Goal: Transaction & Acquisition: Purchase product/service

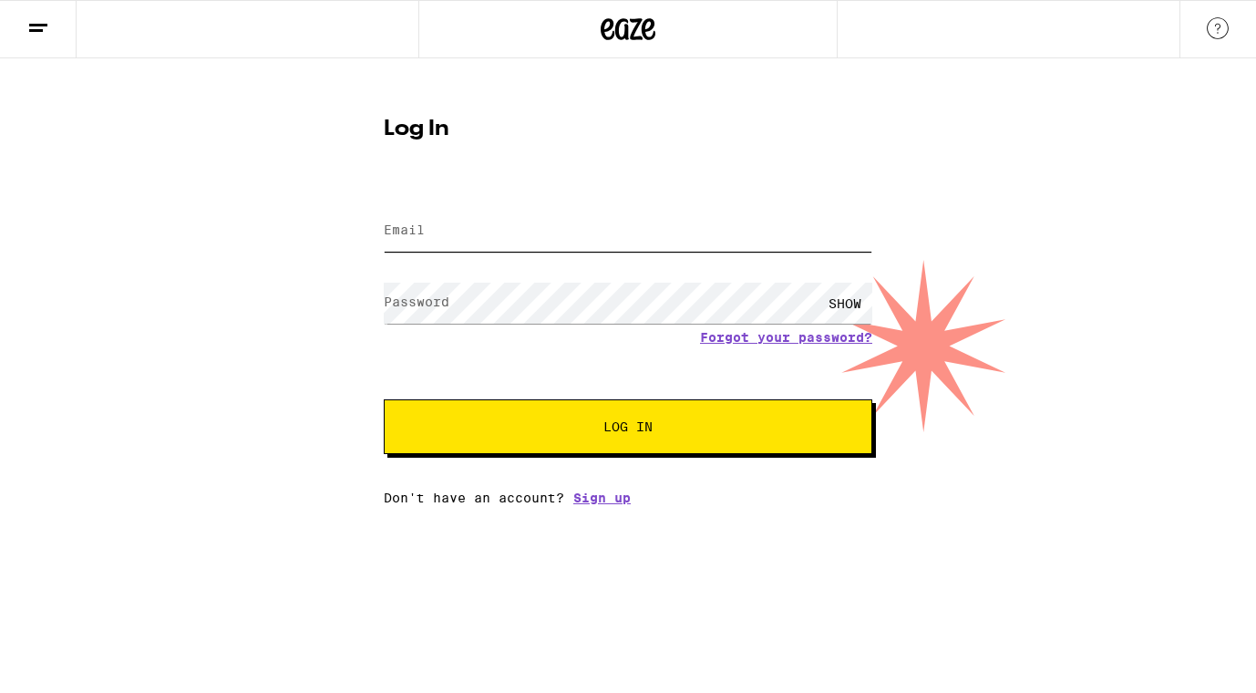
type input "[EMAIL_ADDRESS][DOMAIN_NAME]"
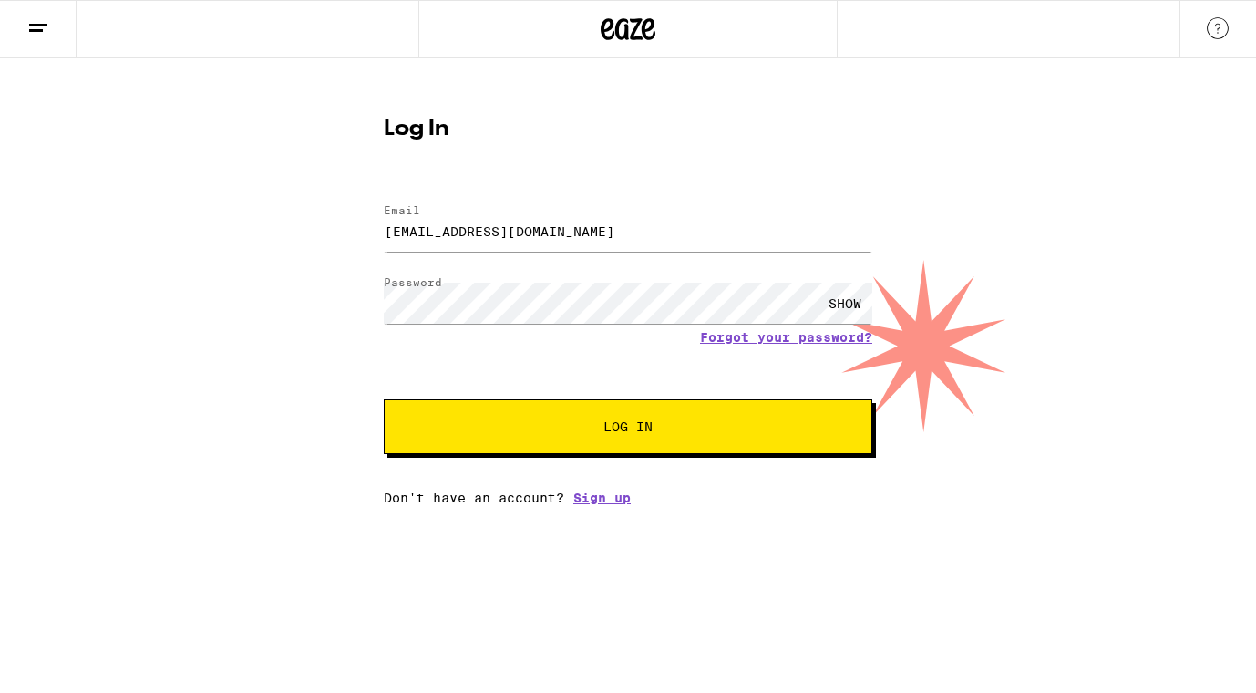
click at [563, 414] on button "Log In" at bounding box center [628, 426] width 489 height 55
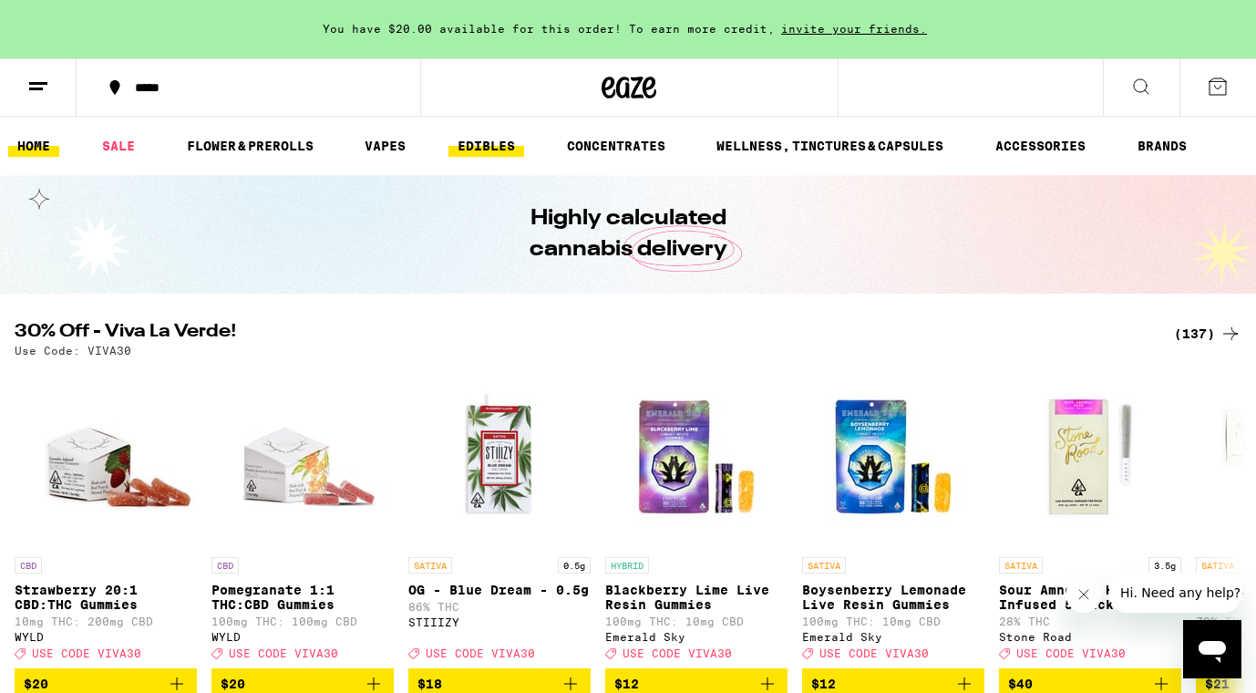
click at [481, 149] on link "EDIBLES" at bounding box center [486, 146] width 76 height 22
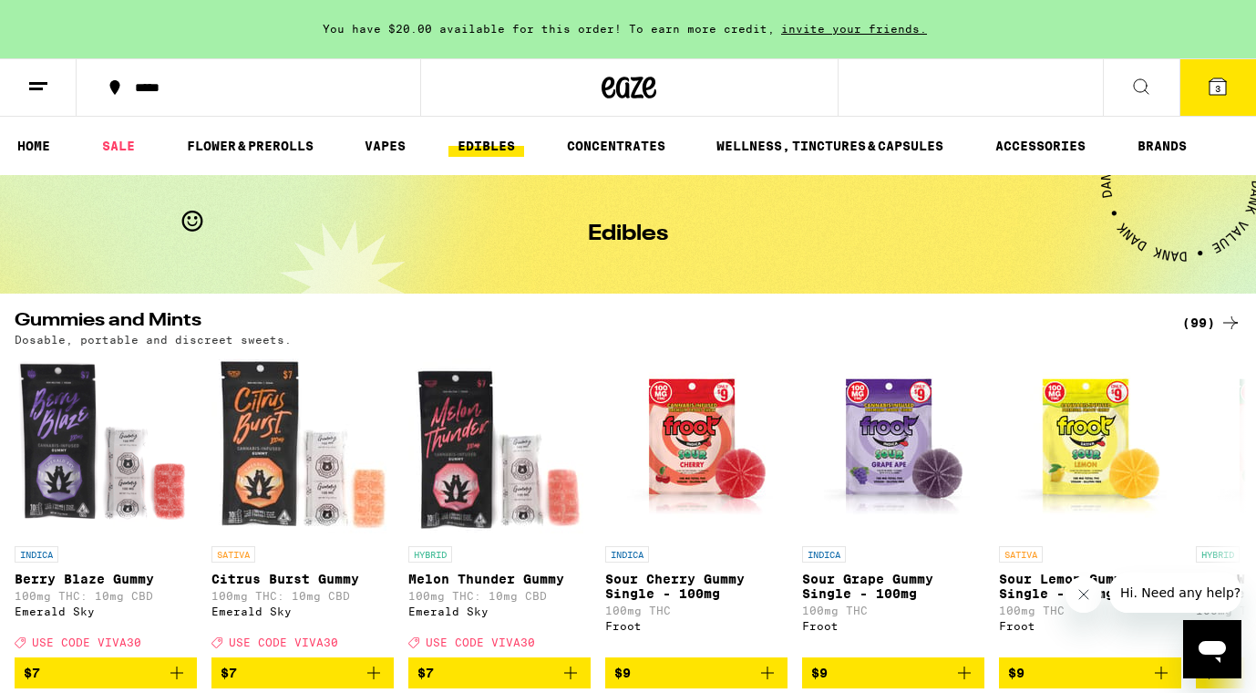
click at [869, 35] on span "invite your friends." at bounding box center [854, 29] width 159 height 12
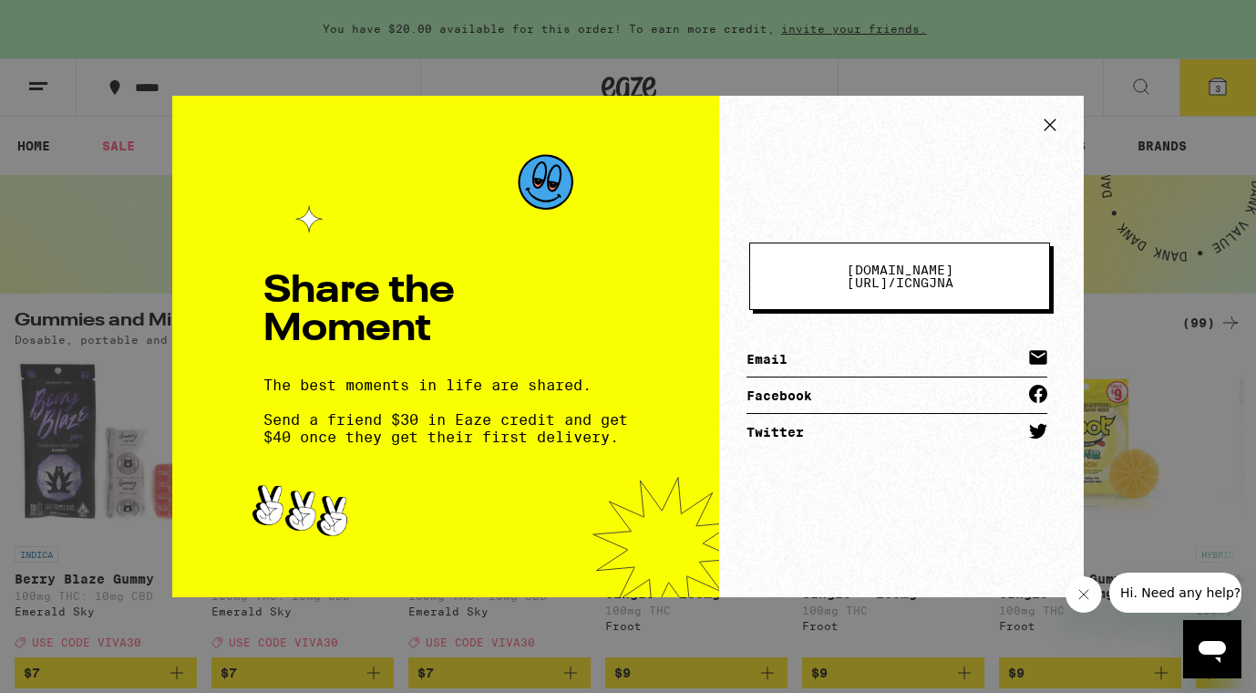
click at [1047, 121] on icon at bounding box center [1049, 124] width 27 height 27
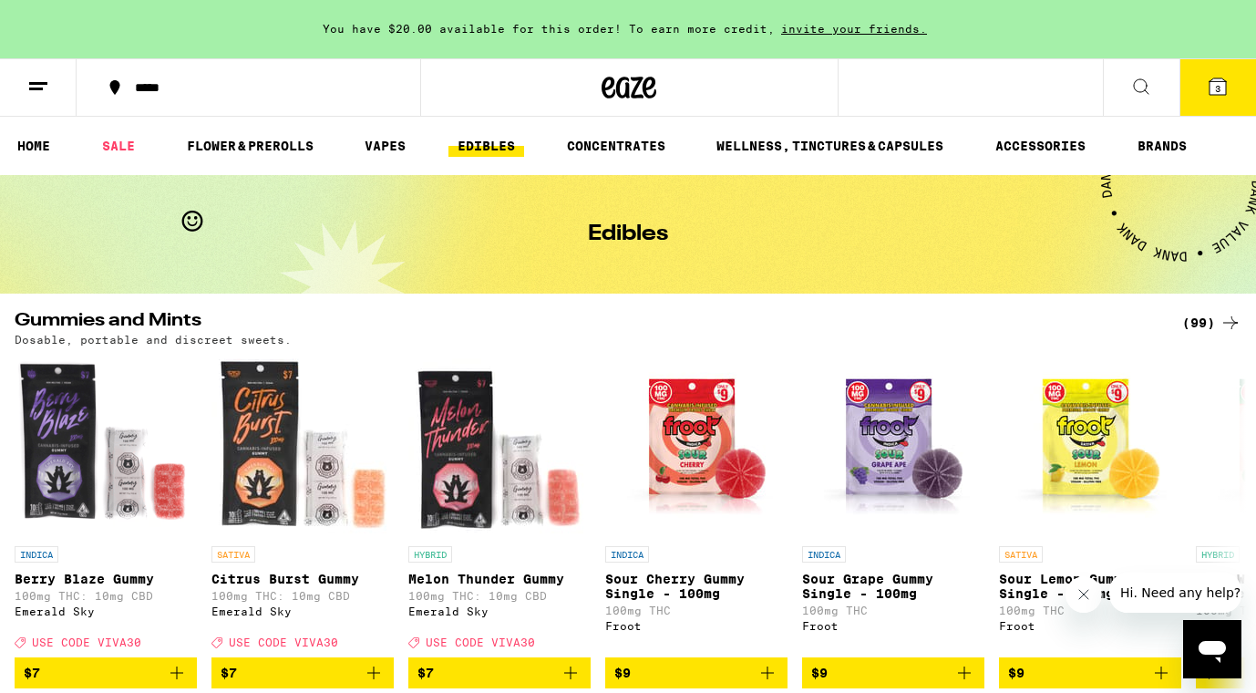
click at [1217, 89] on span "3" at bounding box center [1217, 88] width 5 height 11
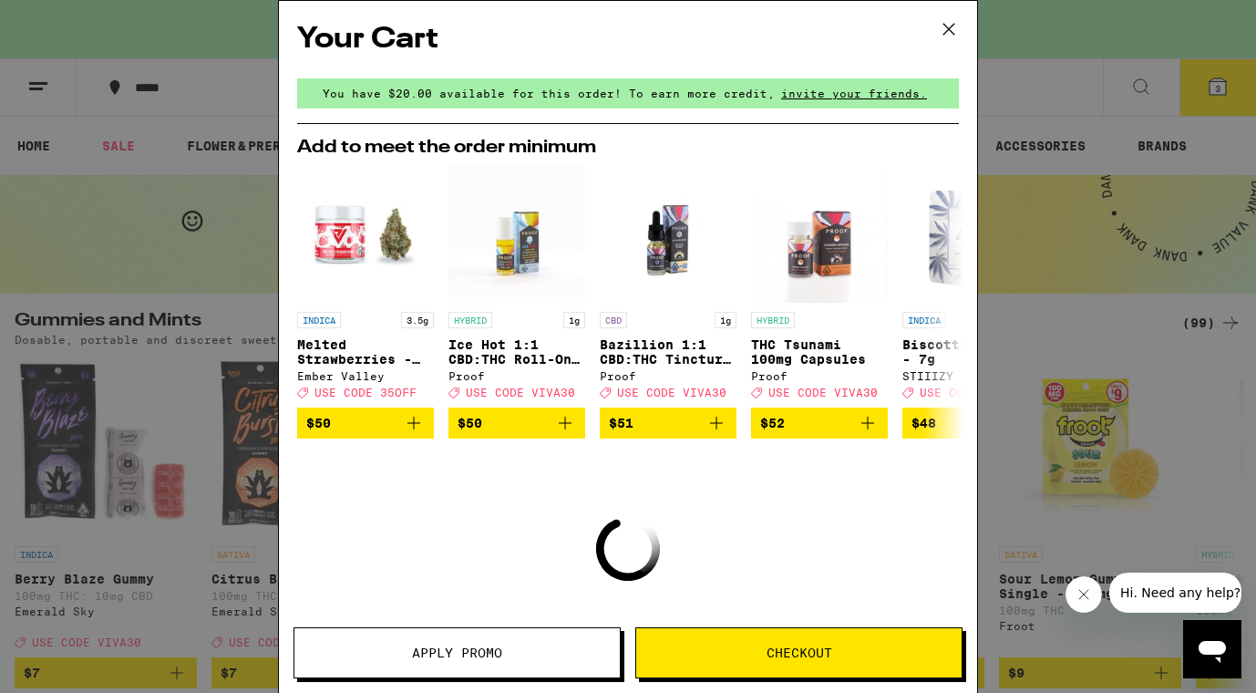
click at [470, 646] on span "Apply Promo" at bounding box center [457, 652] width 90 height 13
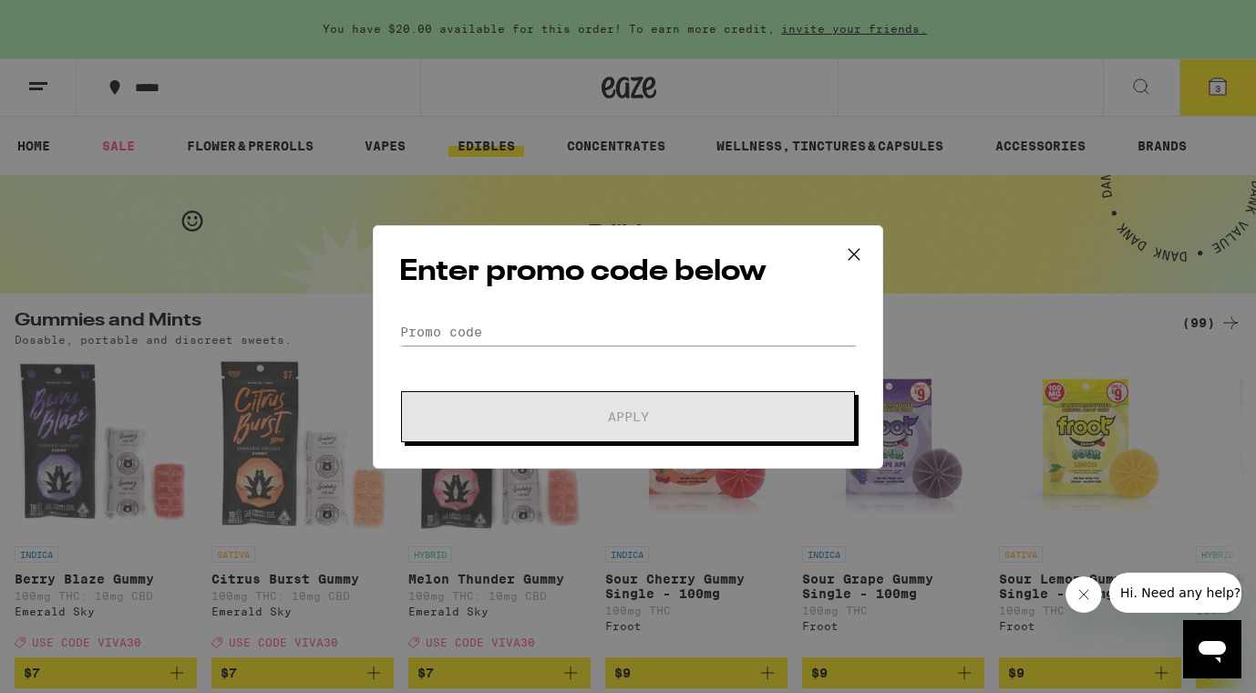
click at [853, 251] on icon at bounding box center [853, 254] width 27 height 27
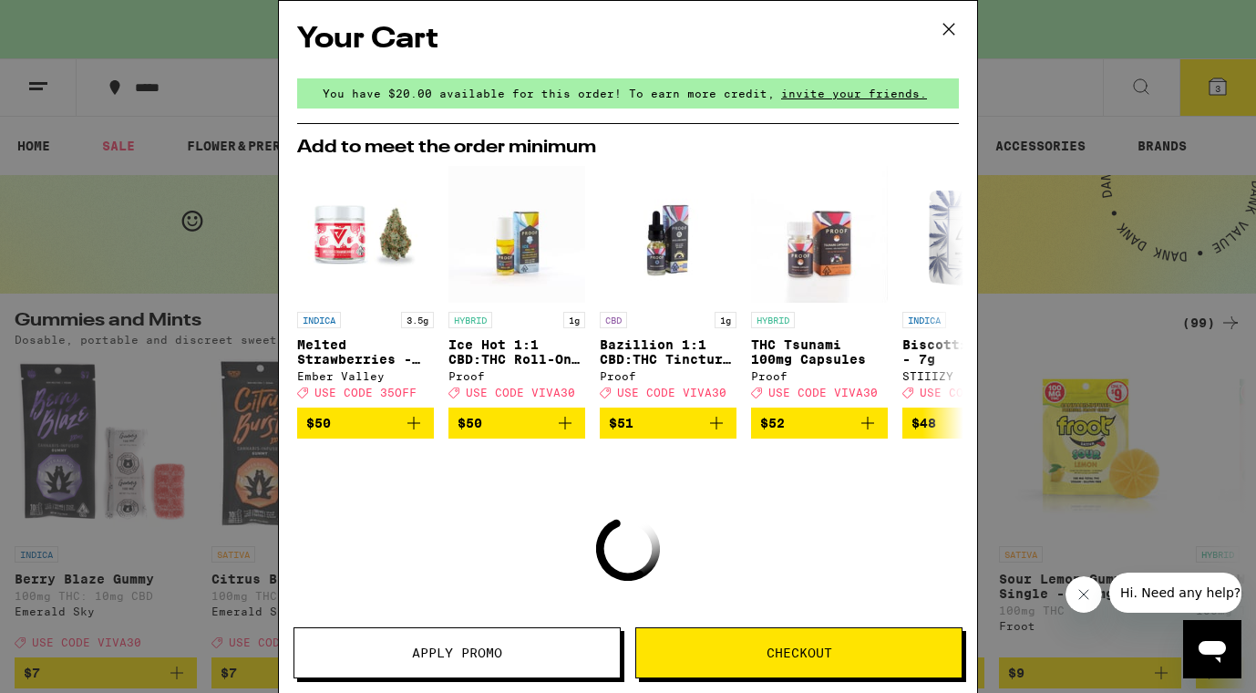
click at [779, 638] on button "Checkout" at bounding box center [798, 652] width 327 height 51
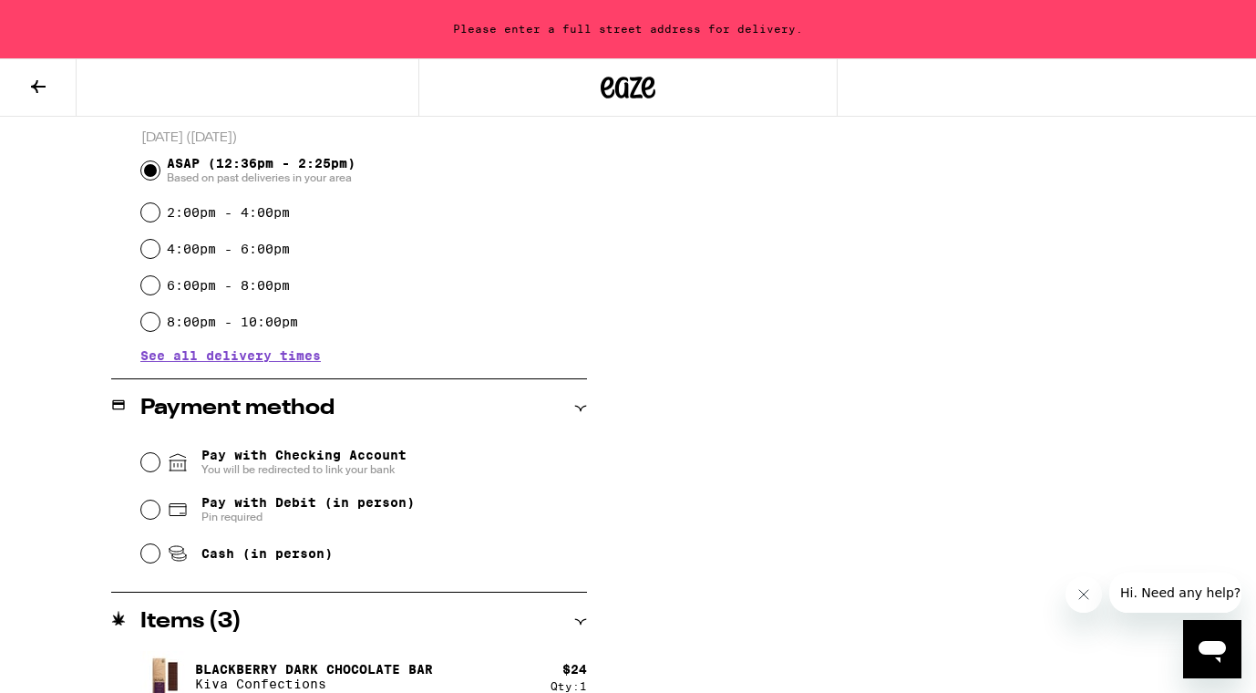
scroll to position [654, 0]
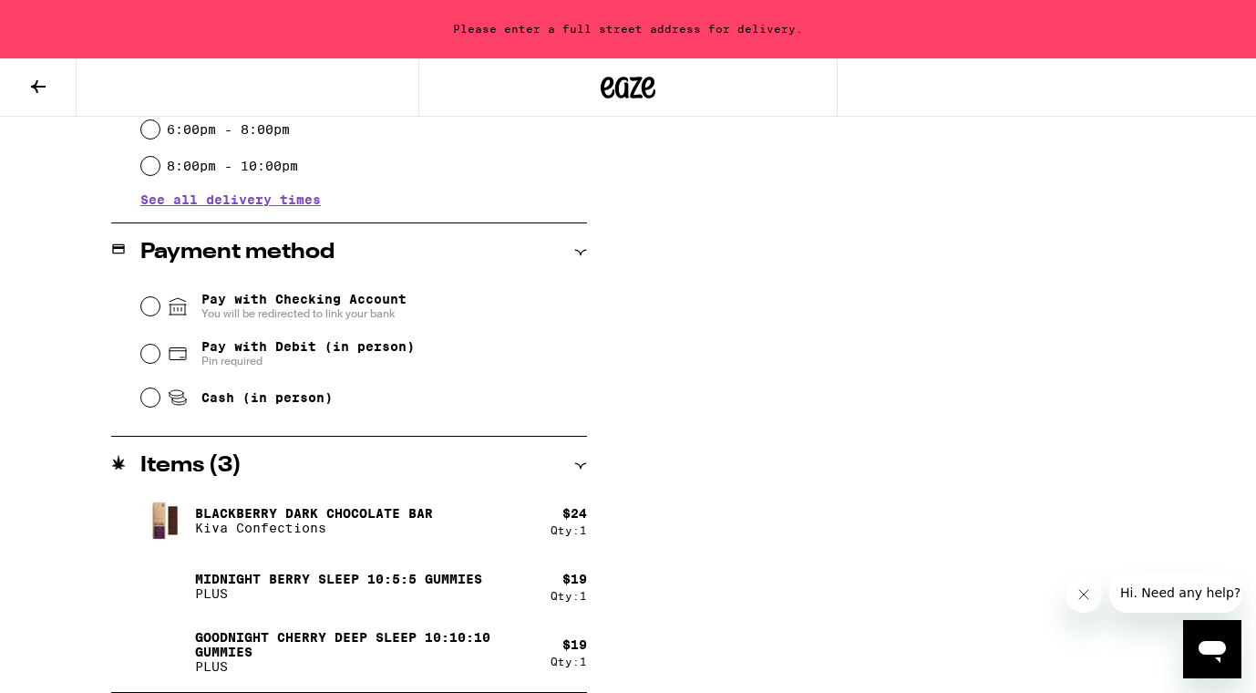
click at [40, 106] on button at bounding box center [38, 87] width 77 height 57
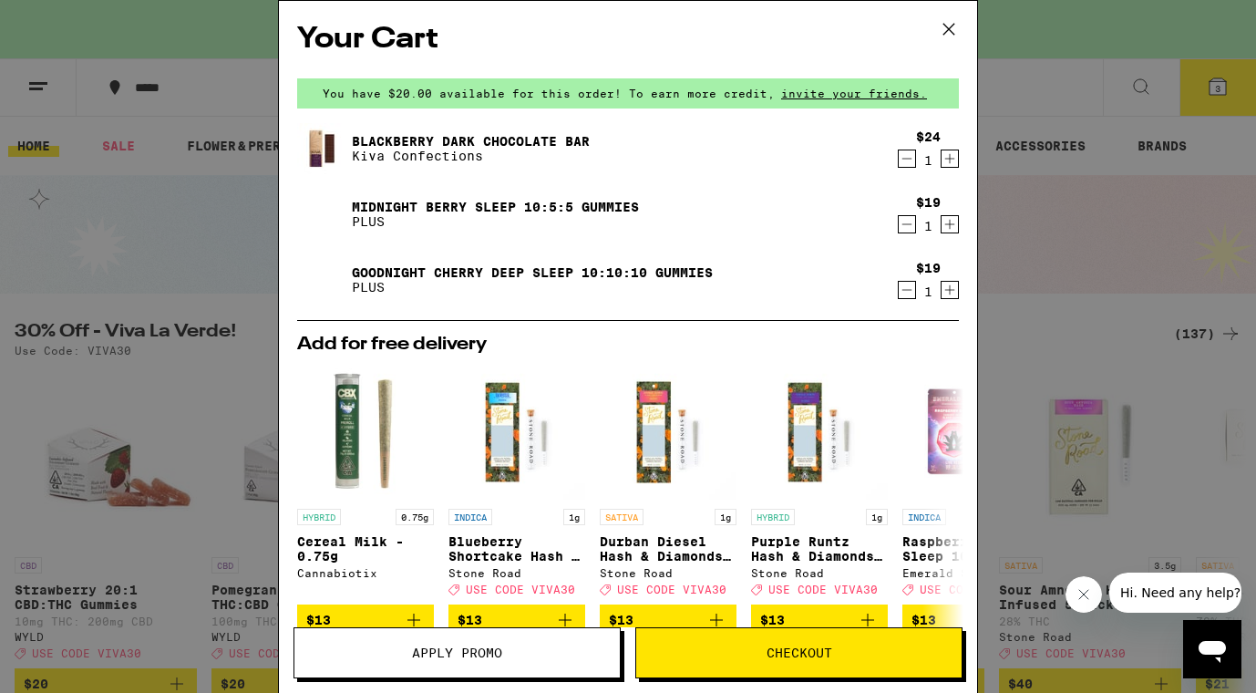
click at [945, 166] on icon "Increment" at bounding box center [950, 159] width 16 height 22
click at [908, 224] on icon "Decrement" at bounding box center [907, 224] width 10 height 0
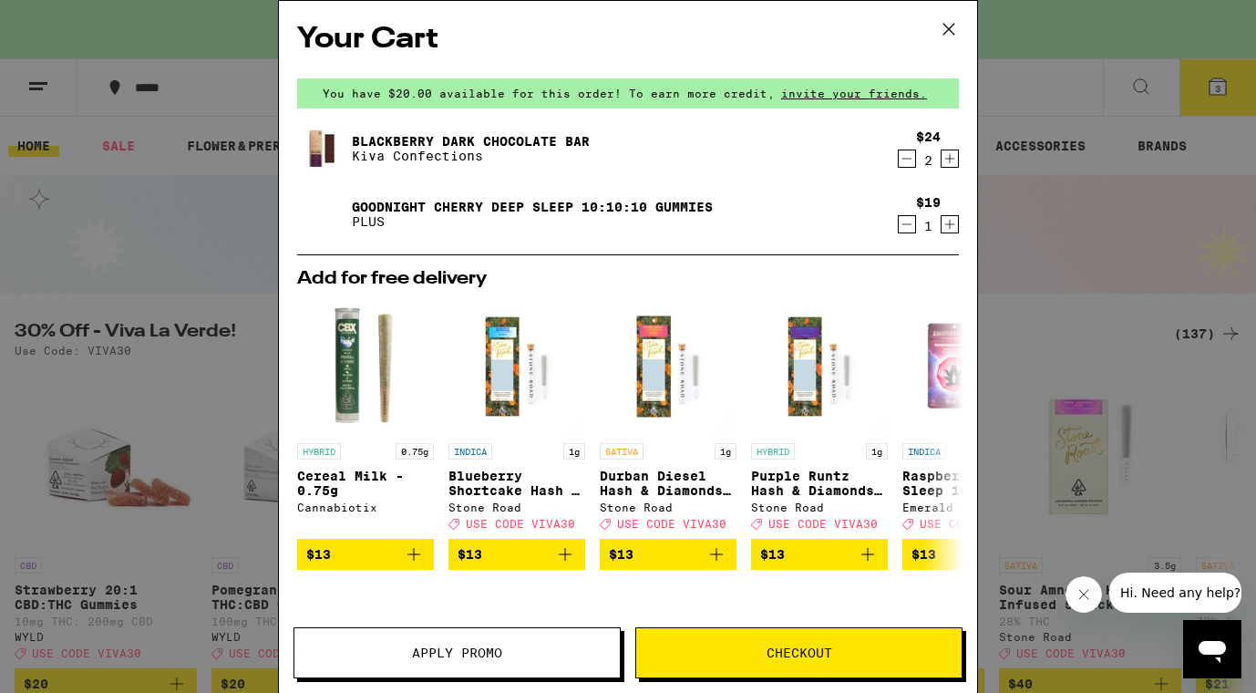
click at [908, 224] on icon "Decrement" at bounding box center [907, 224] width 10 height 0
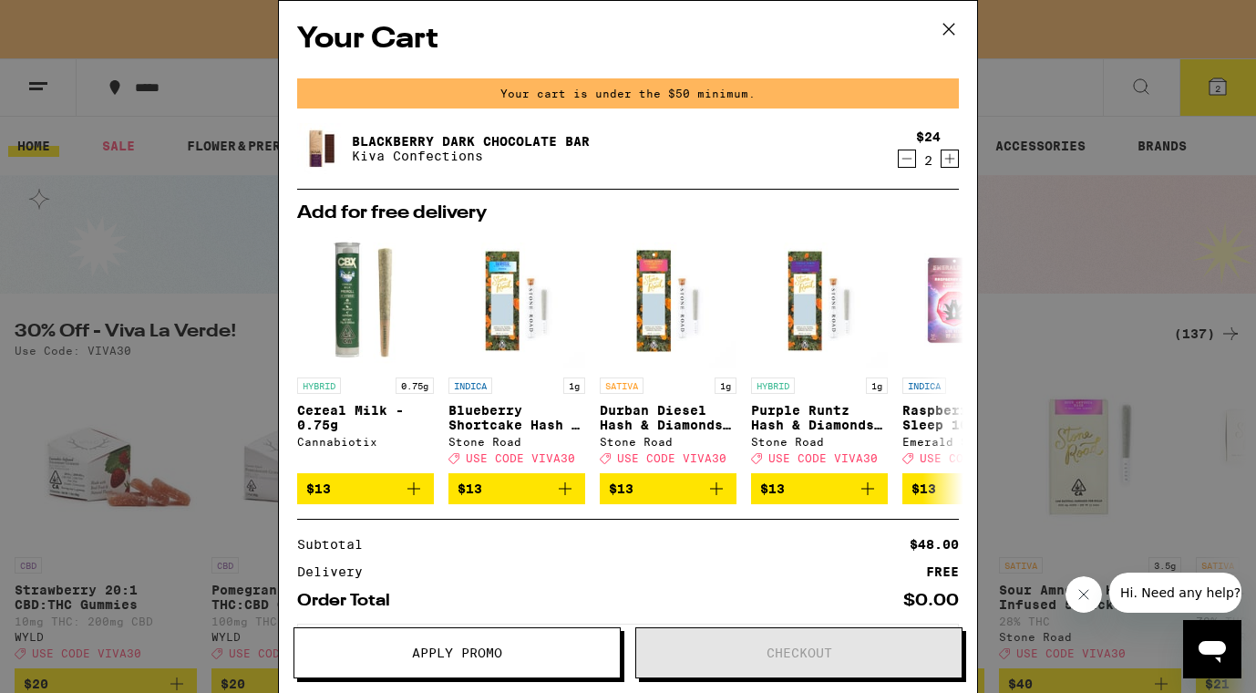
click at [945, 30] on icon at bounding box center [948, 28] width 27 height 27
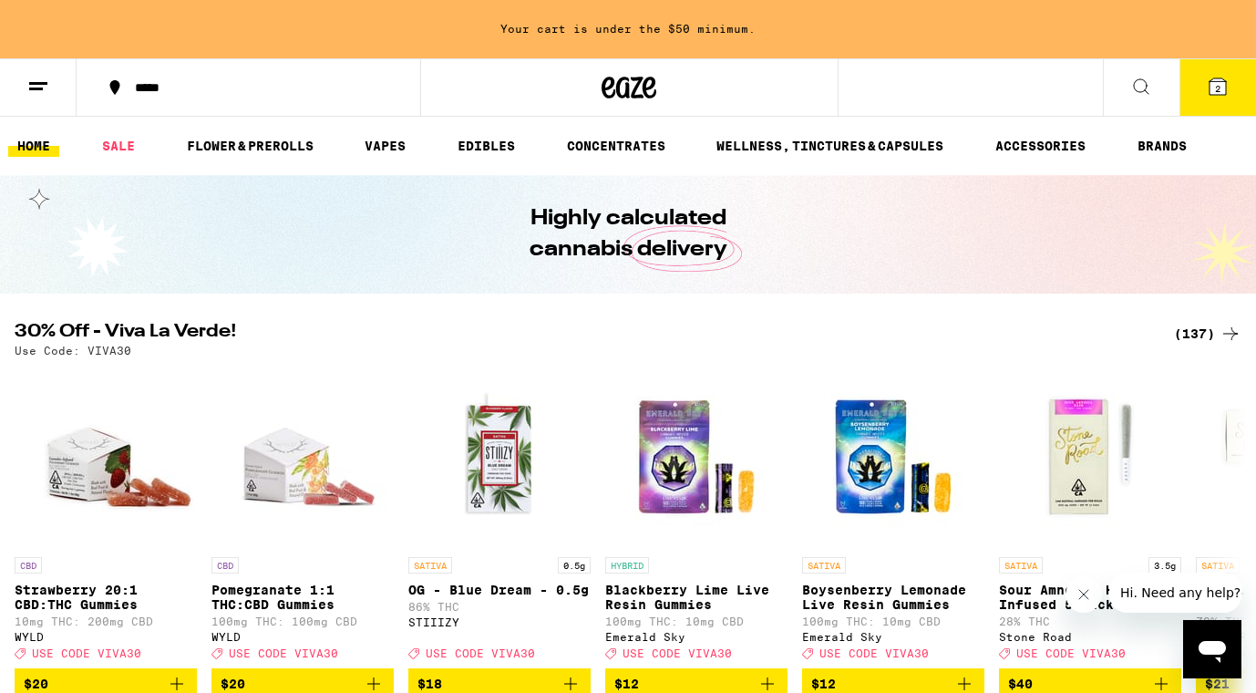
click at [1124, 88] on button at bounding box center [1141, 87] width 77 height 57
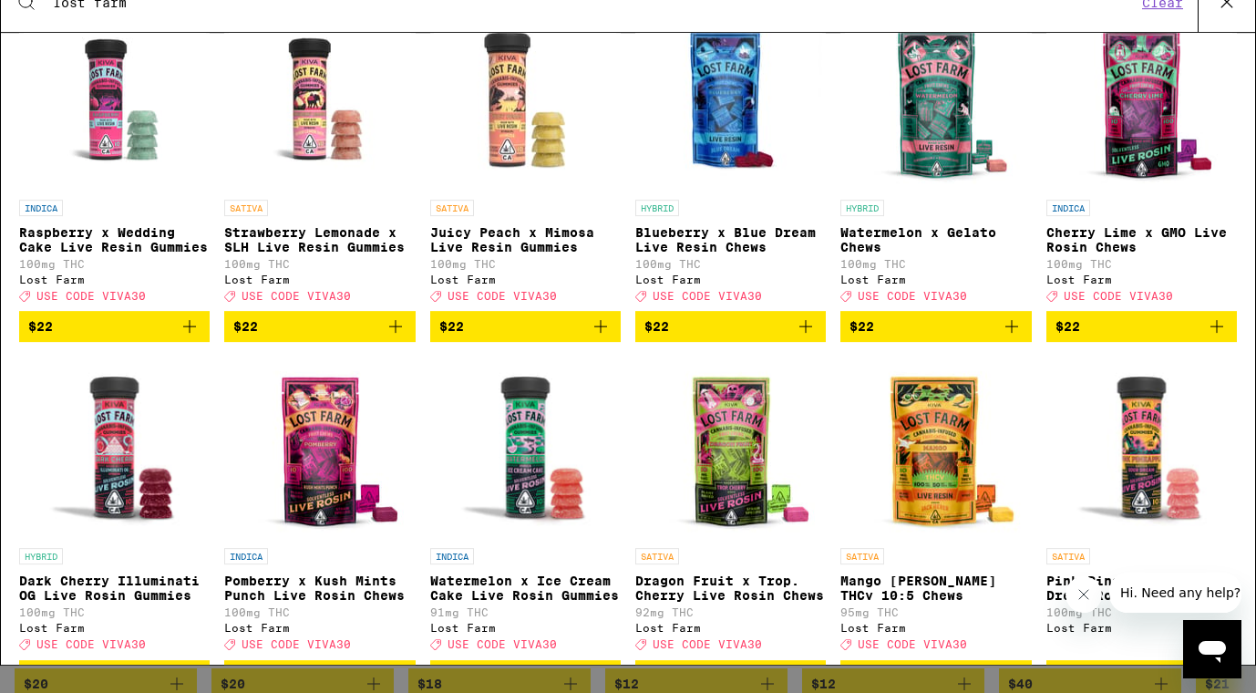
scroll to position [339, 0]
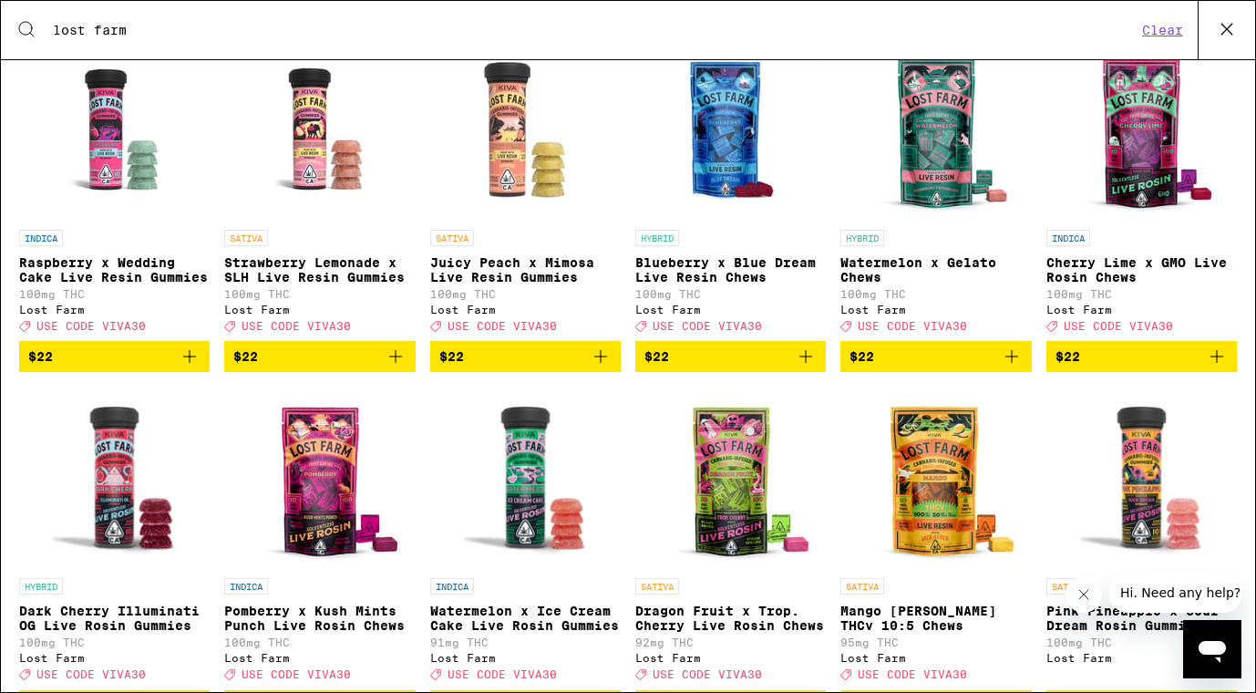
type input "lost farm"
click at [189, 363] on icon "Add to bag" at bounding box center [189, 356] width 13 height 13
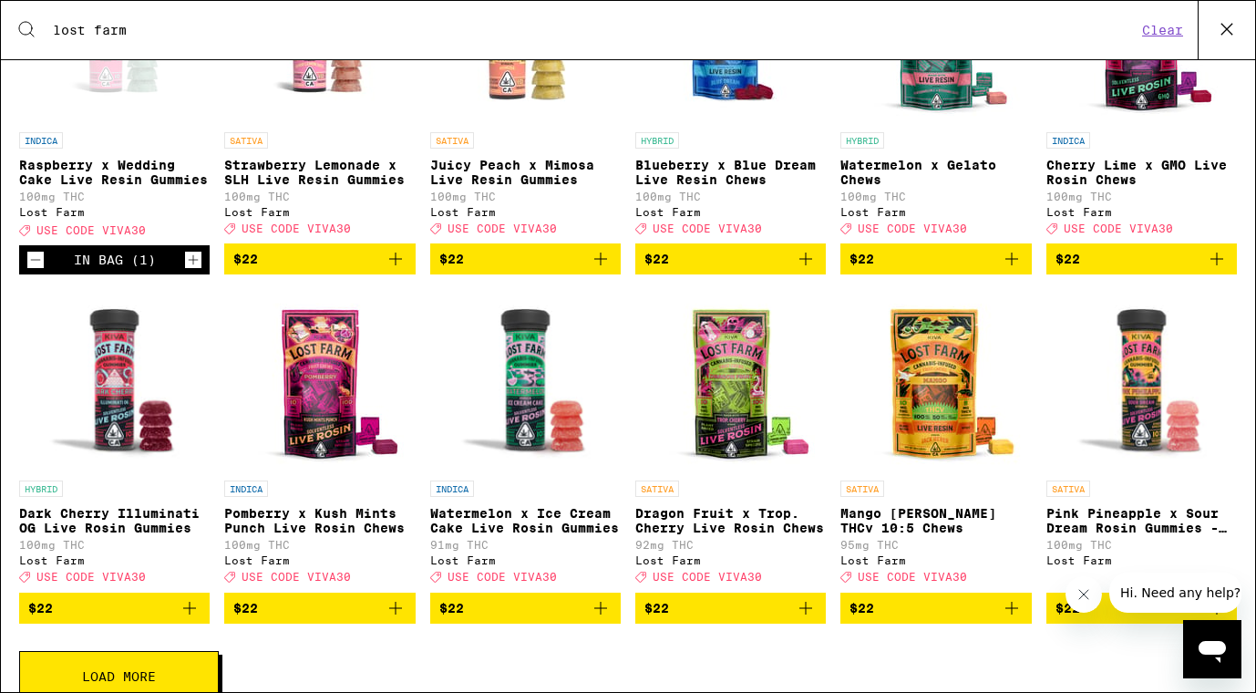
scroll to position [438, 0]
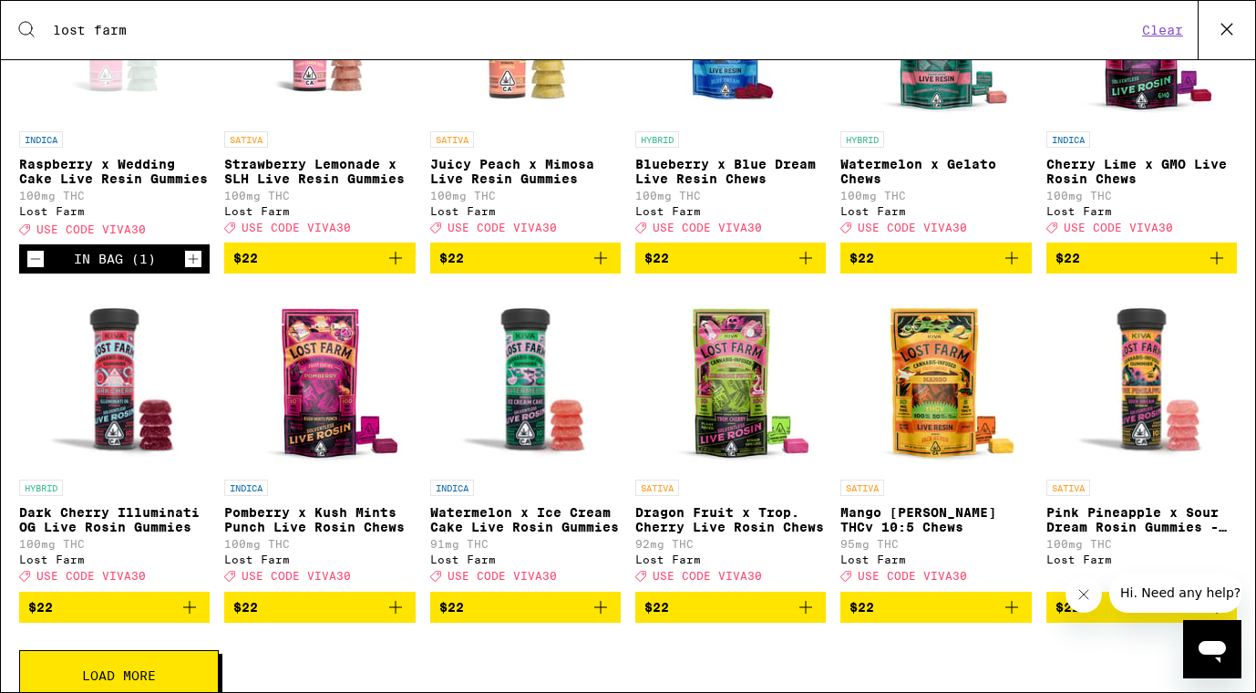
click at [603, 618] on icon "Add to bag" at bounding box center [601, 607] width 22 height 22
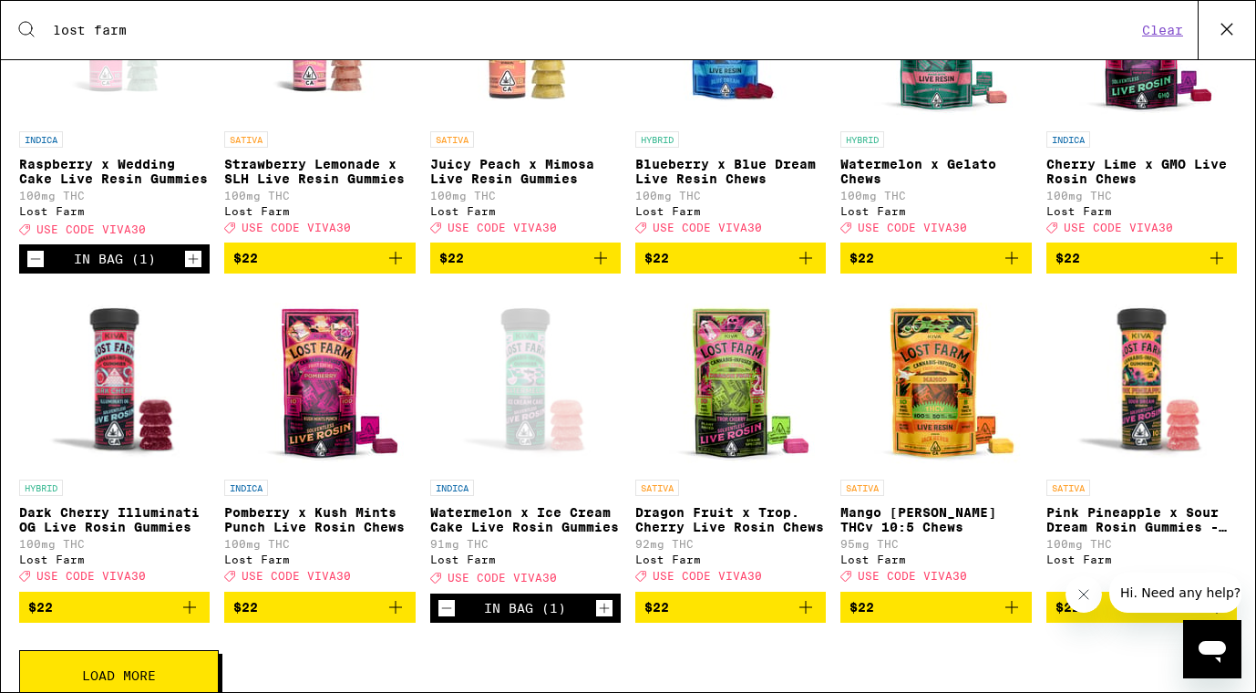
click at [533, 531] on p "Watermelon x Ice Cream Cake Live Rosin Gummies" at bounding box center [525, 519] width 191 height 29
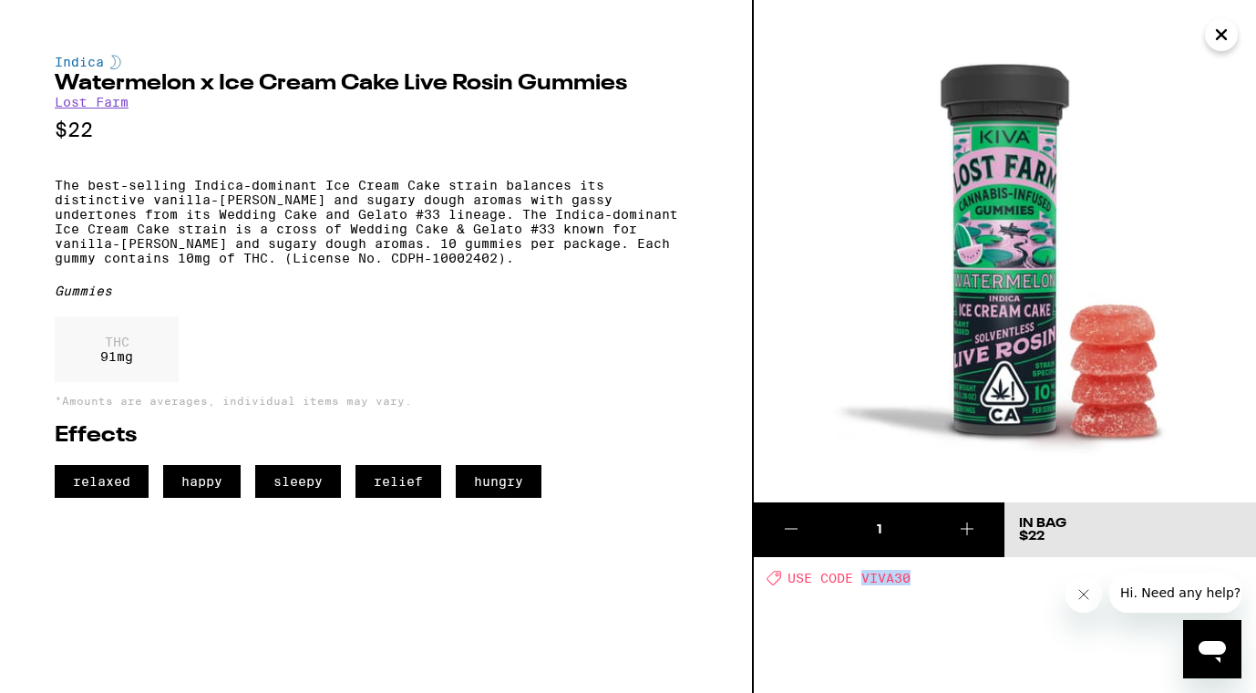
drag, startPoint x: 916, startPoint y: 582, endPoint x: 863, endPoint y: 584, distance: 52.9
click at [863, 582] on div "Deal Created with Sketch. USE CODE VIVA30" at bounding box center [1011, 577] width 489 height 15
copy span "VIVA30"
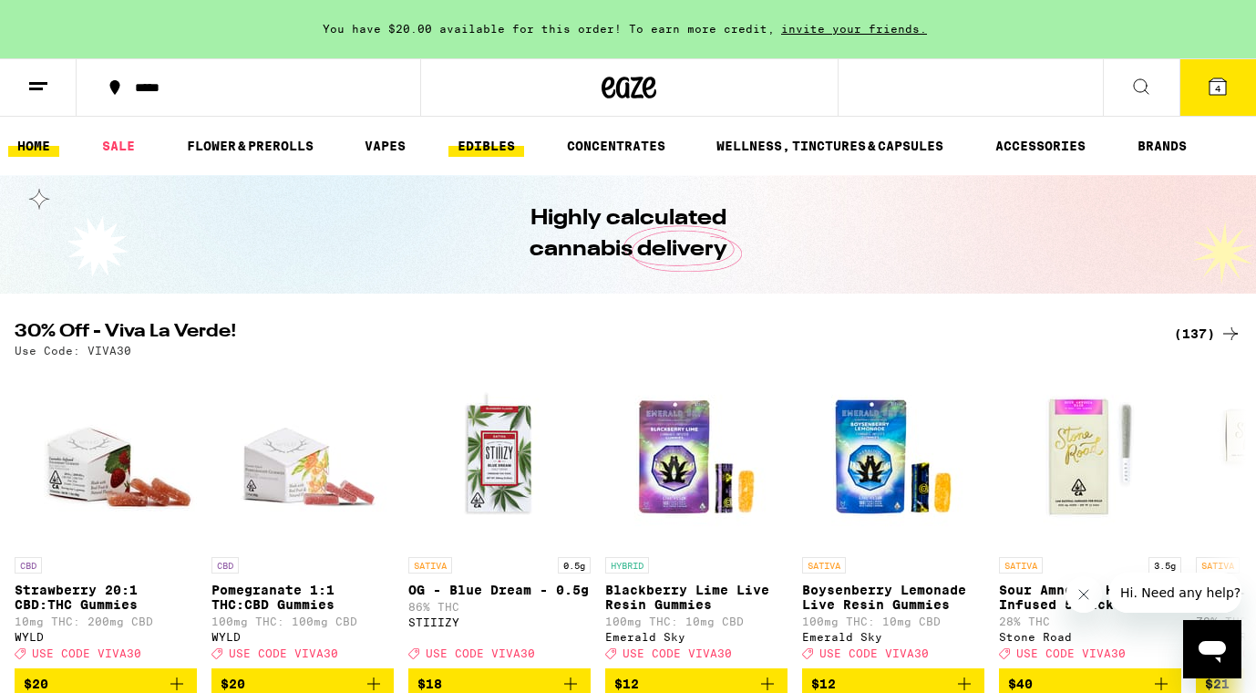
click at [504, 144] on link "EDIBLES" at bounding box center [486, 146] width 76 height 22
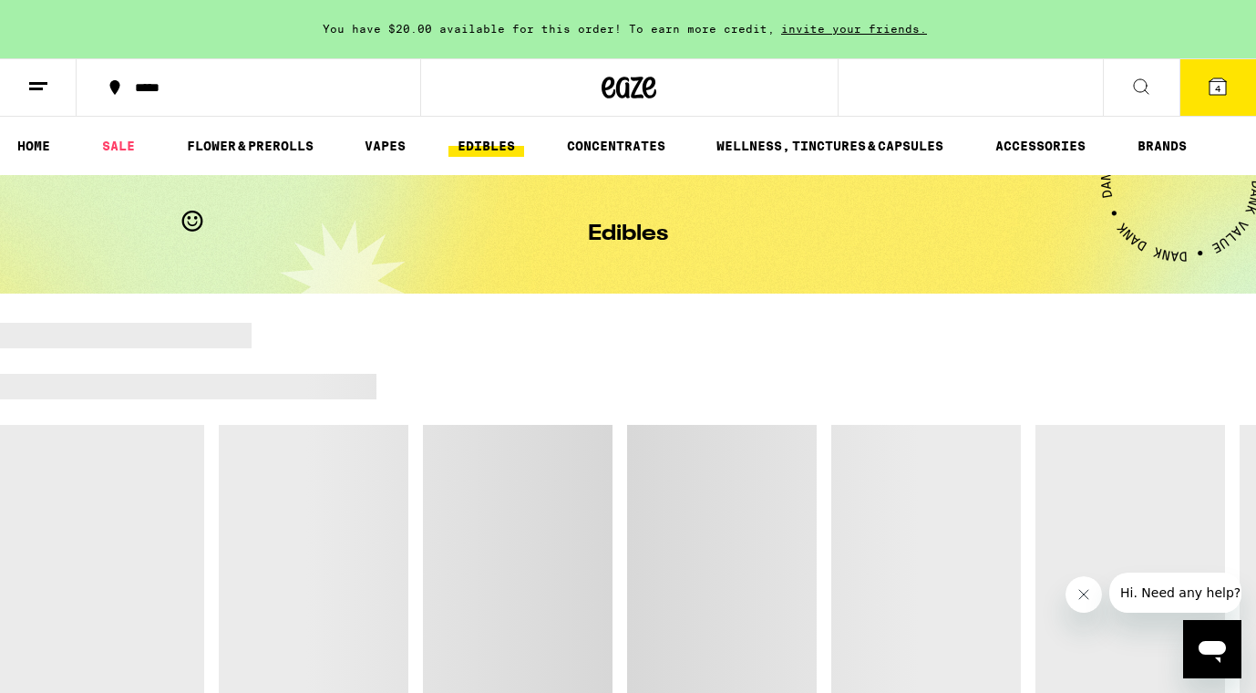
click at [952, 95] on div "***** 4" at bounding box center [628, 87] width 1256 height 58
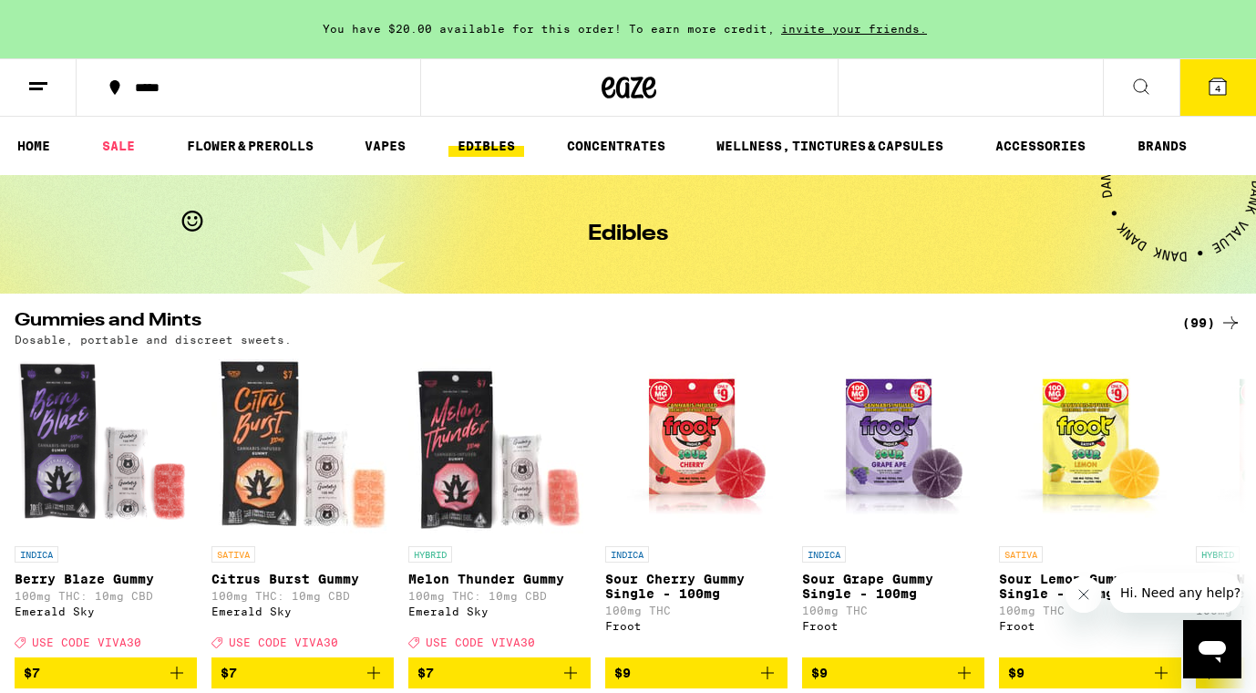
click at [952, 95] on div "***** 4" at bounding box center [628, 87] width 1256 height 58
click at [1124, 104] on button at bounding box center [1141, 87] width 77 height 57
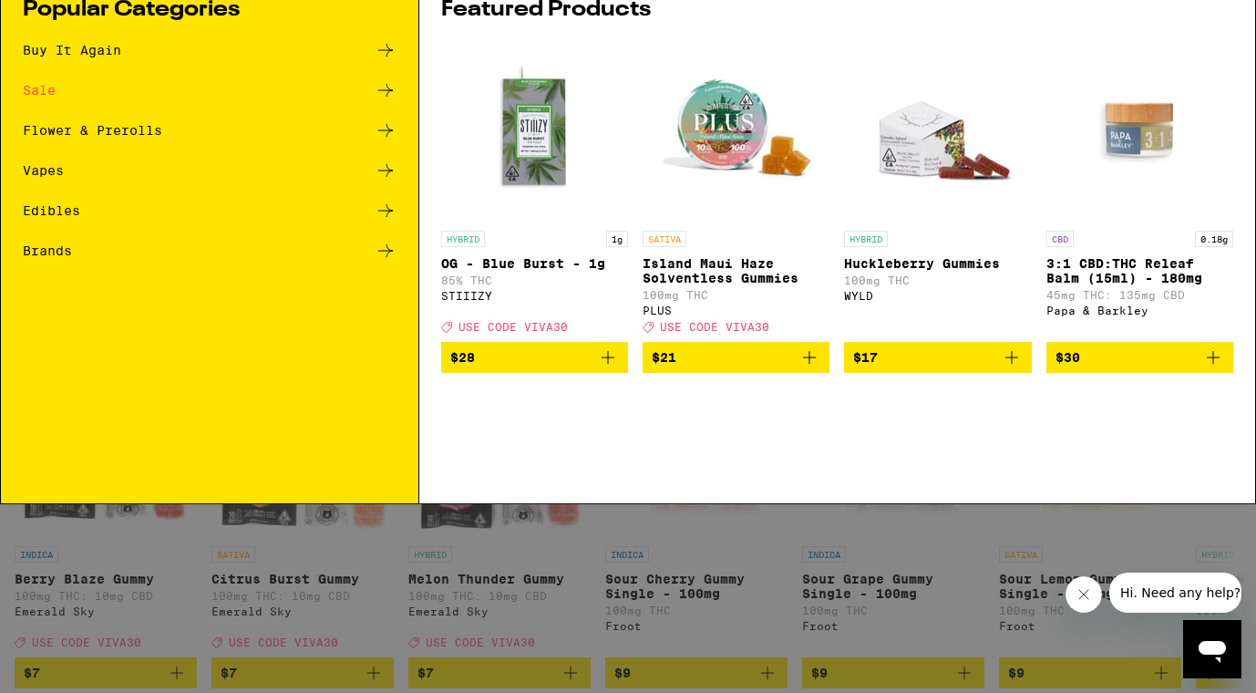
click at [1227, 33] on icon at bounding box center [1226, 28] width 27 height 27
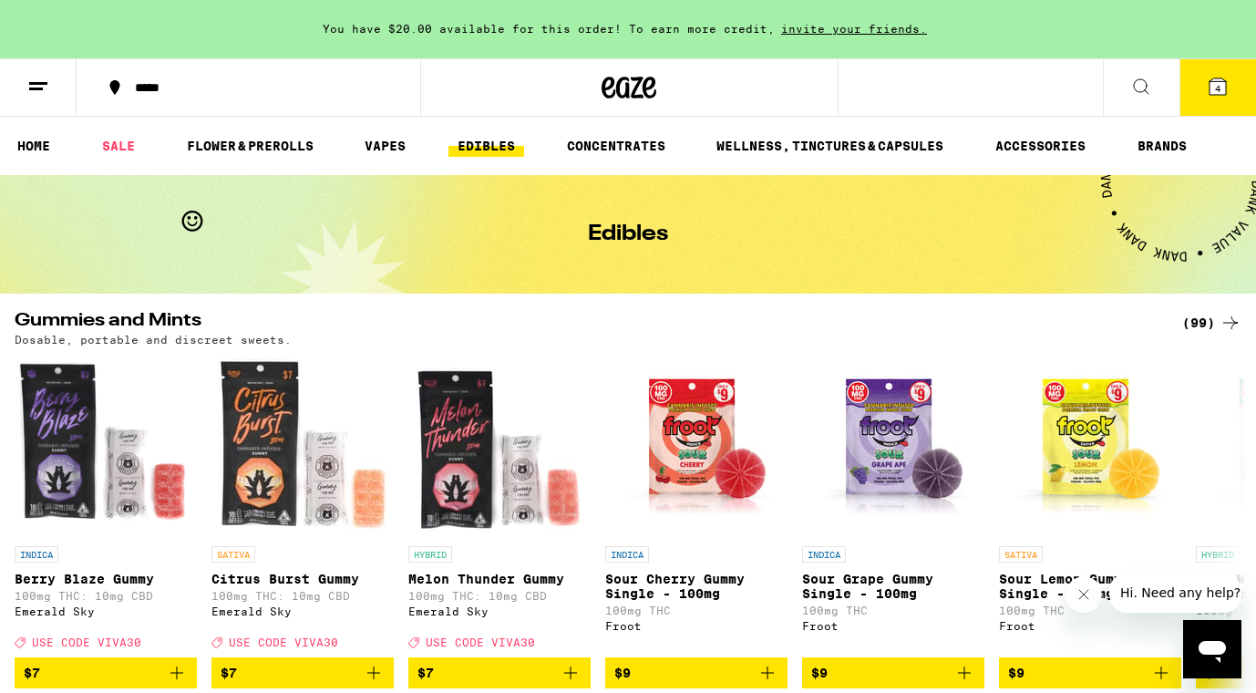
click at [1215, 88] on span "4" at bounding box center [1217, 88] width 5 height 11
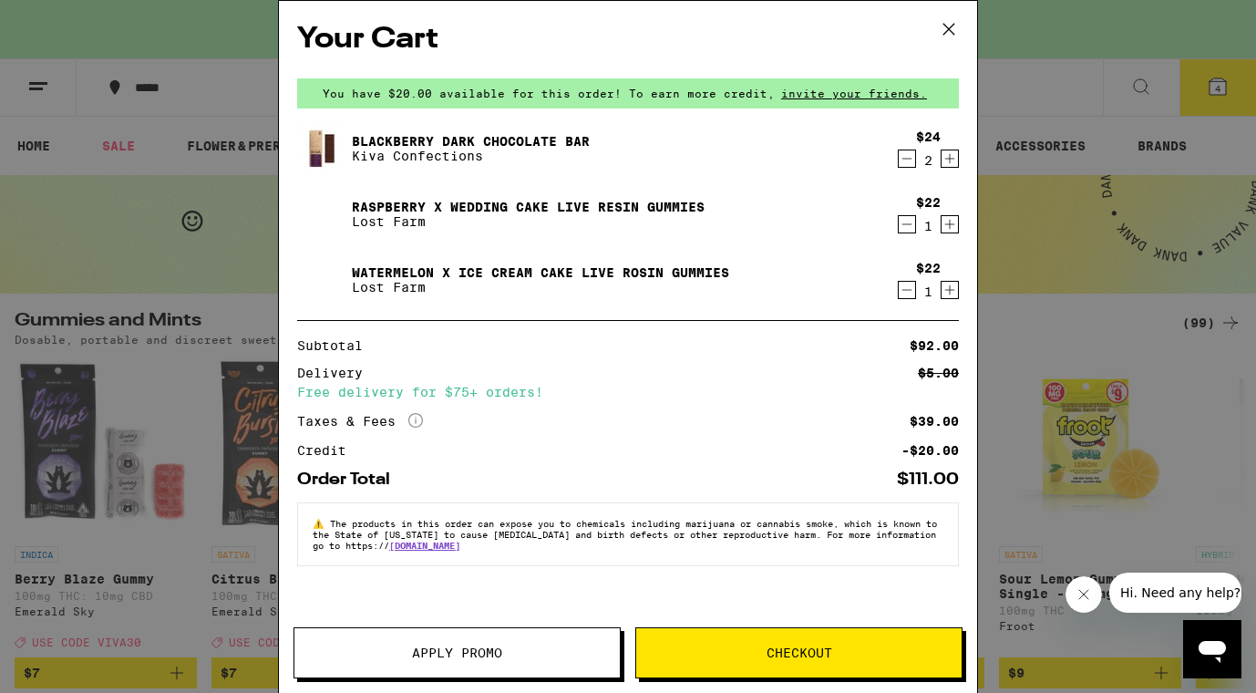
click at [404, 203] on link "Raspberry x Wedding Cake Live Resin Gummies" at bounding box center [528, 207] width 353 height 15
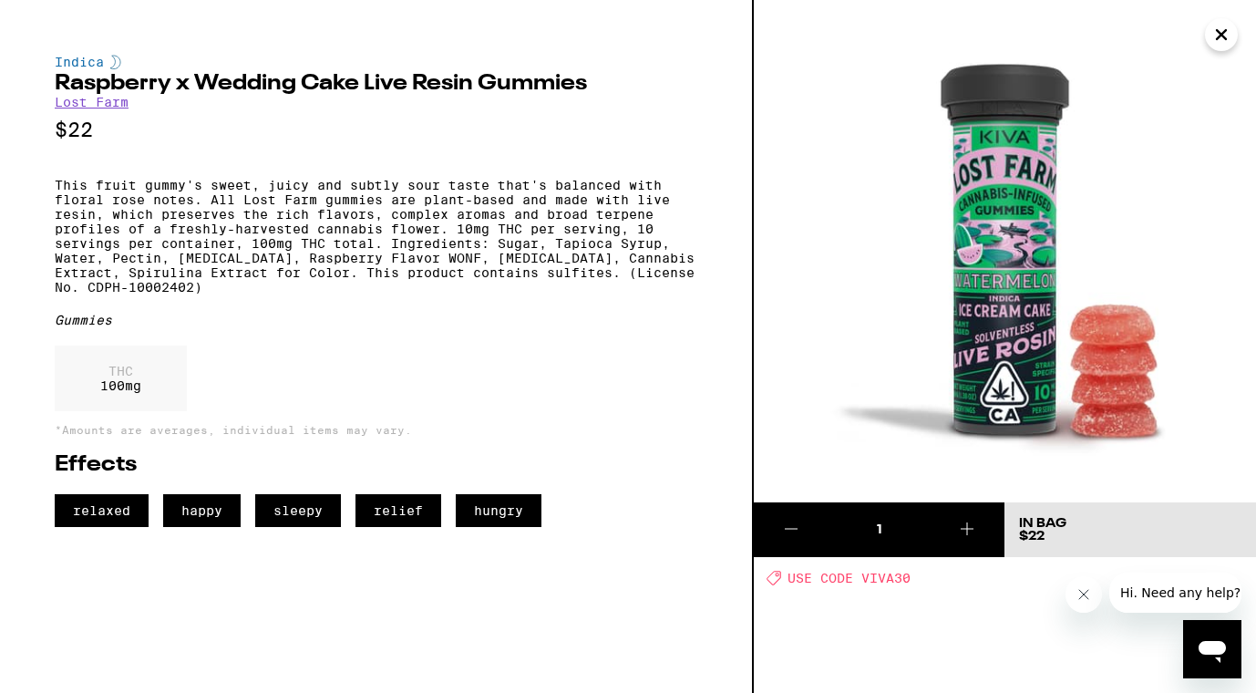
click at [1216, 33] on icon "Close" at bounding box center [1222, 34] width 22 height 27
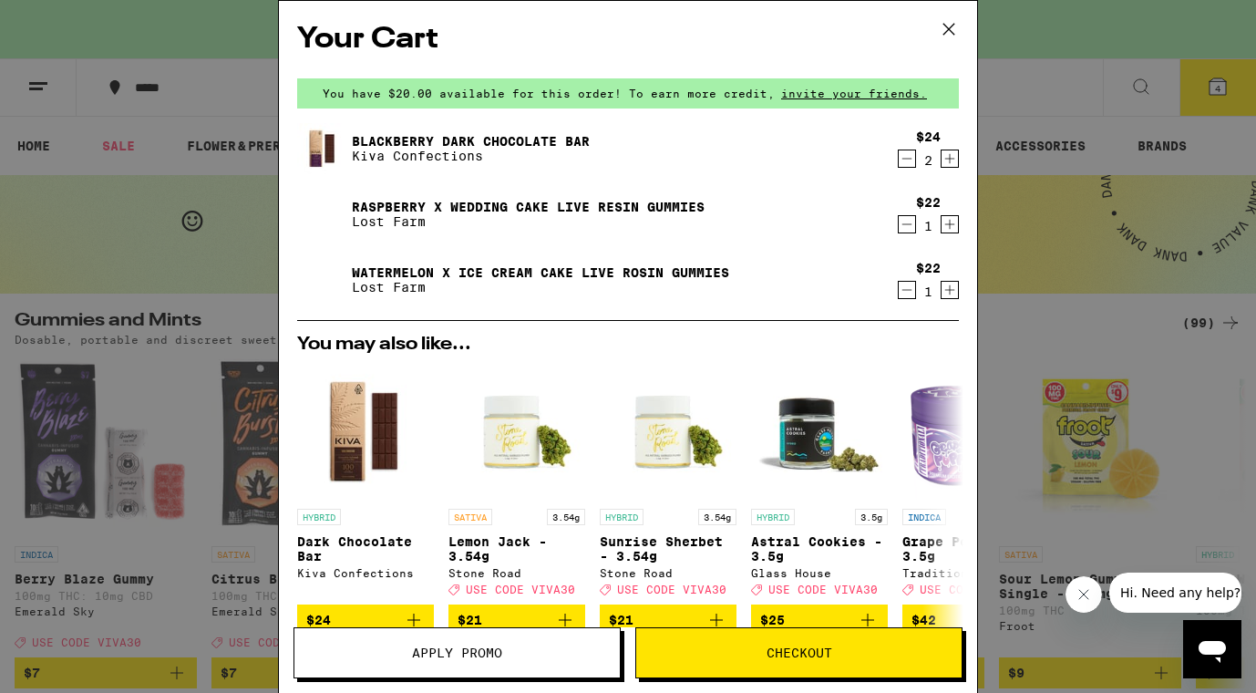
click at [953, 27] on icon at bounding box center [948, 28] width 27 height 27
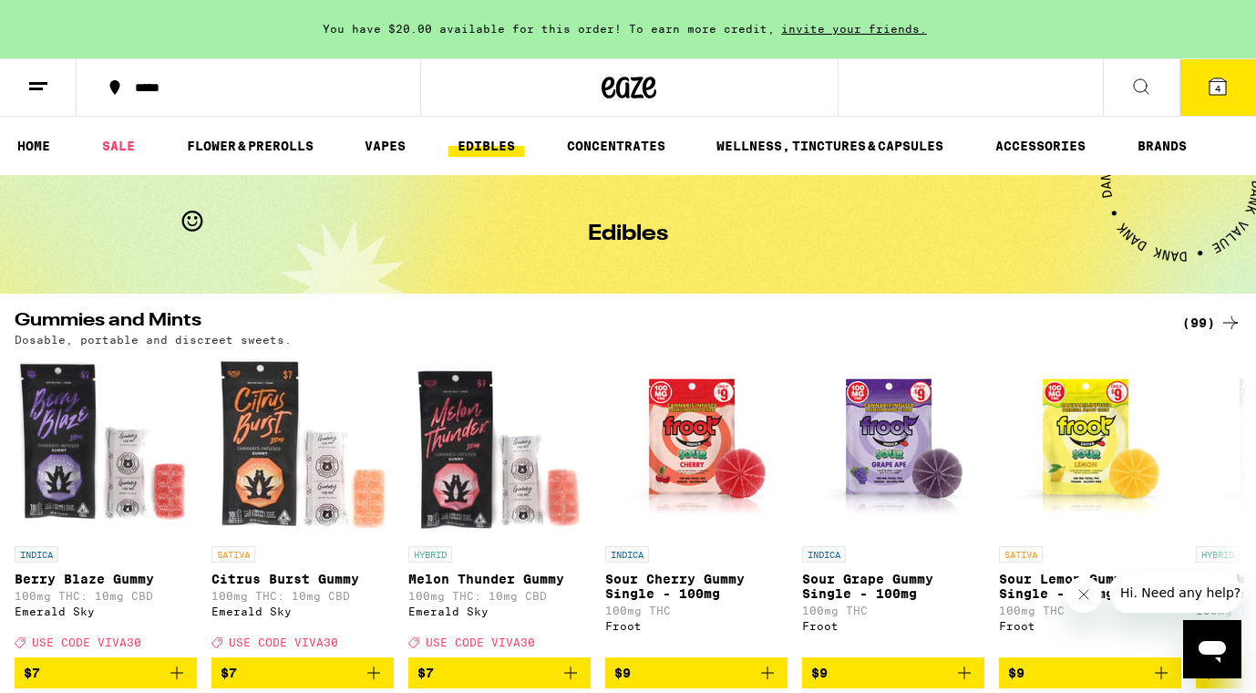
click at [44, 90] on icon at bounding box center [38, 87] width 22 height 22
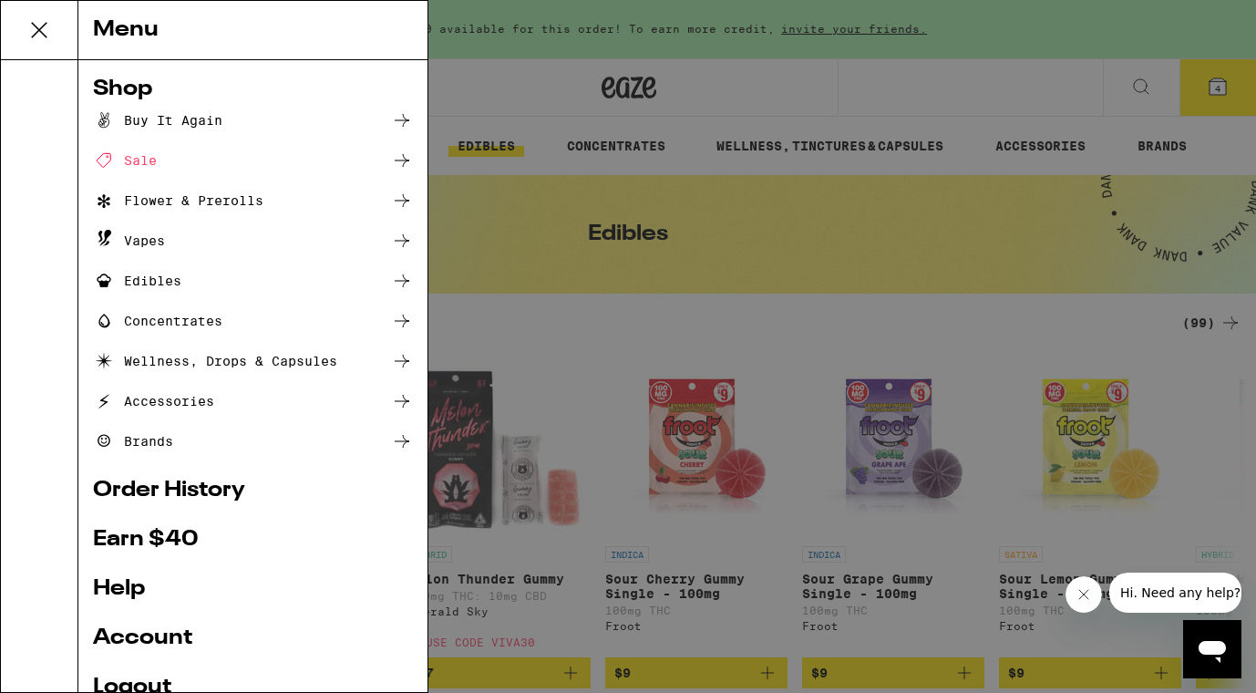
click at [186, 497] on link "Order History" at bounding box center [253, 490] width 320 height 22
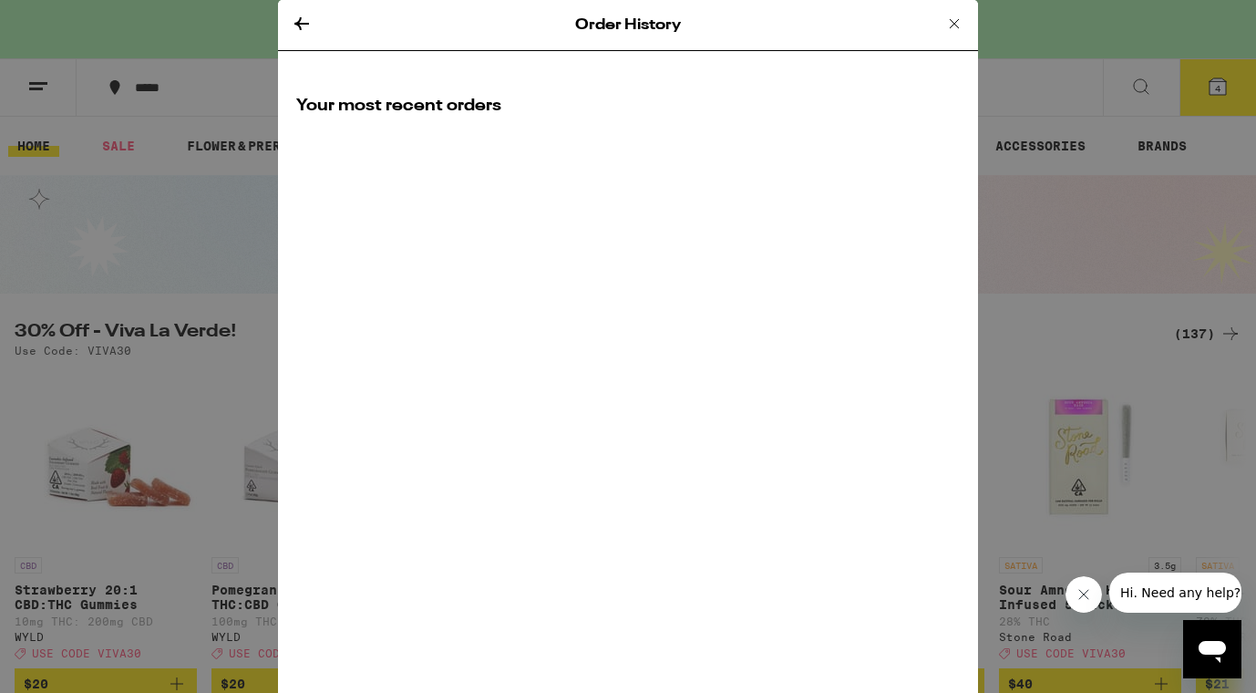
click at [298, 23] on icon at bounding box center [301, 23] width 15 height 13
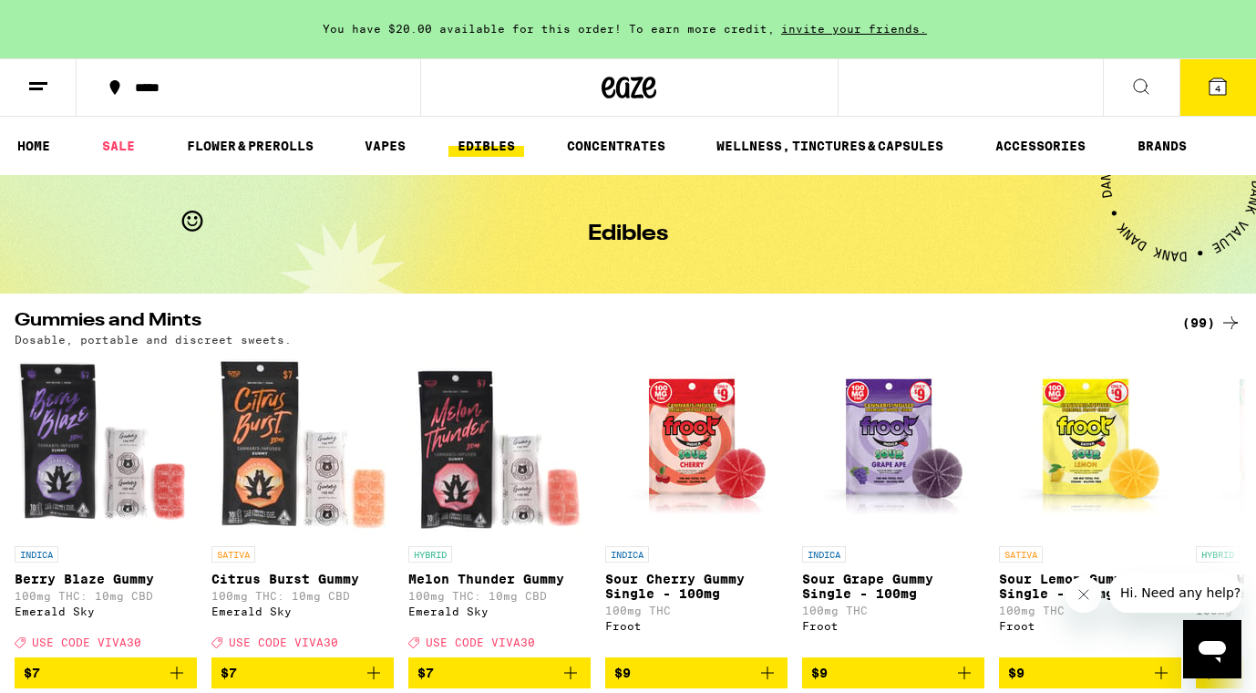
click at [36, 91] on icon at bounding box center [38, 87] width 22 height 22
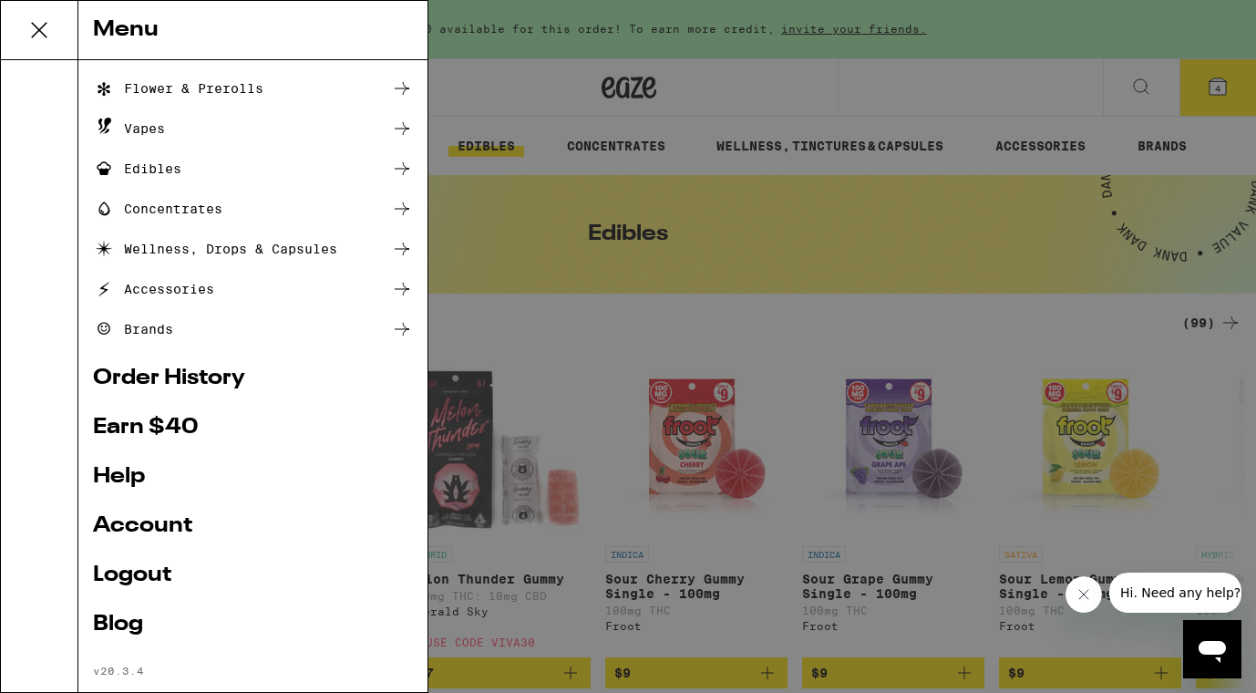
scroll to position [145, 0]
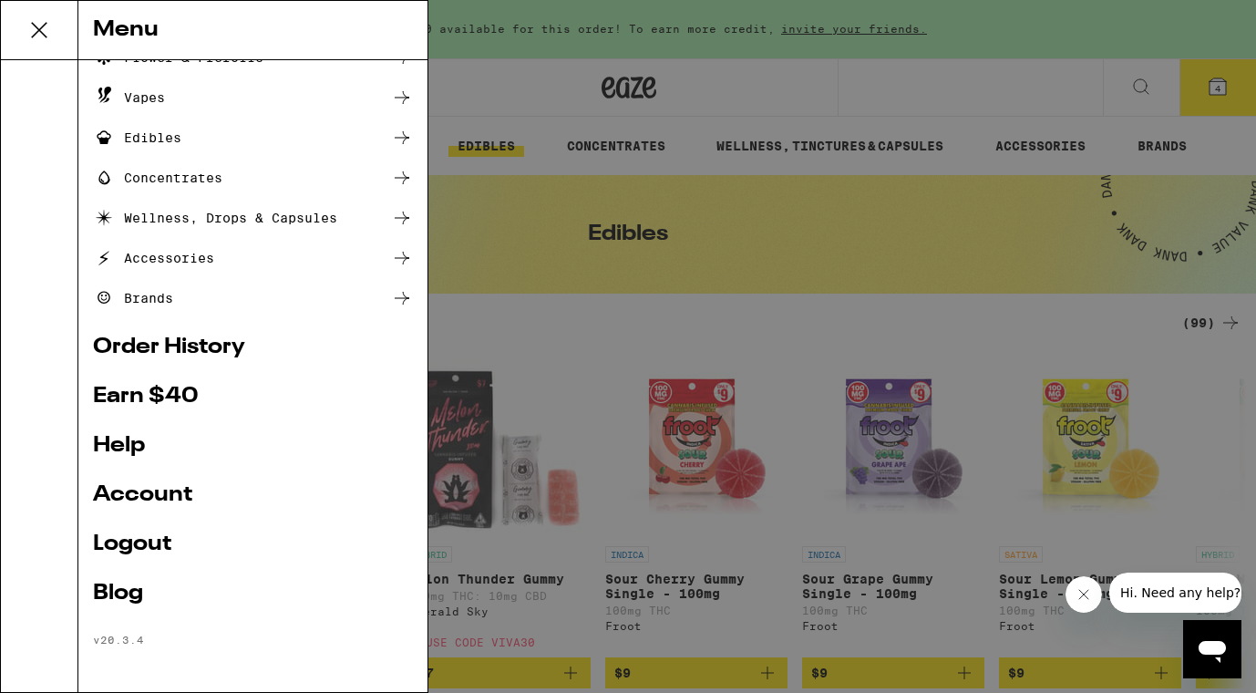
click at [139, 498] on link "Account" at bounding box center [253, 495] width 320 height 22
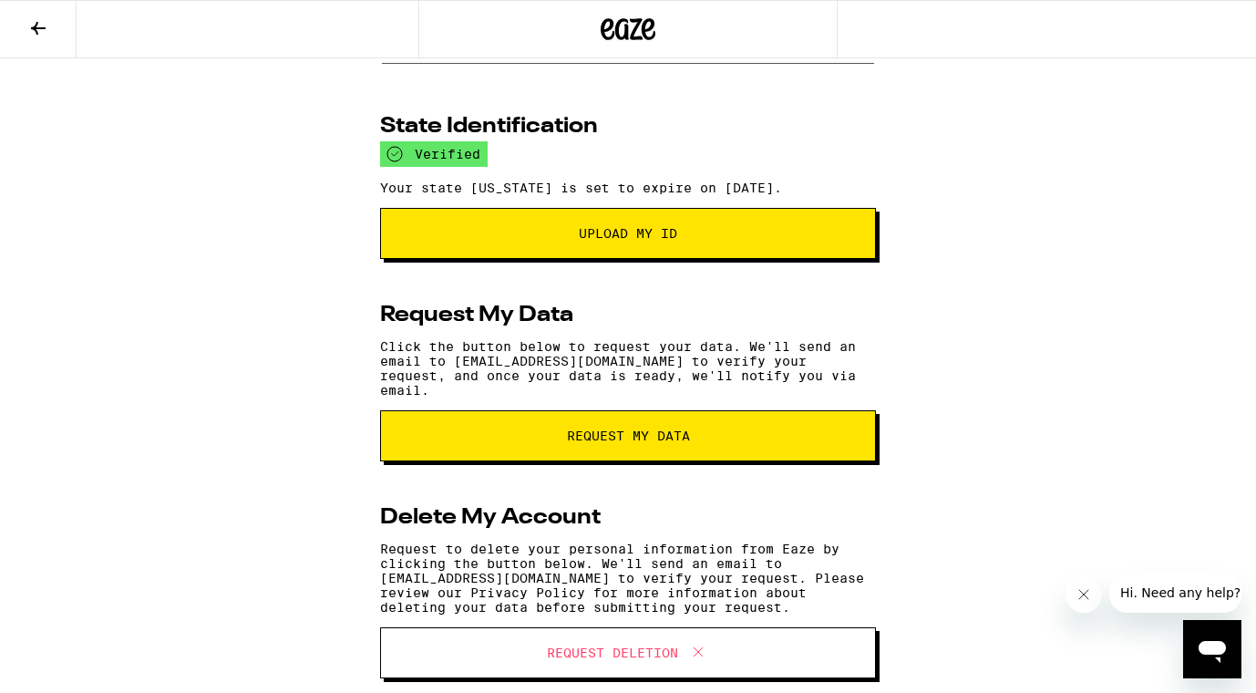
scroll to position [273, 0]
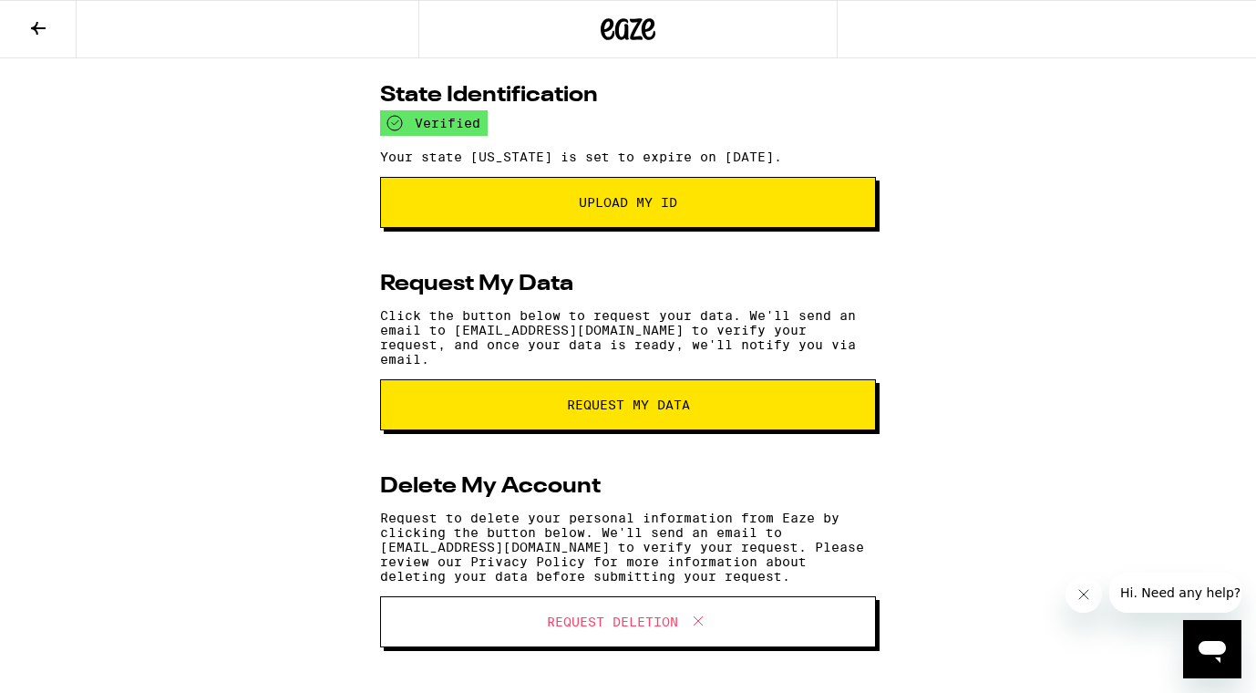
click at [43, 26] on icon at bounding box center [38, 28] width 15 height 13
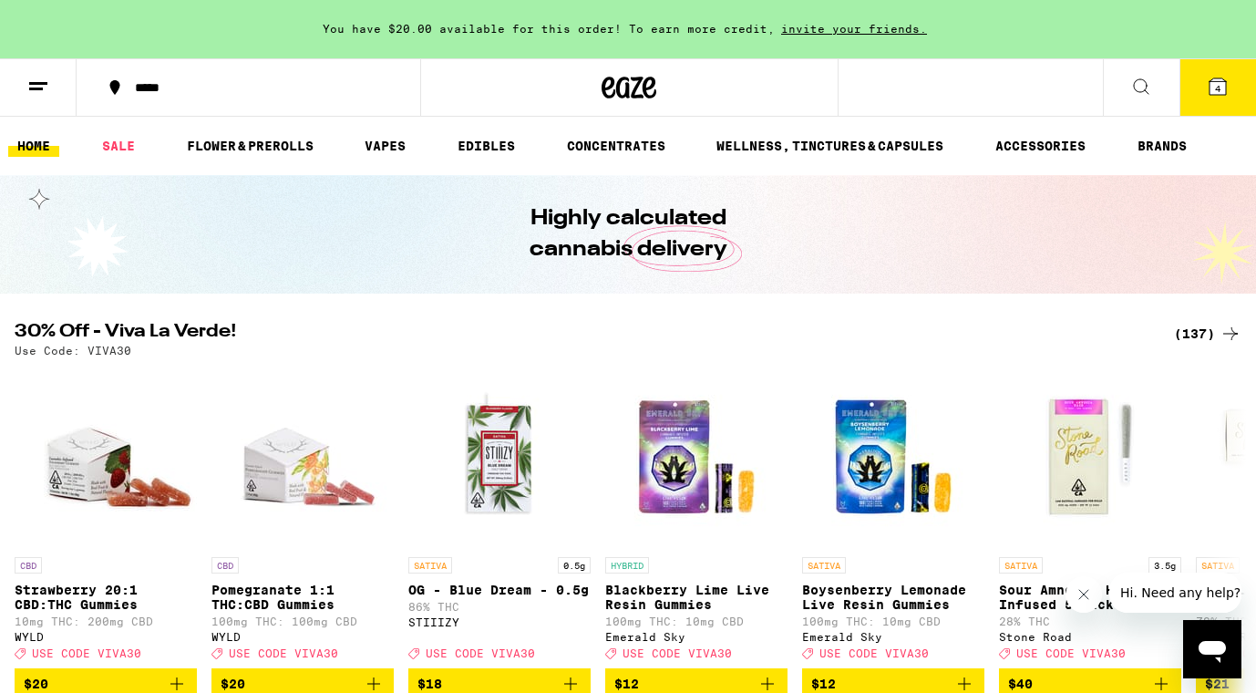
click at [35, 86] on icon at bounding box center [38, 87] width 22 height 22
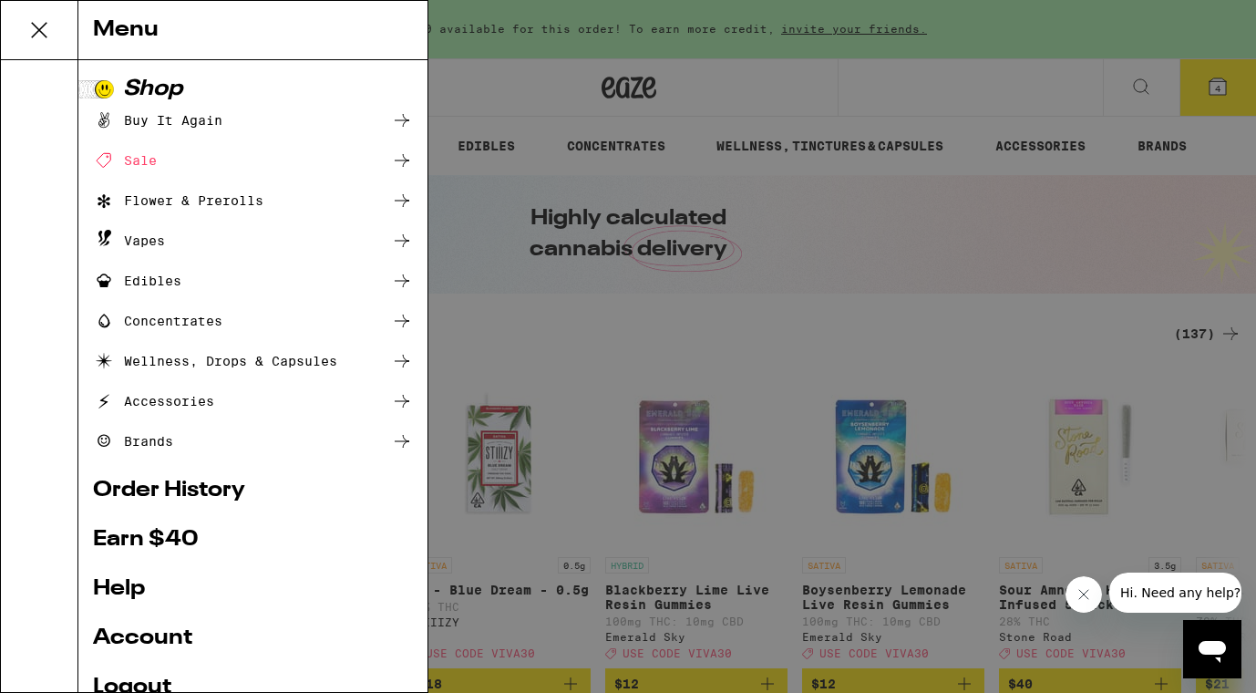
click at [170, 489] on link "Order History" at bounding box center [253, 490] width 320 height 22
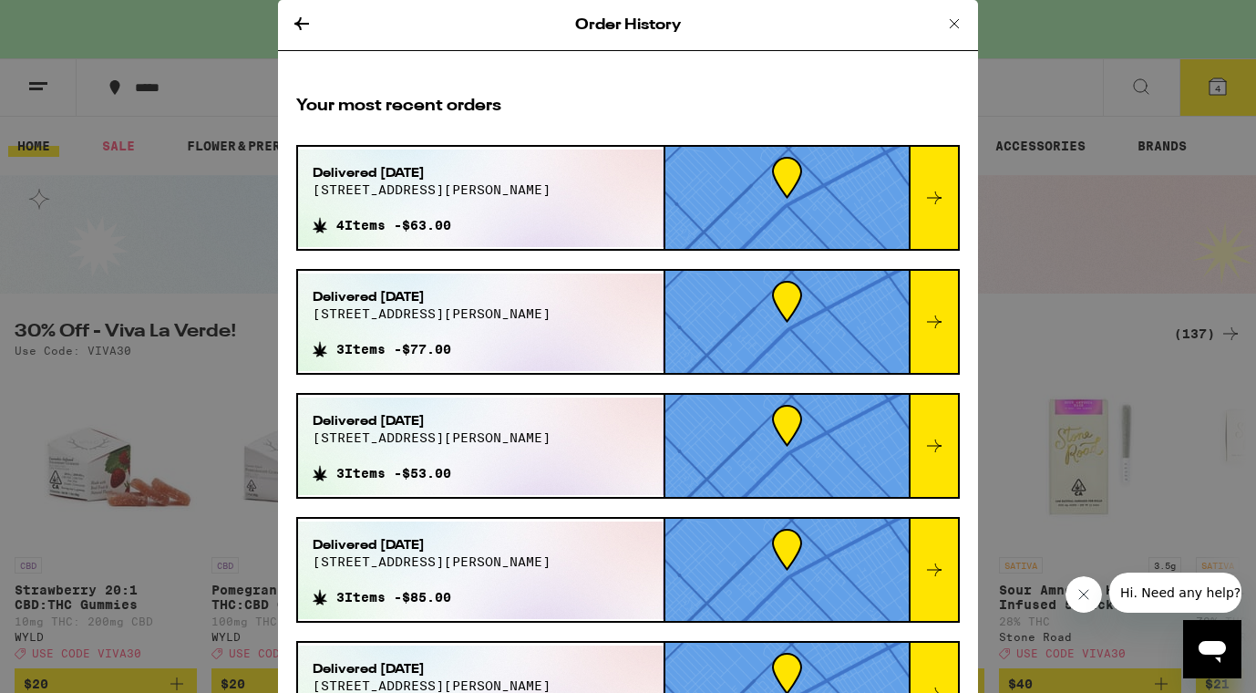
click at [934, 203] on icon at bounding box center [934, 197] width 15 height 13
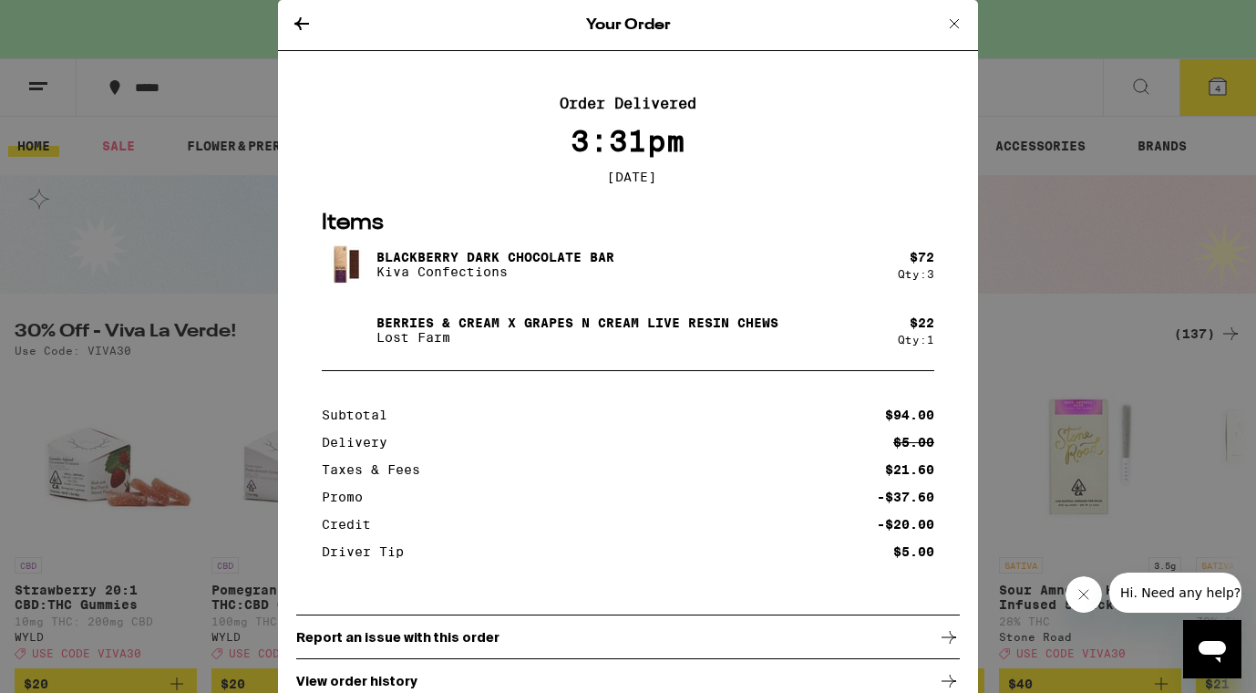
click at [301, 23] on icon at bounding box center [301, 23] width 15 height 13
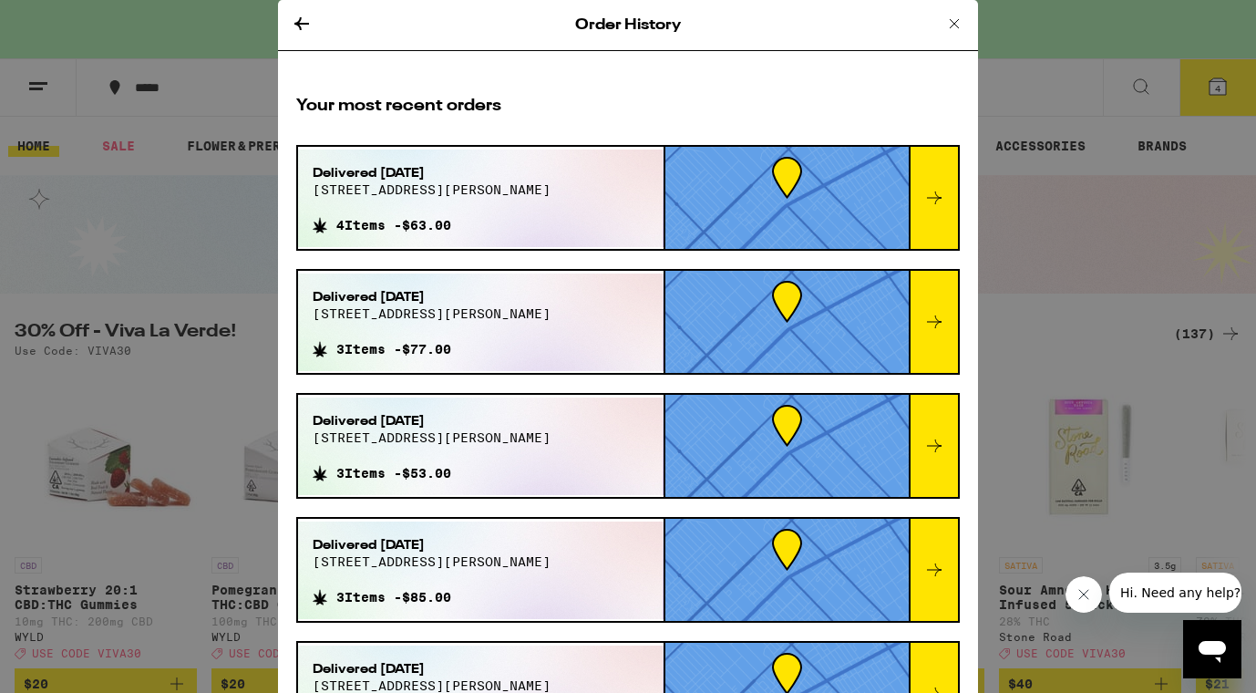
click at [937, 339] on div at bounding box center [933, 322] width 49 height 102
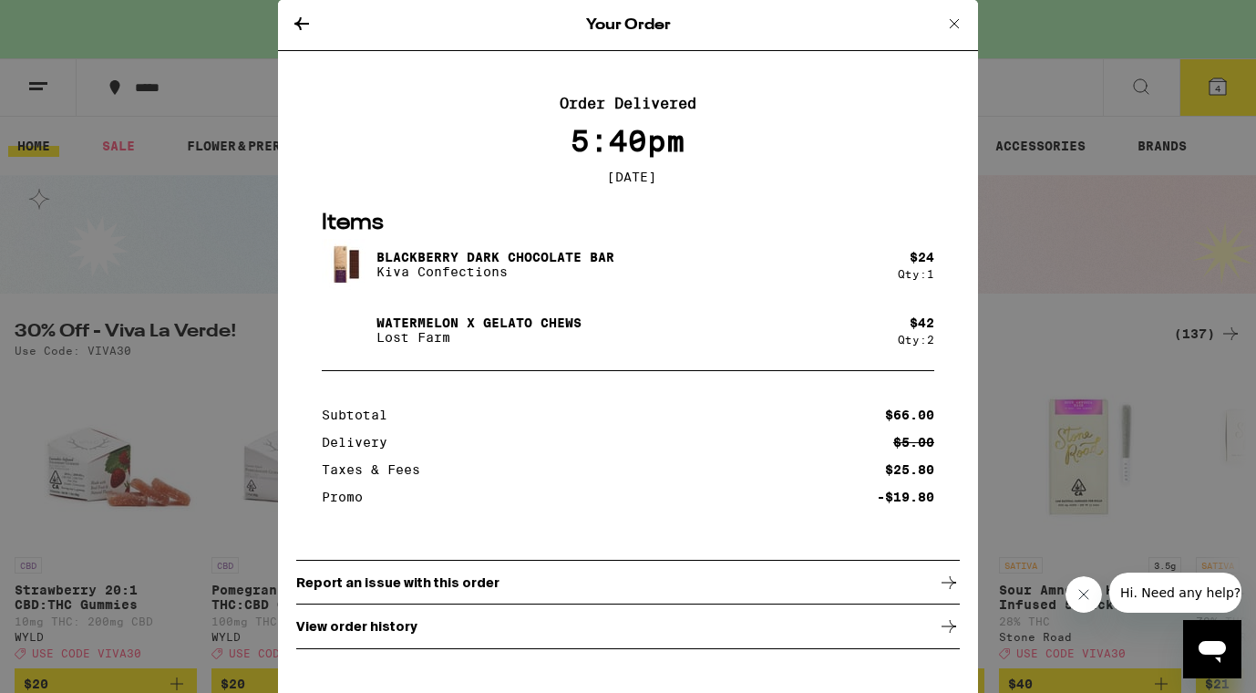
click at [292, 24] on icon at bounding box center [302, 24] width 22 height 22
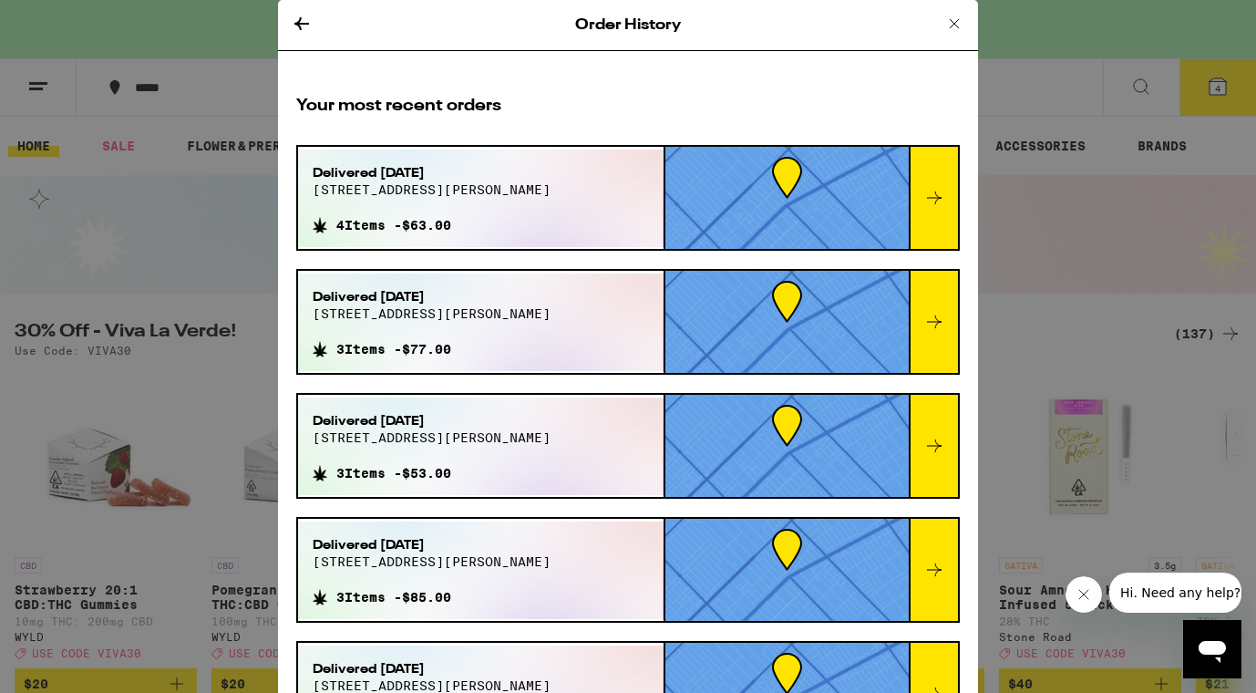
click at [933, 457] on div at bounding box center [933, 446] width 49 height 102
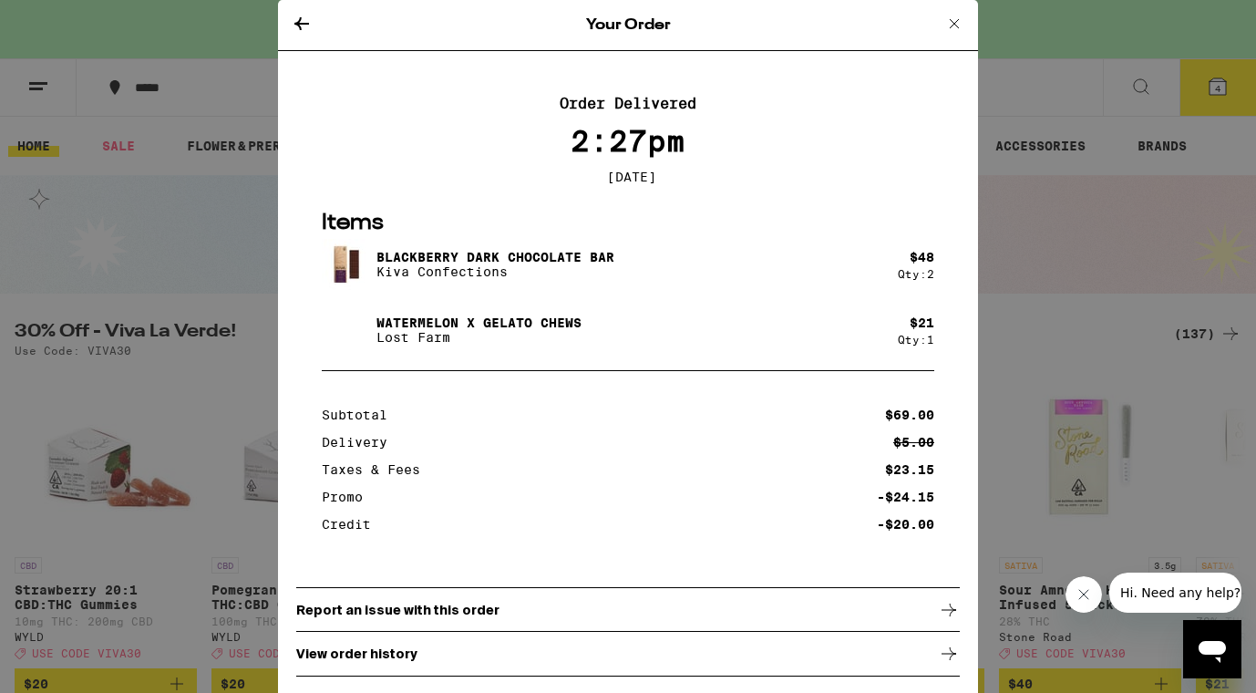
click at [302, 32] on icon at bounding box center [302, 24] width 22 height 22
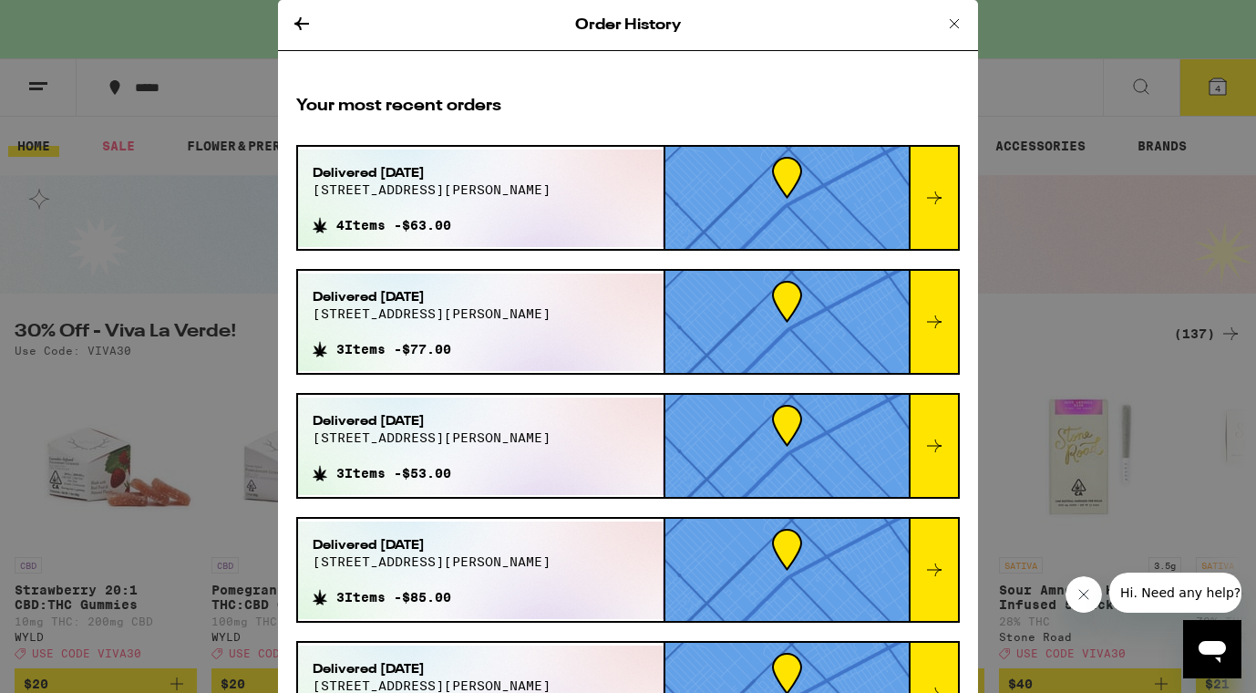
click at [932, 572] on icon at bounding box center [934, 570] width 22 height 22
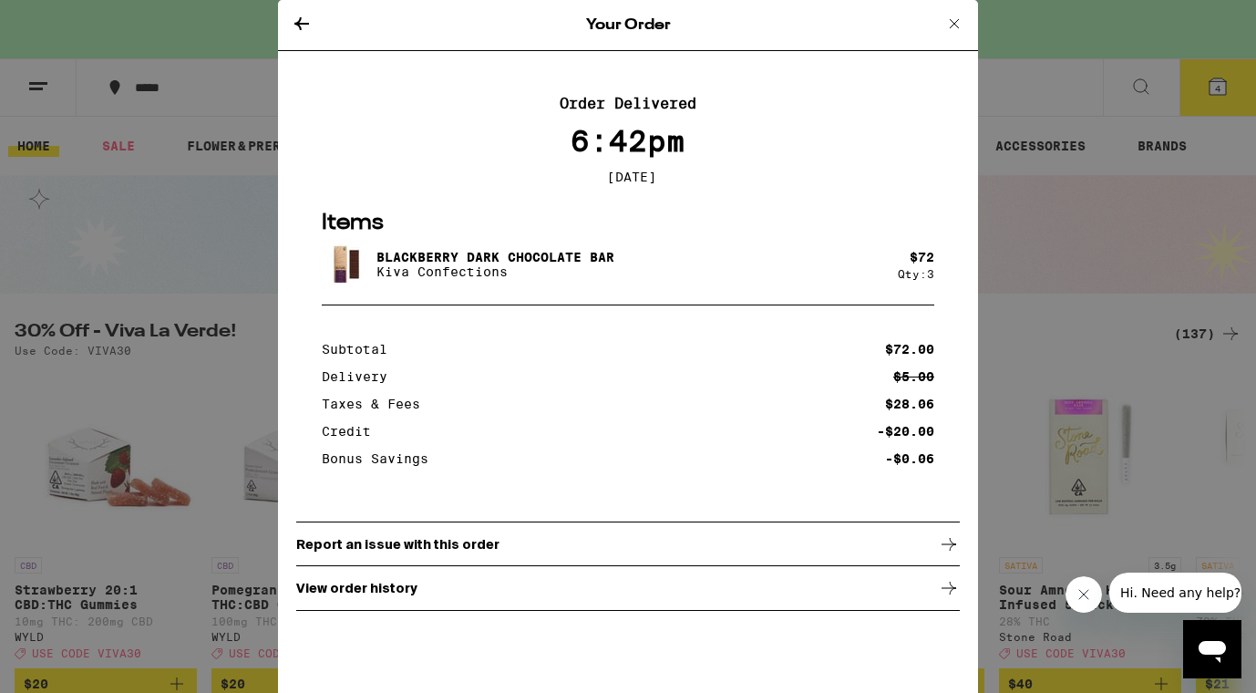
click at [295, 17] on icon at bounding box center [302, 24] width 22 height 22
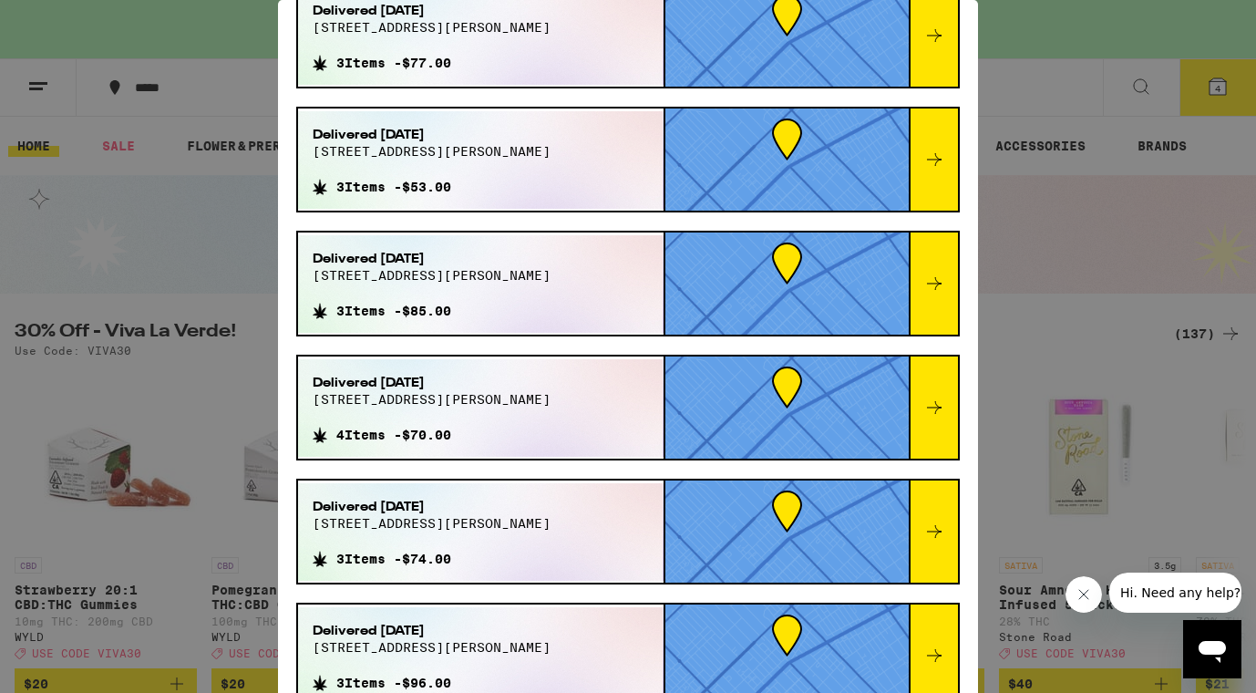
scroll to position [286, 0]
click at [925, 394] on div at bounding box center [933, 407] width 49 height 102
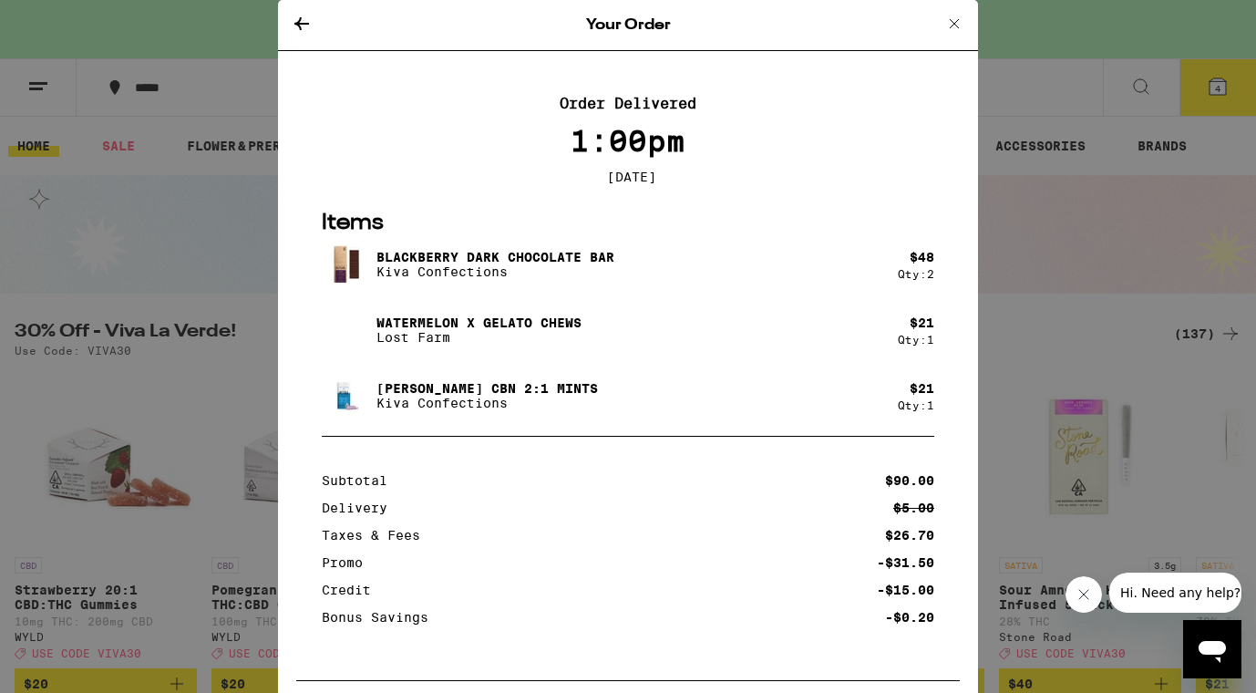
click at [302, 23] on icon at bounding box center [301, 23] width 15 height 13
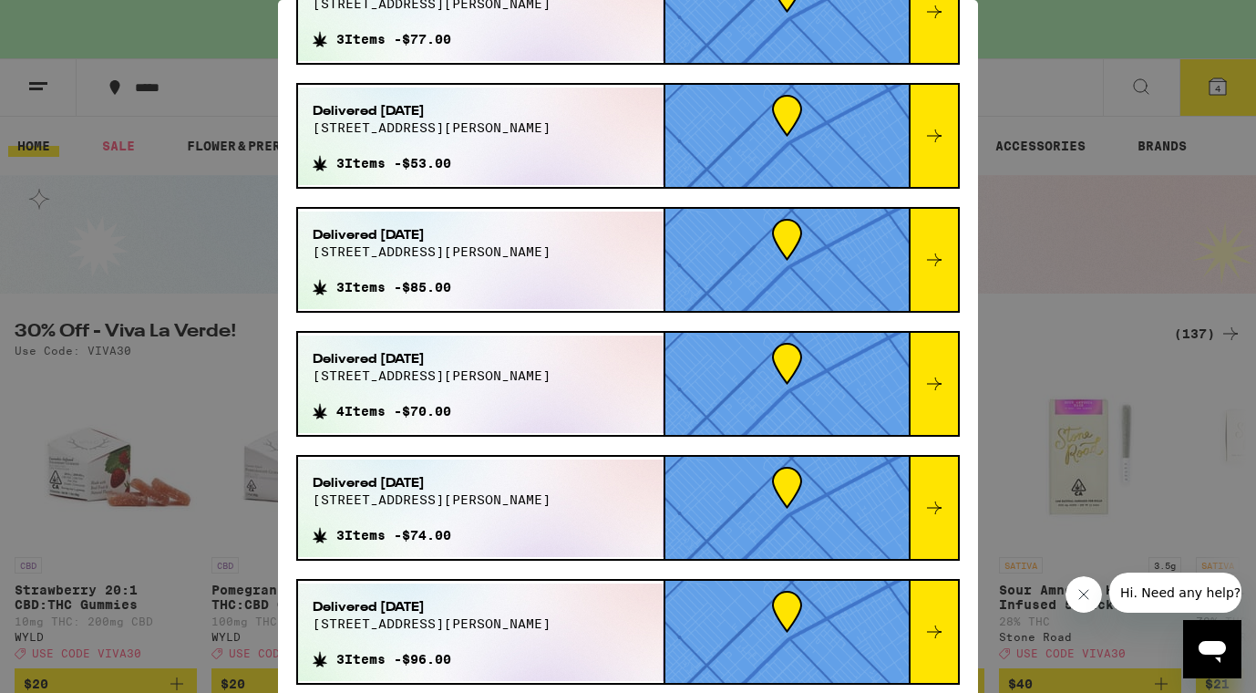
scroll to position [322, 0]
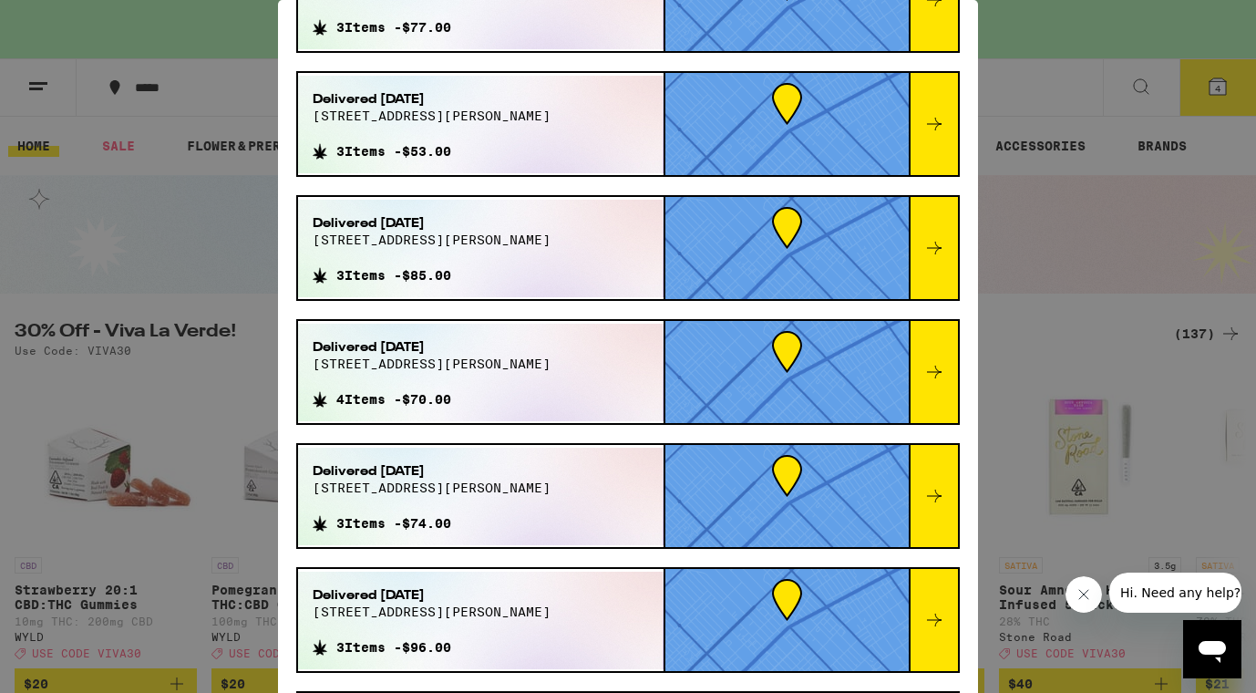
click at [938, 615] on icon at bounding box center [934, 620] width 22 height 22
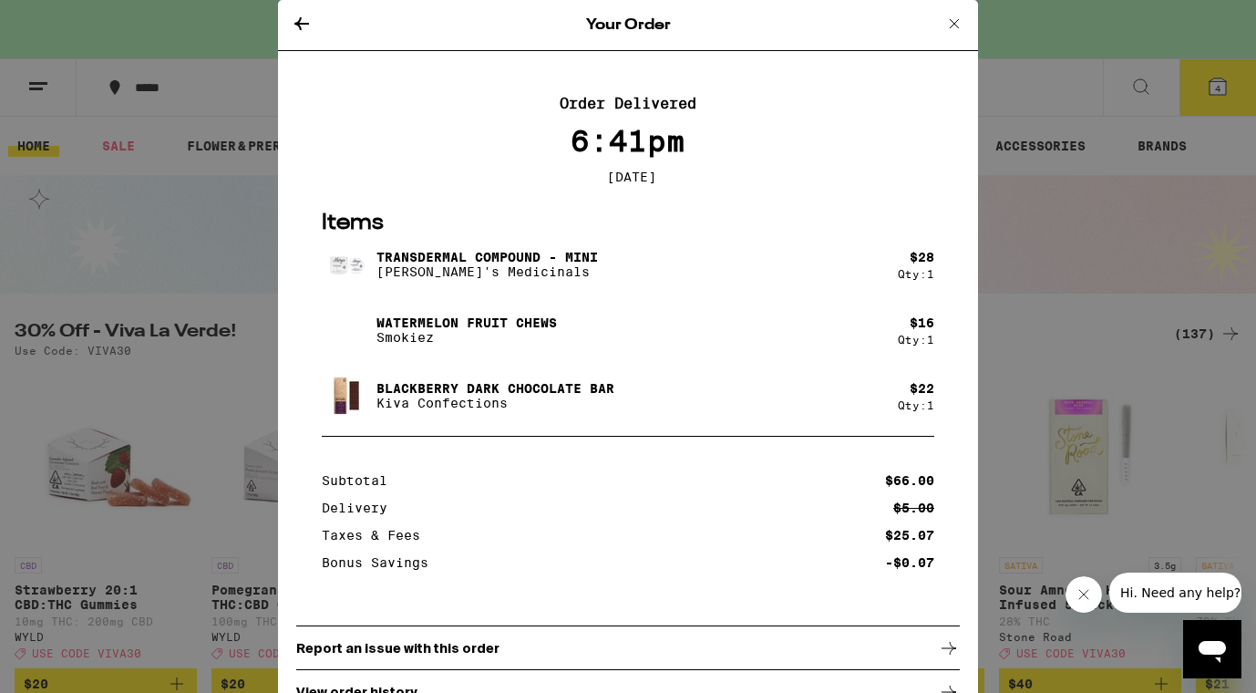
click at [303, 20] on icon at bounding box center [302, 24] width 22 height 22
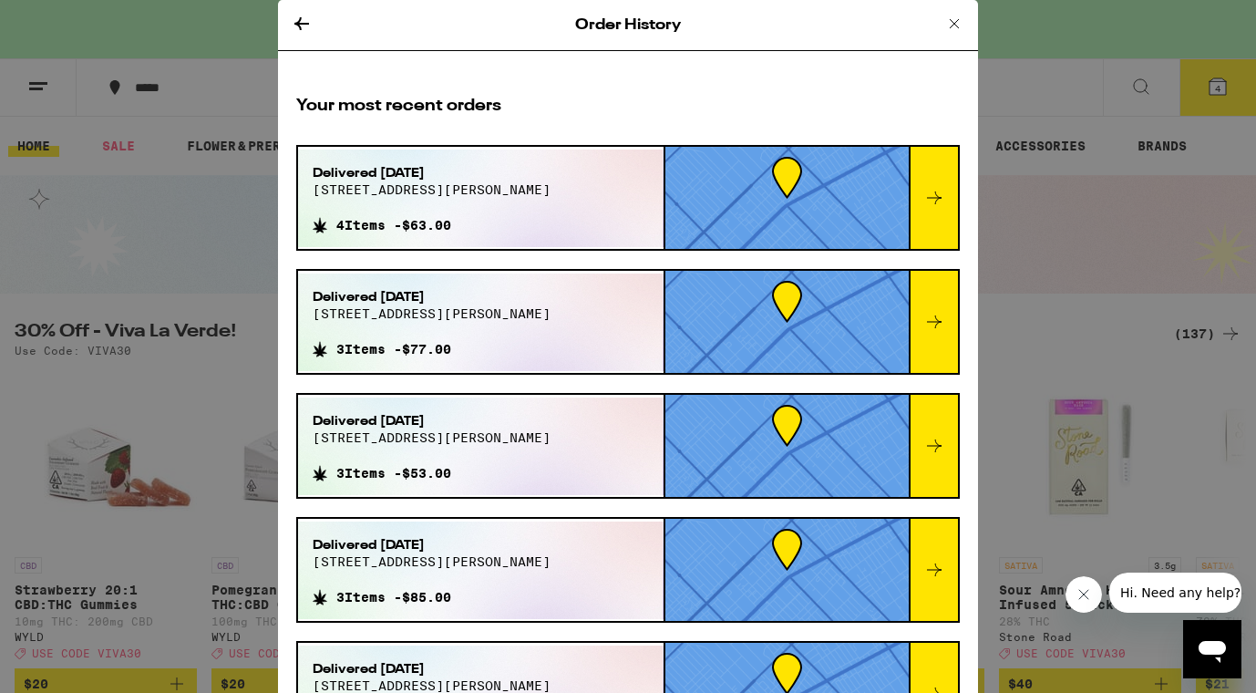
click at [939, 210] on div at bounding box center [933, 198] width 49 height 102
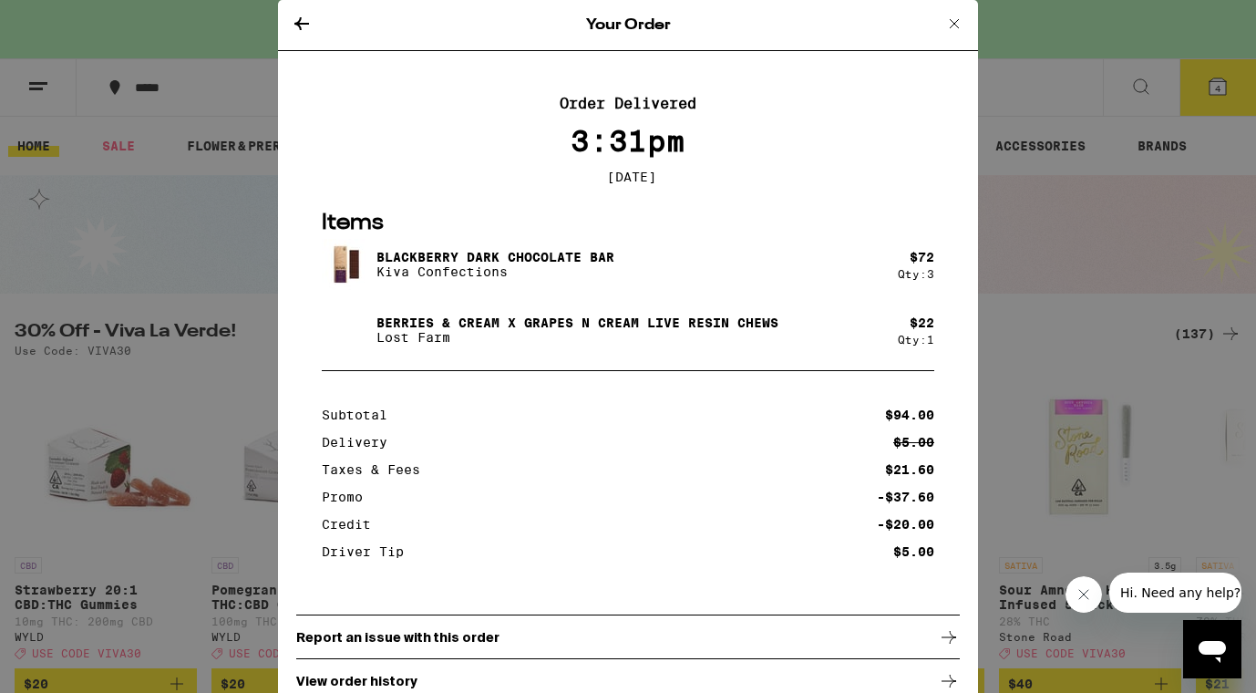
click at [304, 25] on icon at bounding box center [302, 24] width 22 height 22
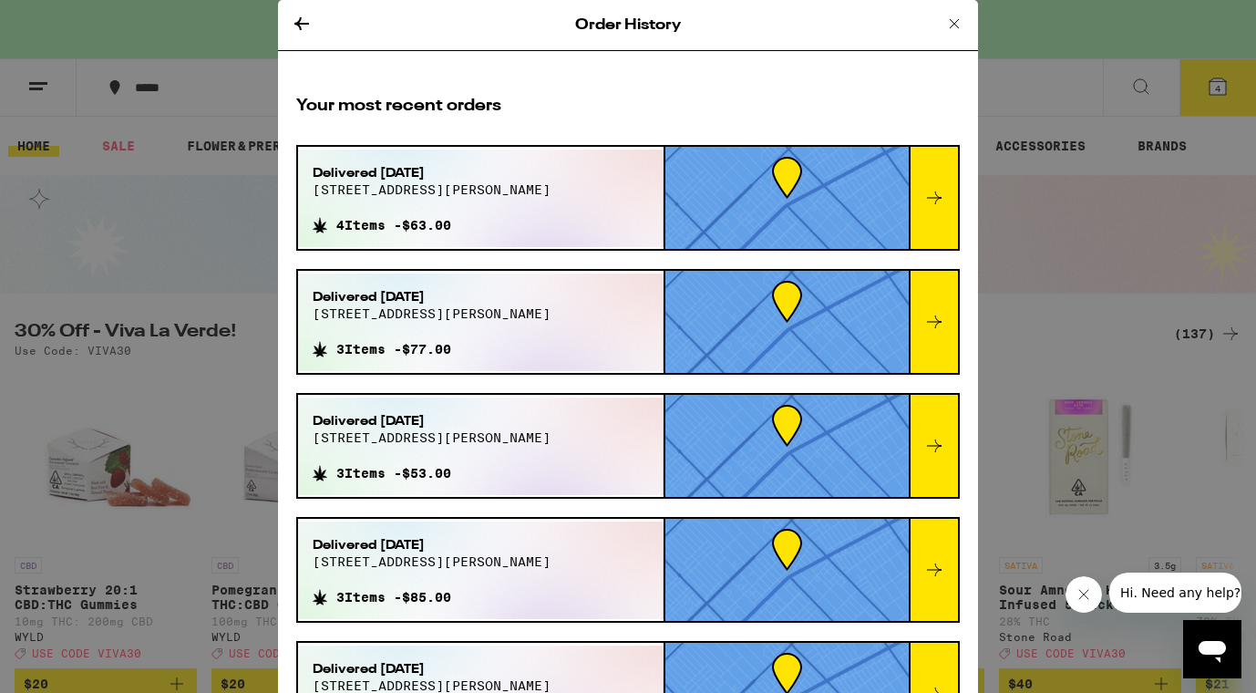
click at [959, 17] on icon at bounding box center [954, 24] width 22 height 22
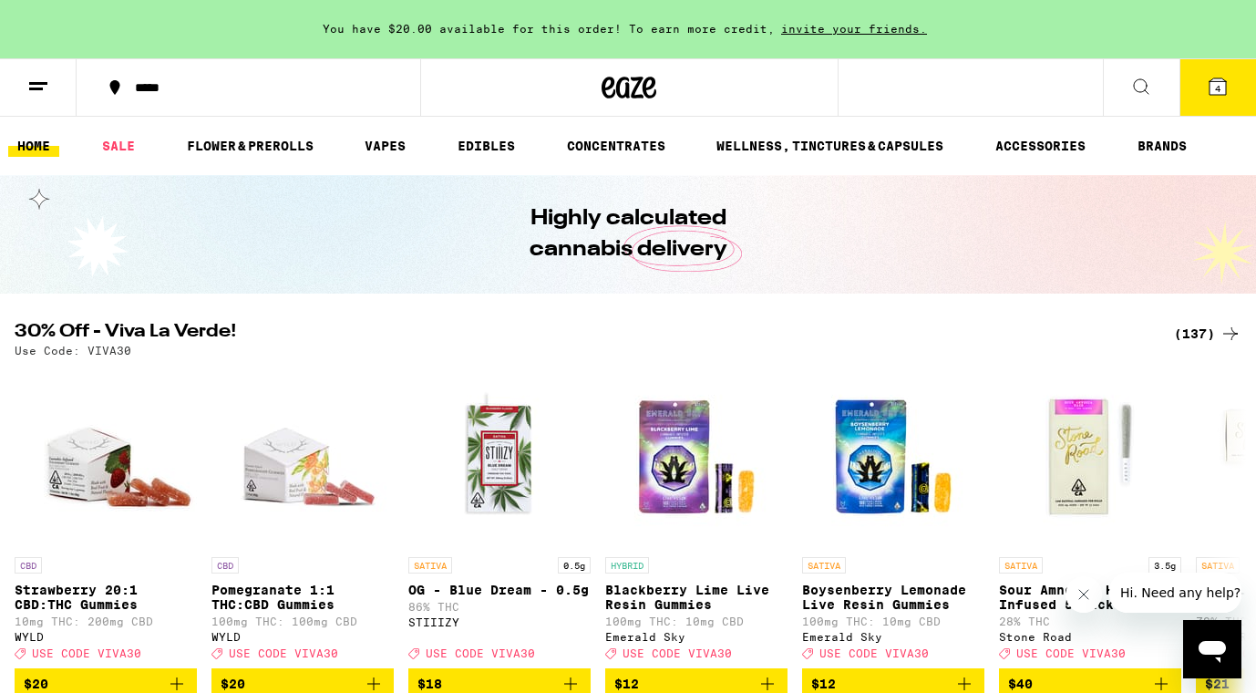
click at [1209, 96] on icon at bounding box center [1218, 87] width 22 height 22
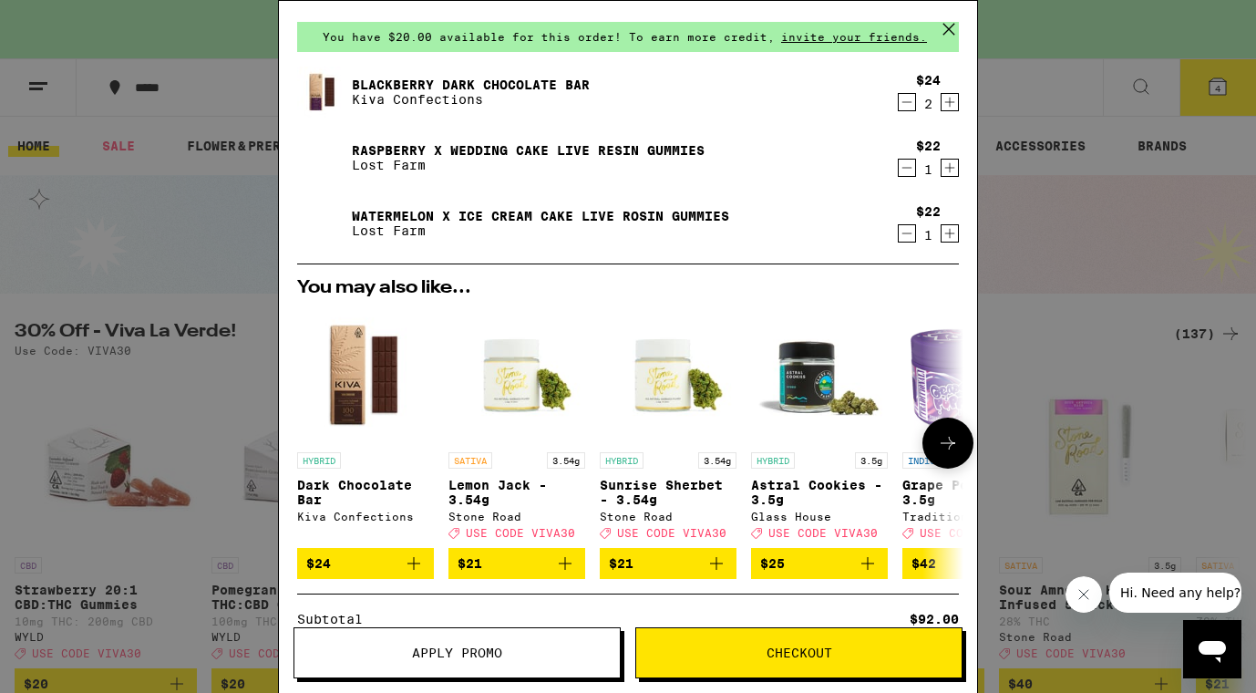
scroll to position [57, 0]
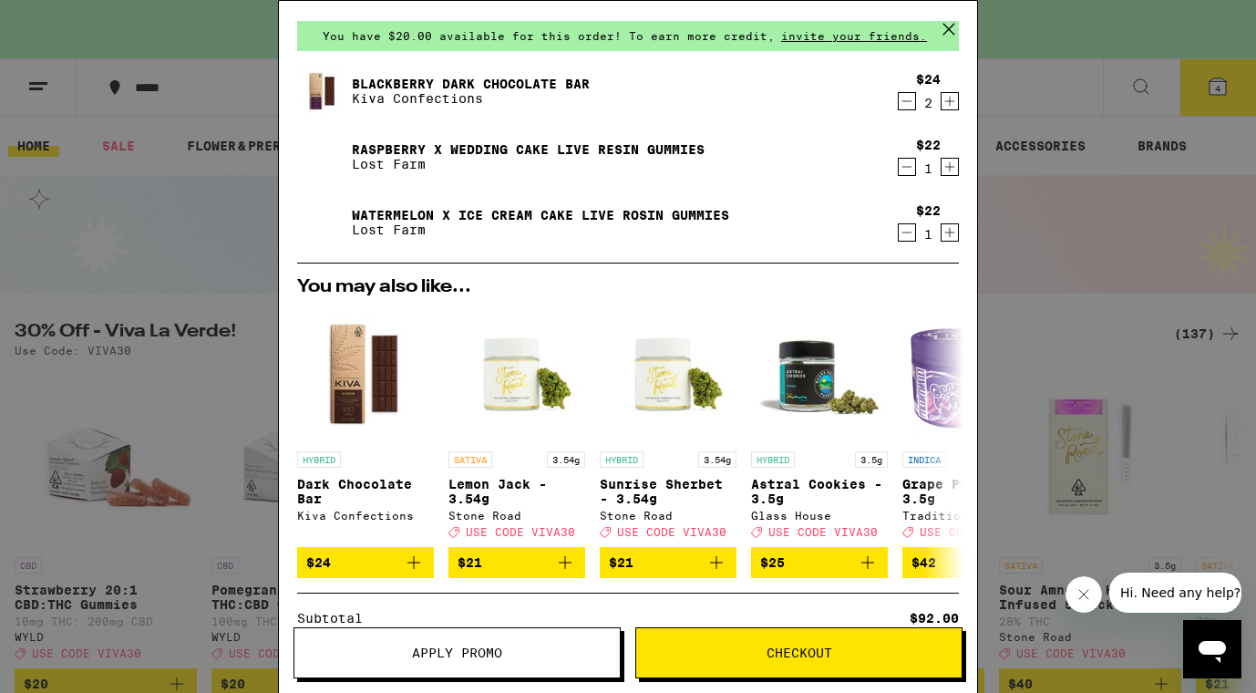
click at [453, 646] on span "Apply Promo" at bounding box center [457, 652] width 90 height 13
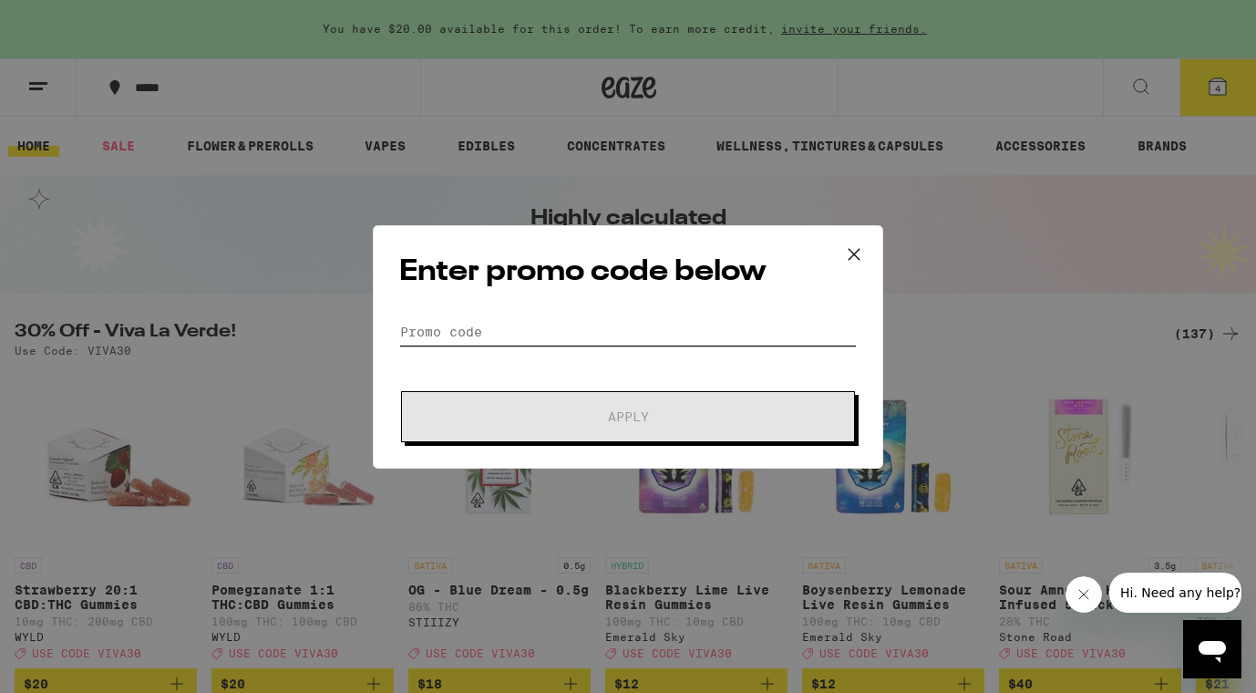
click at [522, 335] on input "Promo Code" at bounding box center [628, 331] width 458 height 27
paste input "VIVA30"
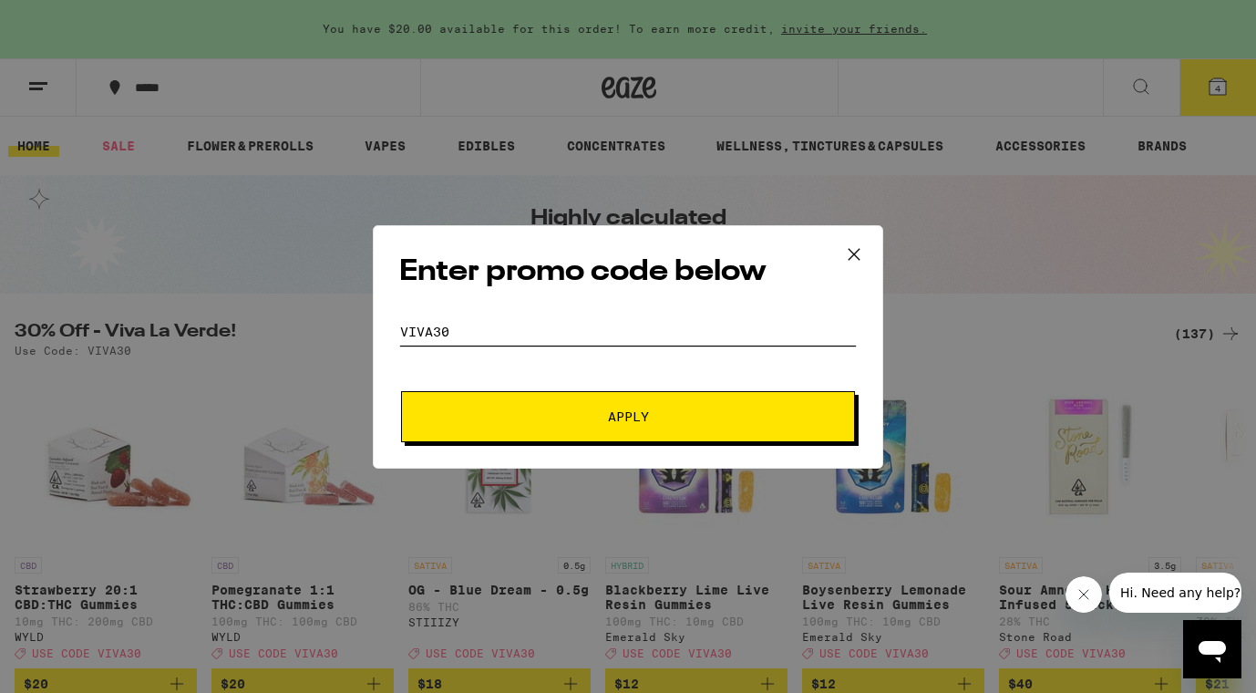
type input "VIVA30"
click at [589, 403] on button "Apply" at bounding box center [628, 416] width 454 height 51
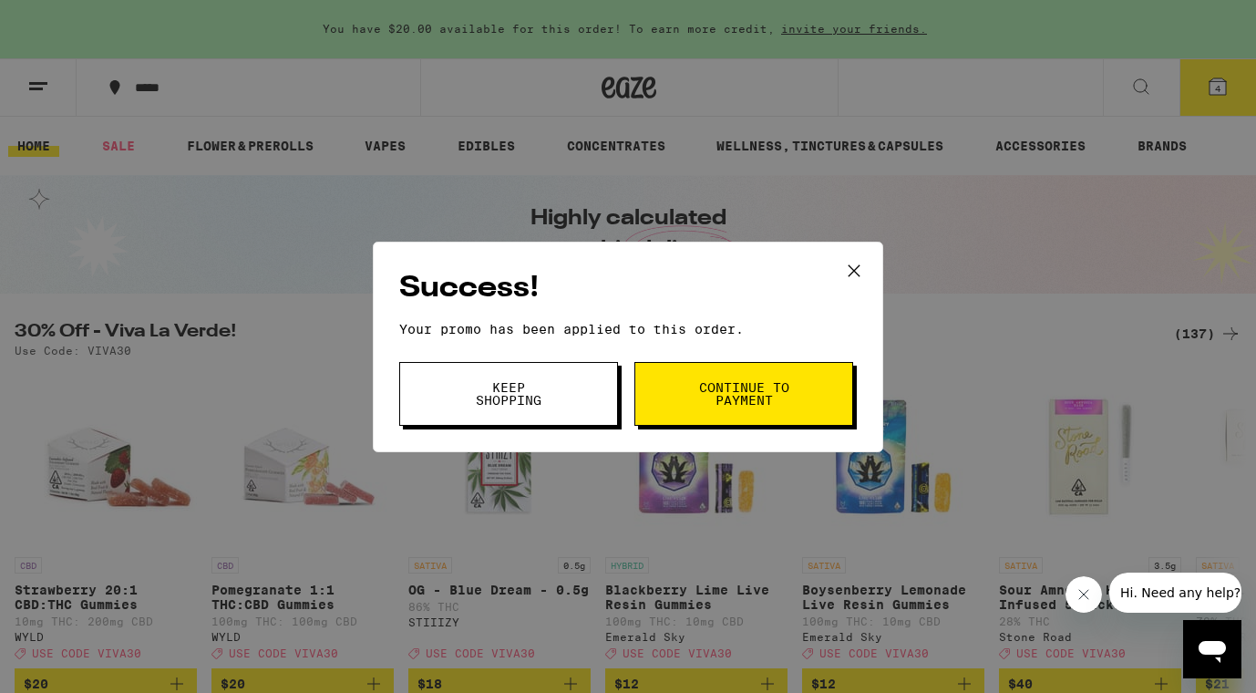
click at [557, 399] on button "Keep Shopping" at bounding box center [508, 394] width 219 height 64
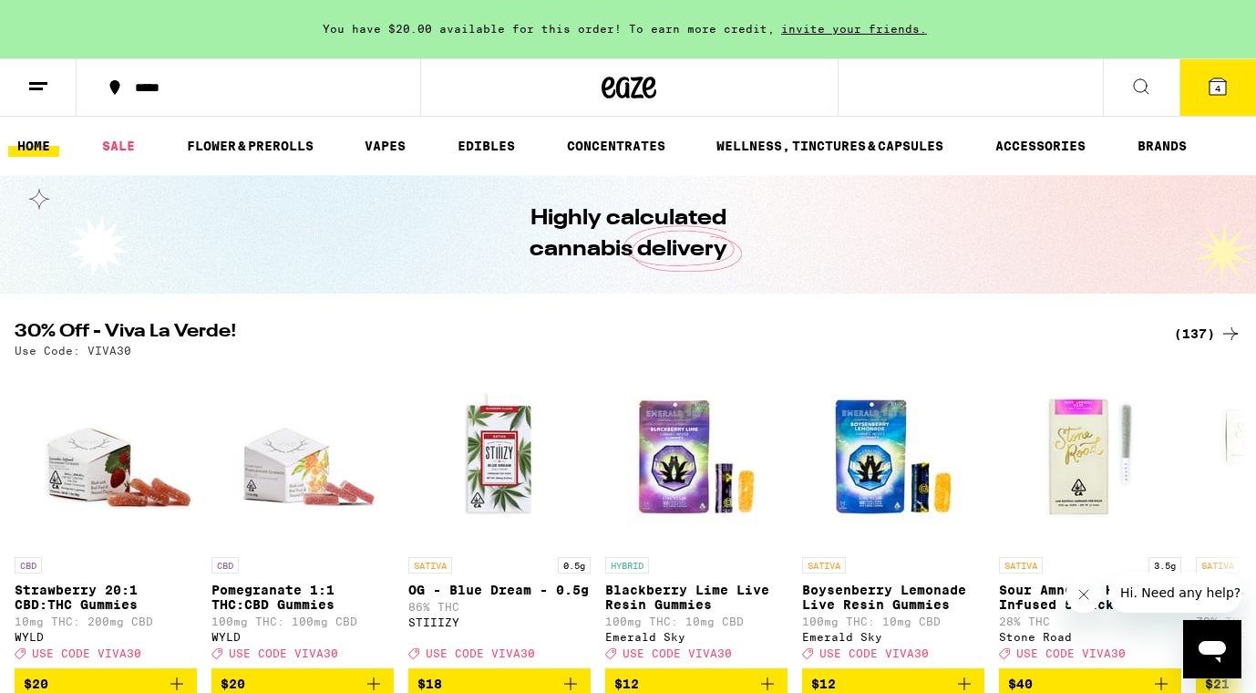
click at [1213, 108] on button "4" at bounding box center [1218, 87] width 77 height 57
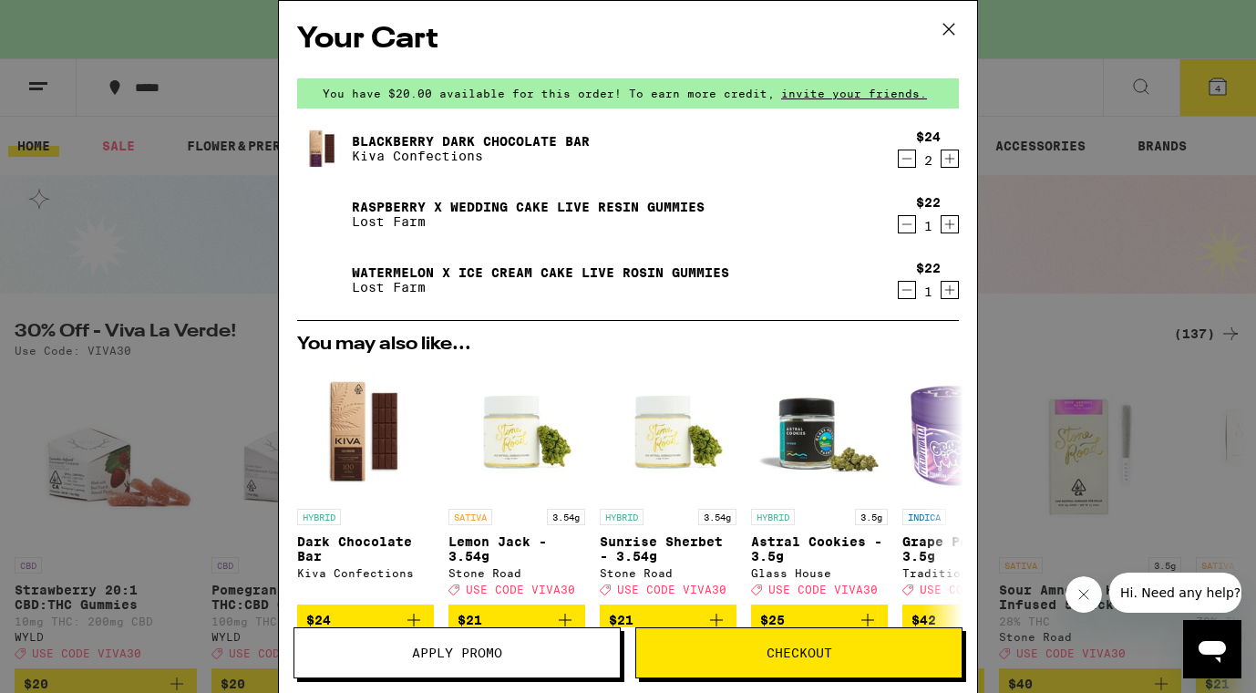
click at [911, 286] on icon "Decrement" at bounding box center [907, 290] width 16 height 22
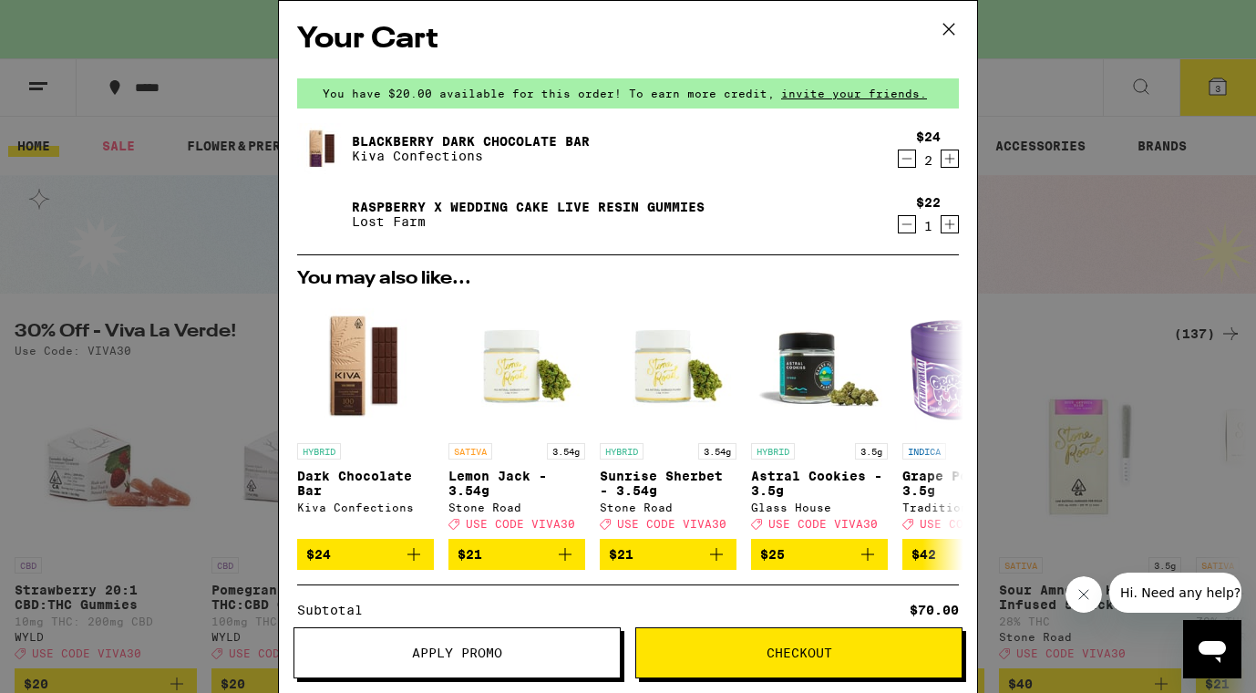
click at [946, 158] on icon "Increment" at bounding box center [950, 159] width 16 height 22
click at [911, 159] on icon "Decrement" at bounding box center [907, 159] width 16 height 22
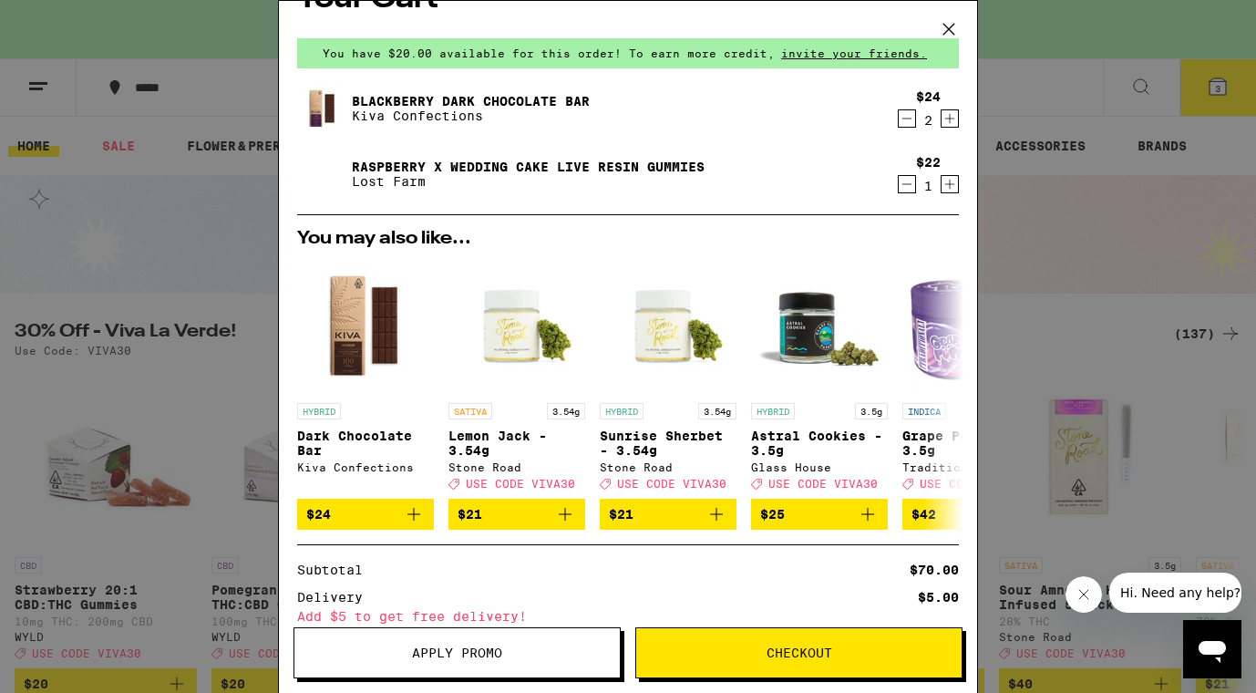
click at [951, 22] on icon at bounding box center [948, 28] width 27 height 27
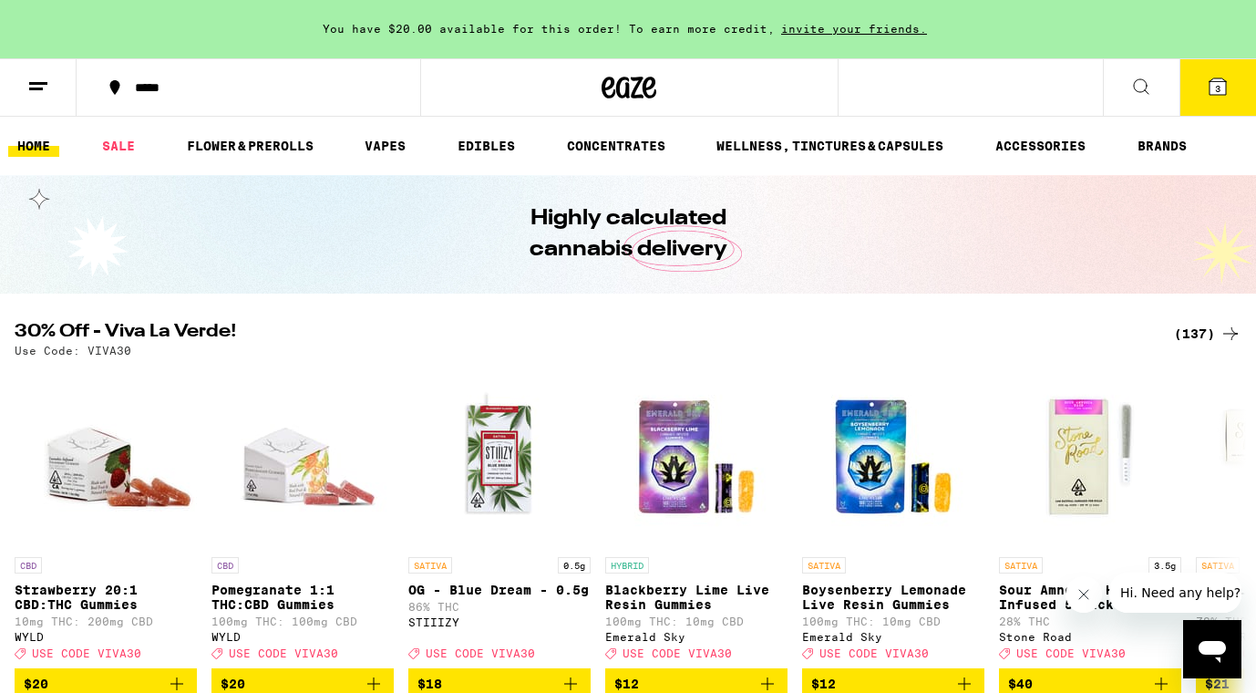
click at [1142, 89] on icon at bounding box center [1141, 87] width 22 height 22
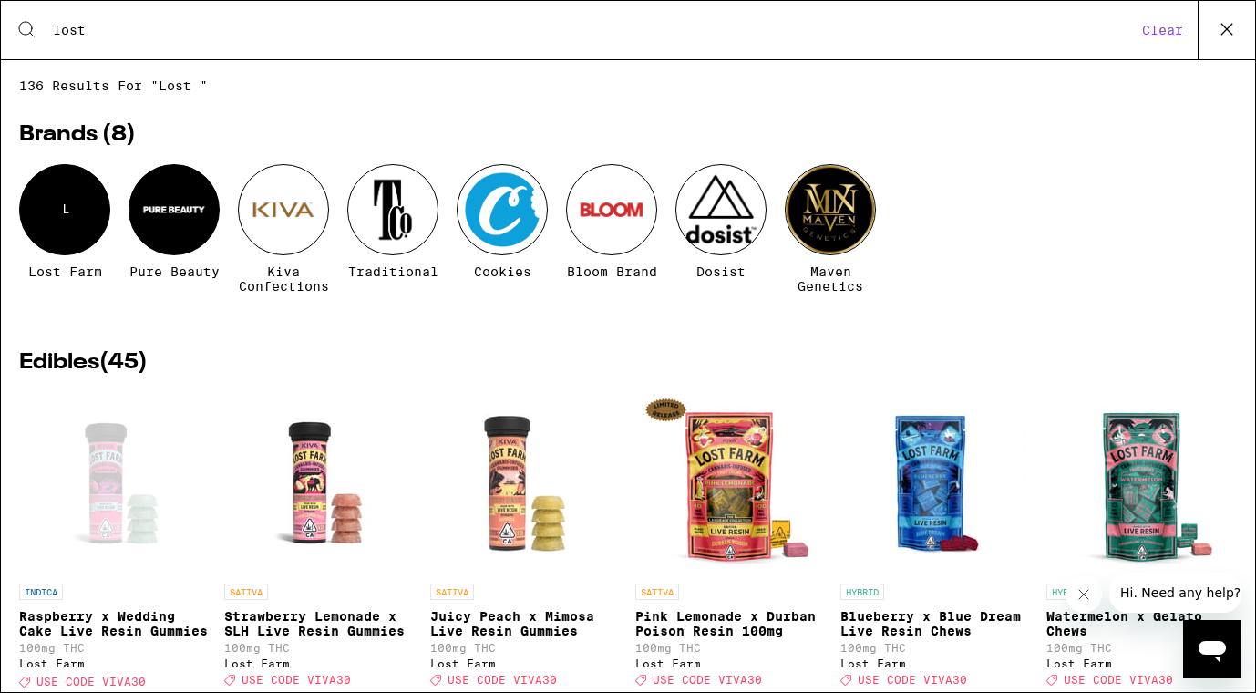
type input "lost farm"
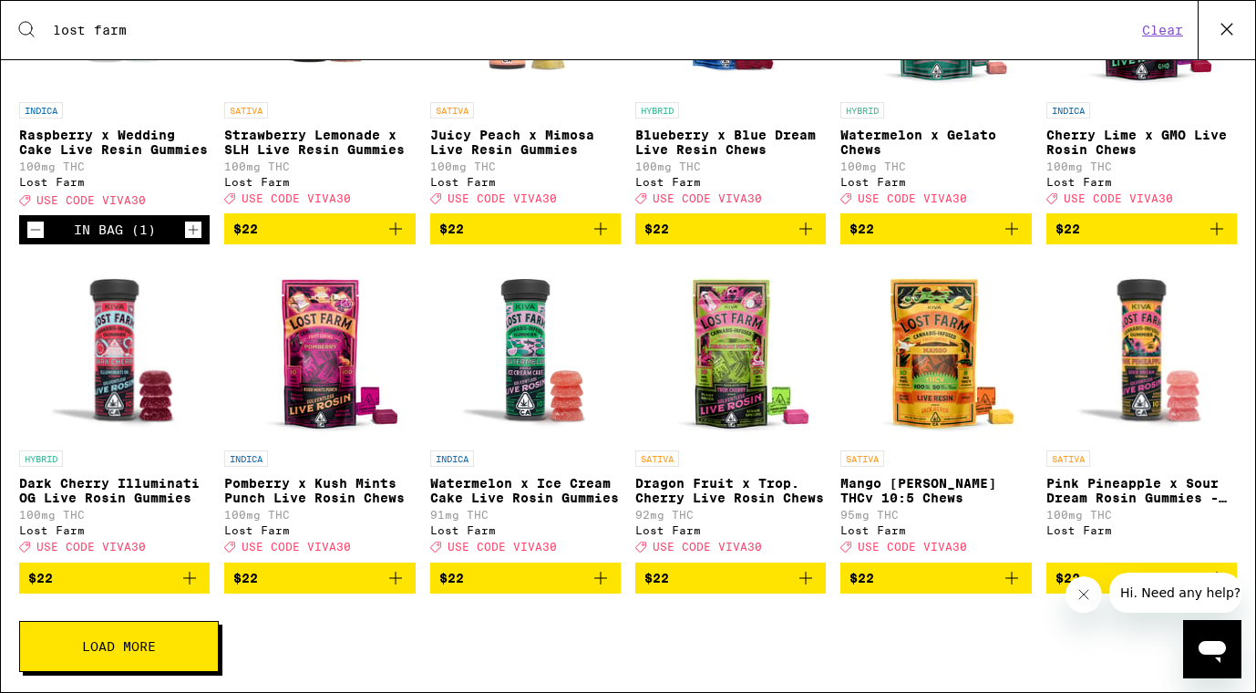
scroll to position [501, 0]
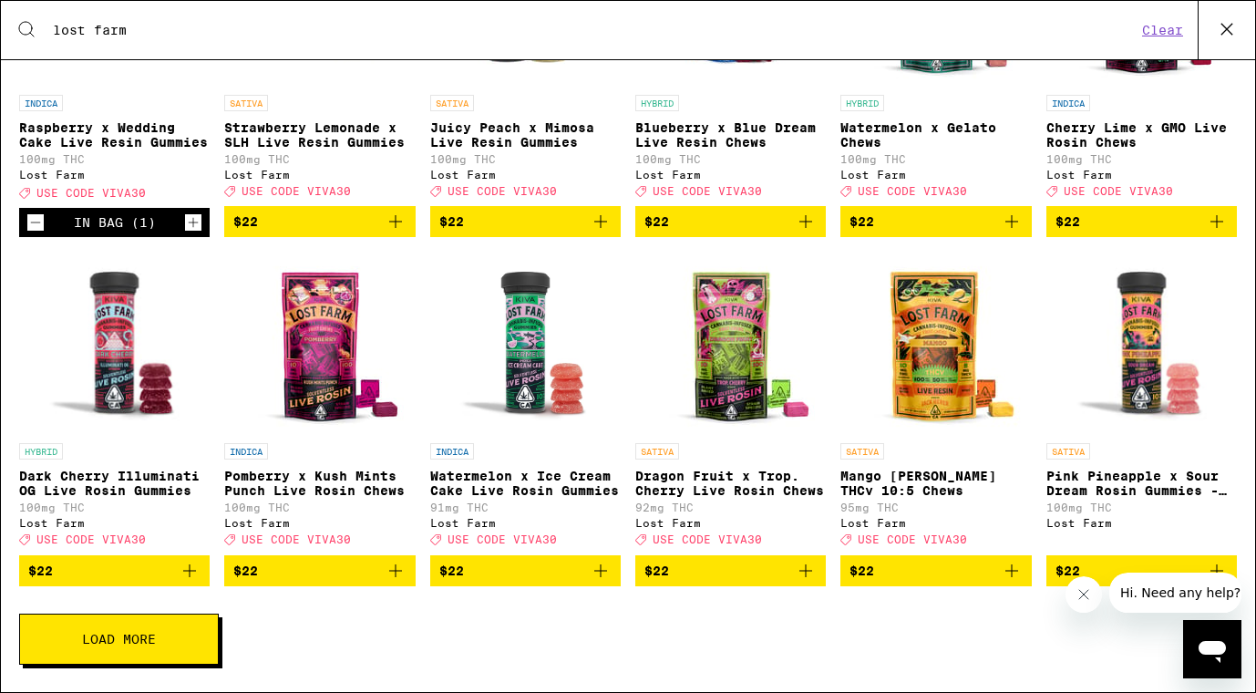
click at [195, 567] on icon "Add to bag" at bounding box center [190, 571] width 22 height 22
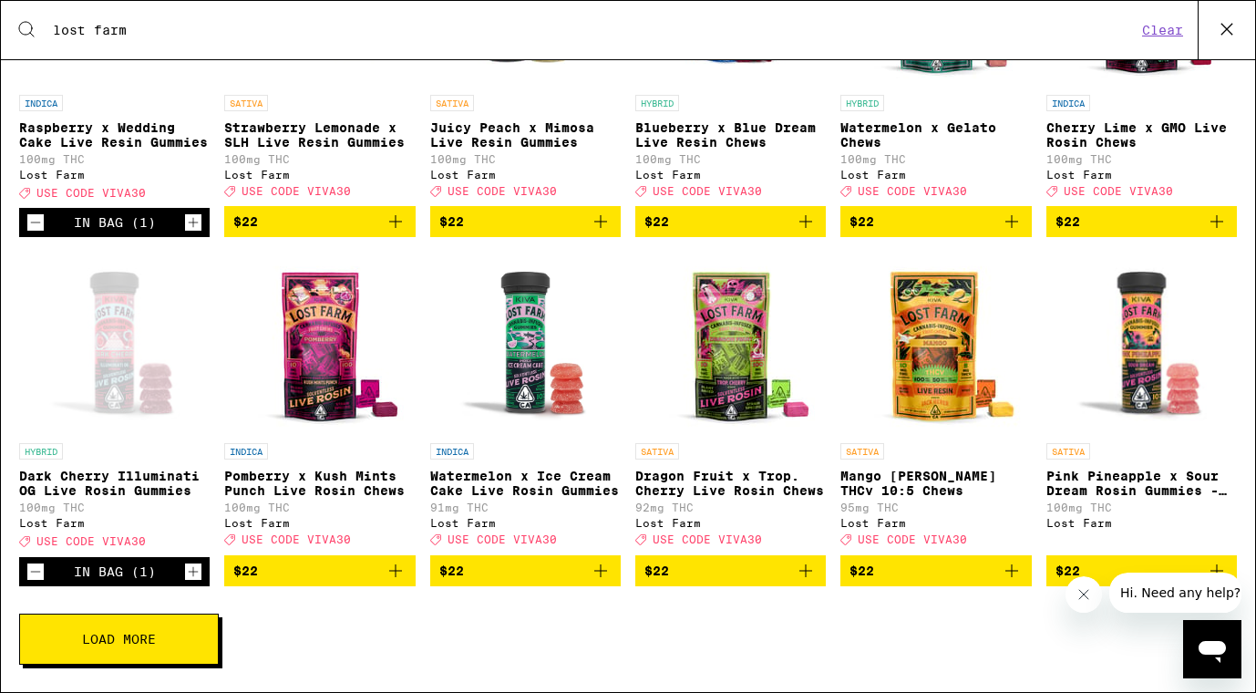
scroll to position [0, 0]
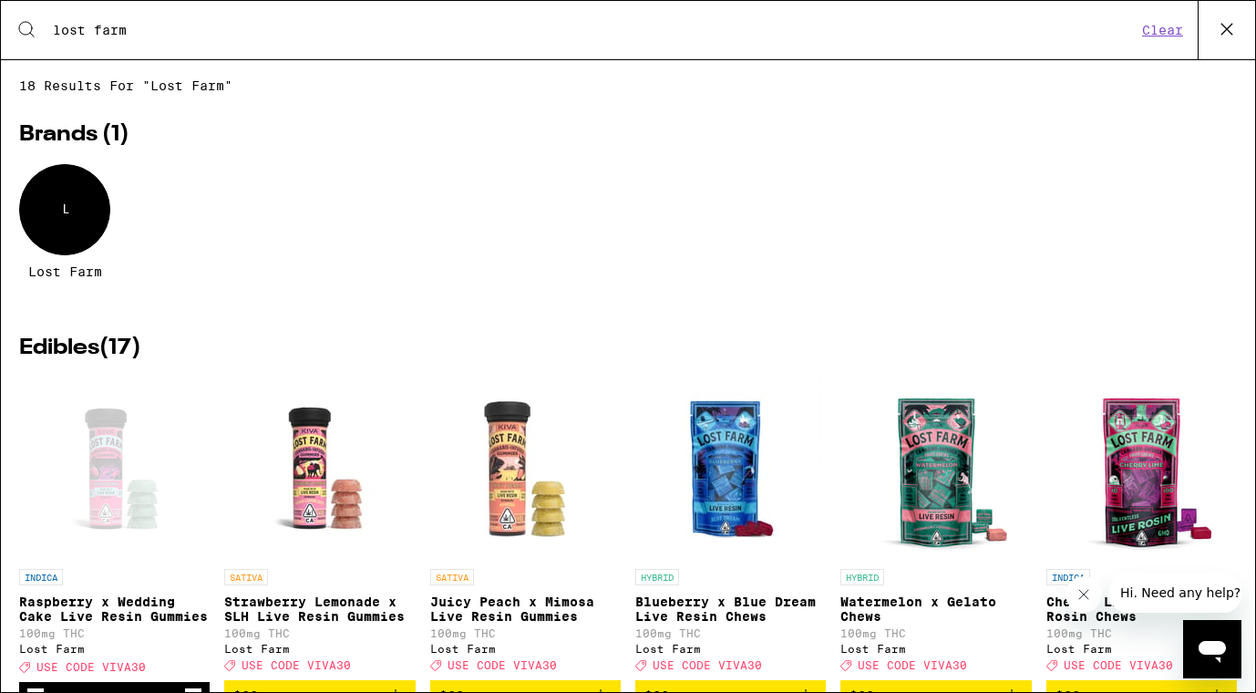
click at [1224, 25] on icon at bounding box center [1226, 28] width 27 height 27
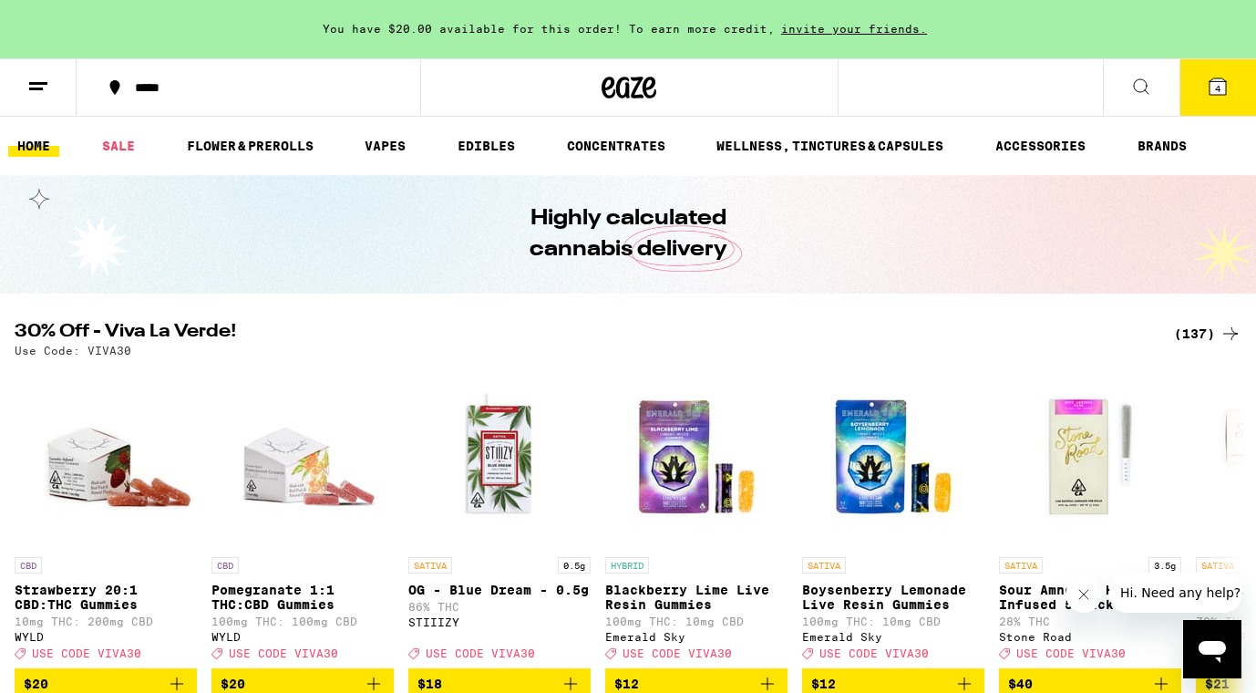
click at [1215, 79] on icon at bounding box center [1218, 86] width 16 height 16
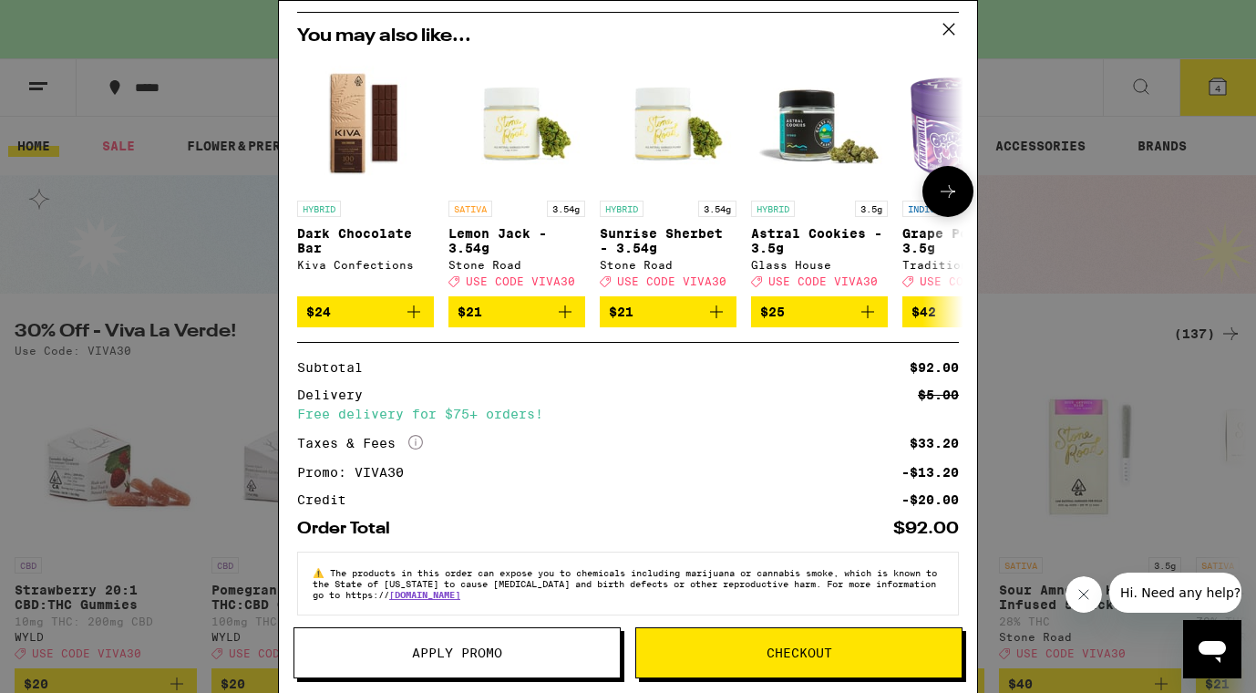
scroll to position [311, 0]
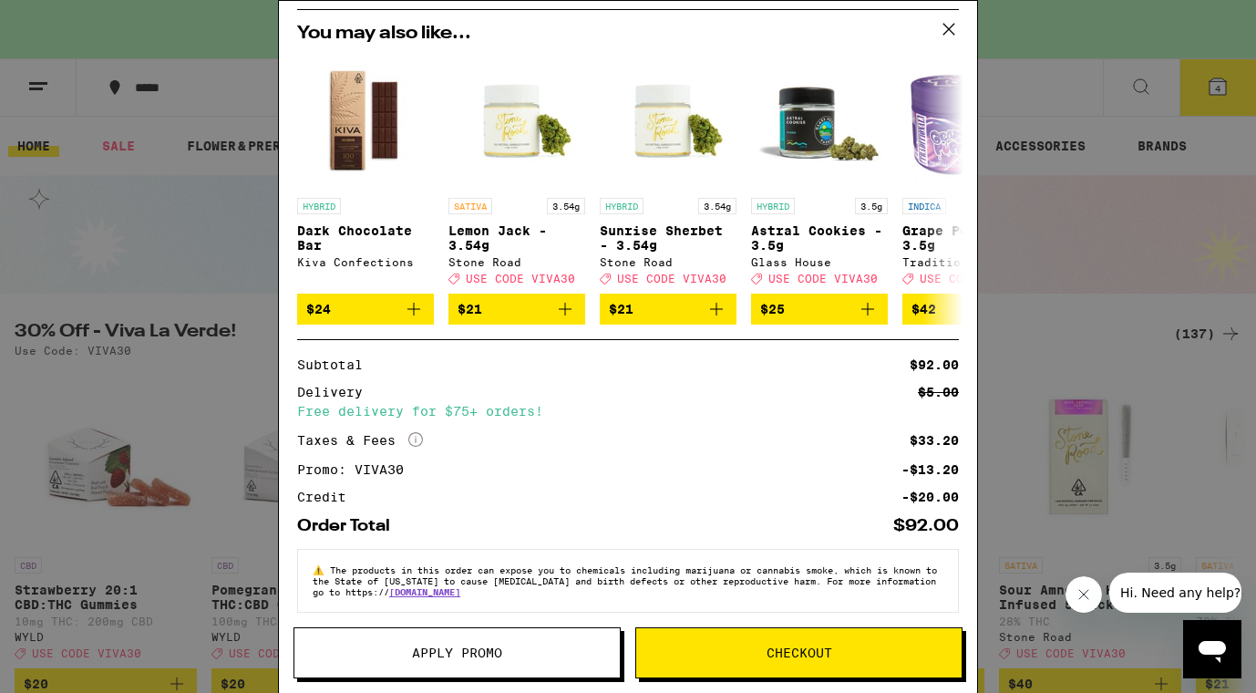
click at [796, 654] on span "Checkout" at bounding box center [800, 652] width 66 height 13
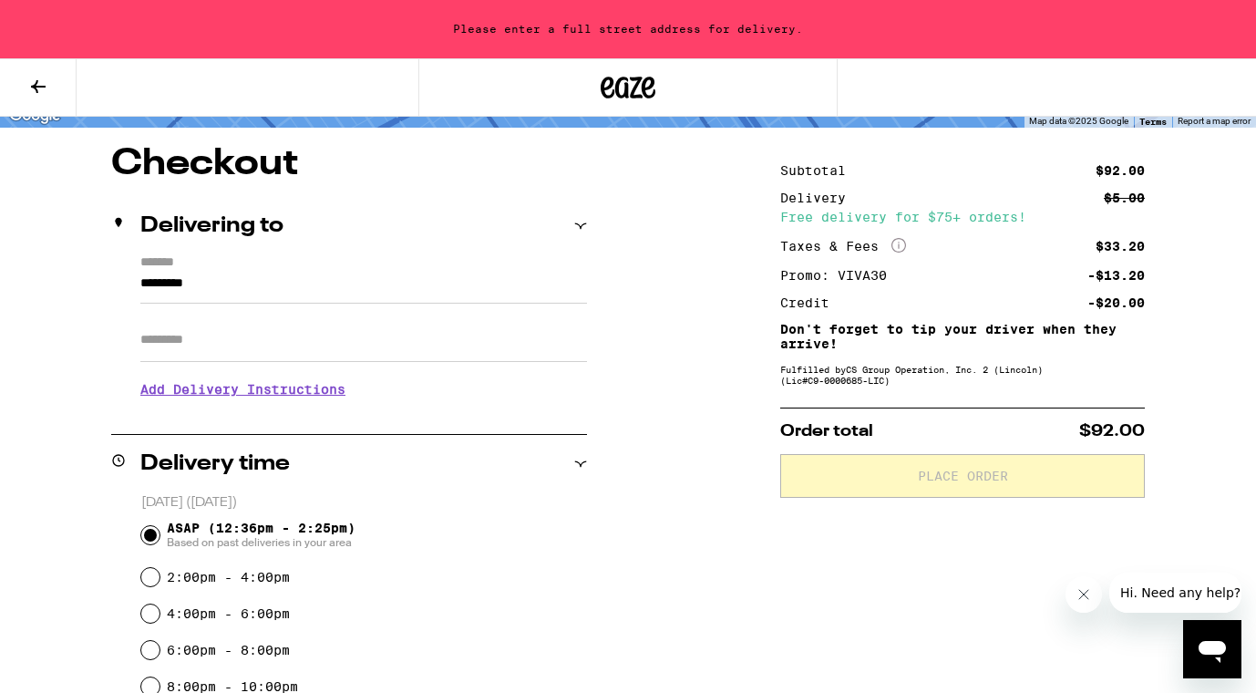
scroll to position [135, 0]
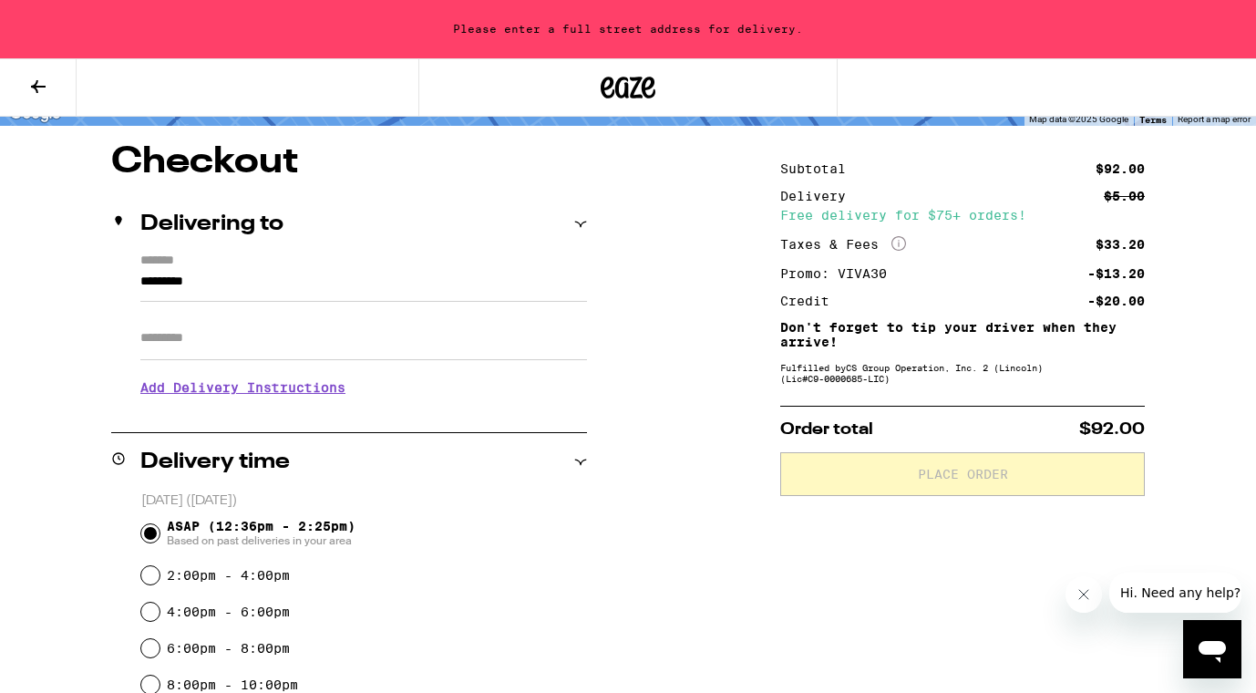
click at [235, 289] on input "*********" at bounding box center [363, 286] width 447 height 31
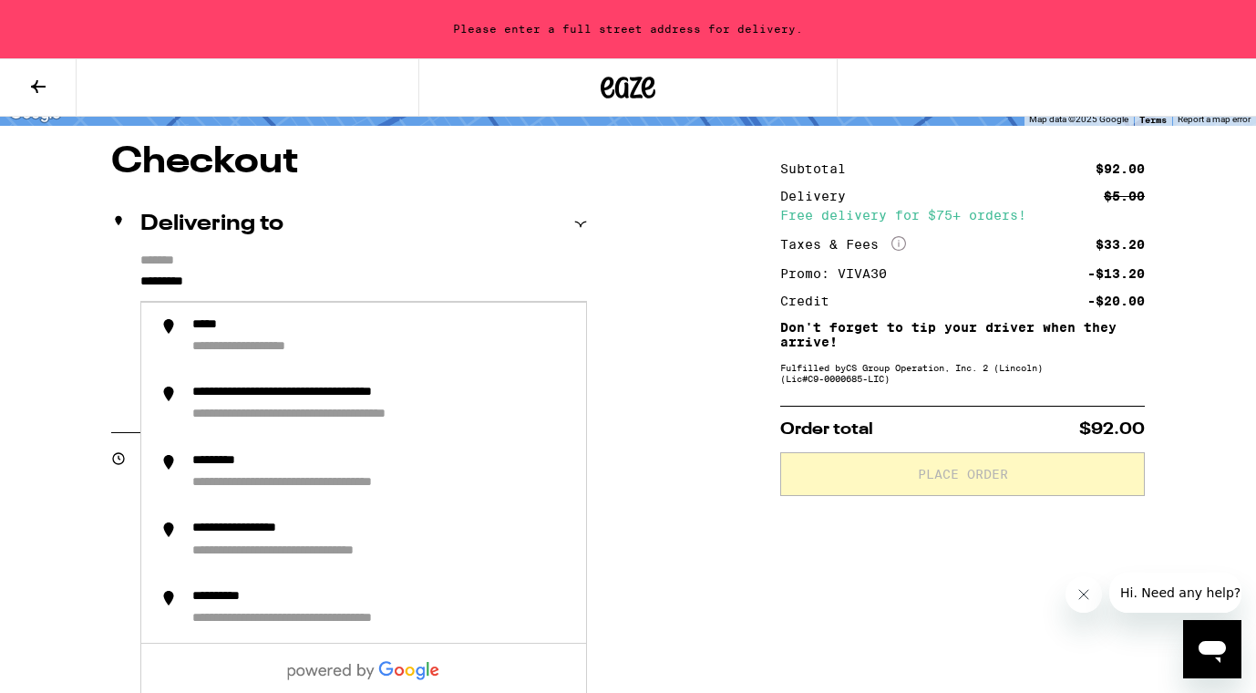
drag, startPoint x: 265, startPoint y: 290, endPoint x: 76, endPoint y: 290, distance: 189.6
click at [76, 290] on div "**********" at bounding box center [628, 677] width 1256 height 1067
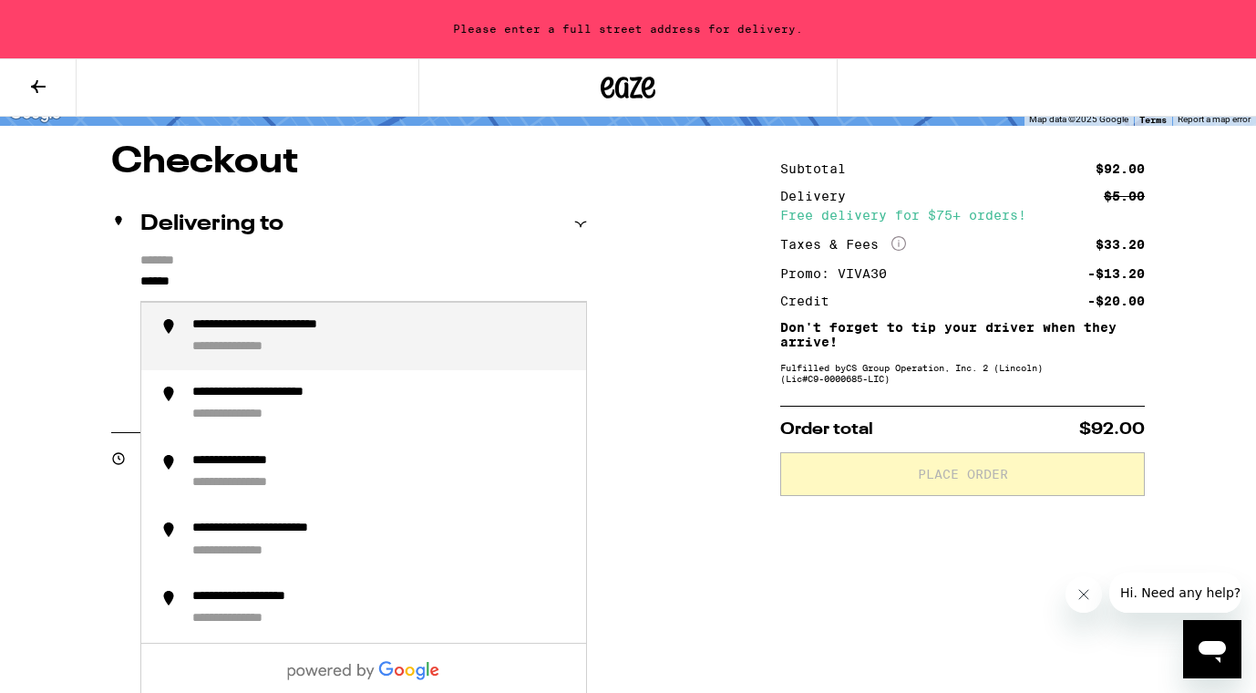
click at [264, 315] on li "**********" at bounding box center [363, 337] width 445 height 68
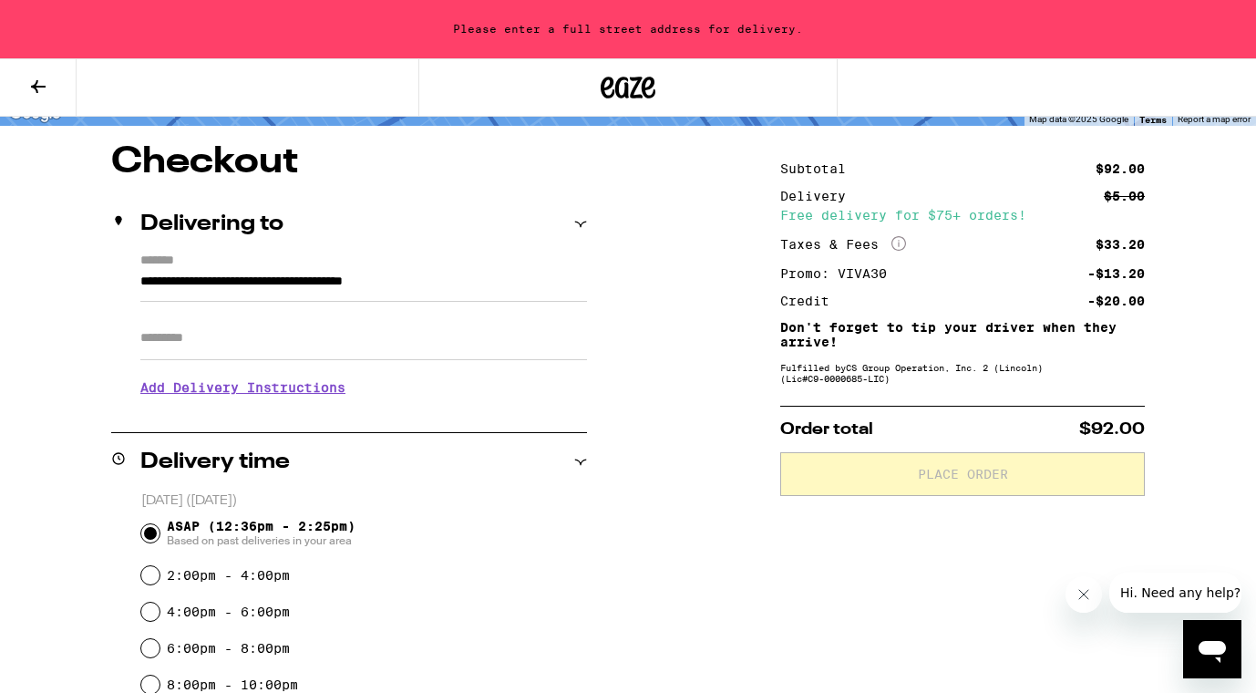
type input "**********"
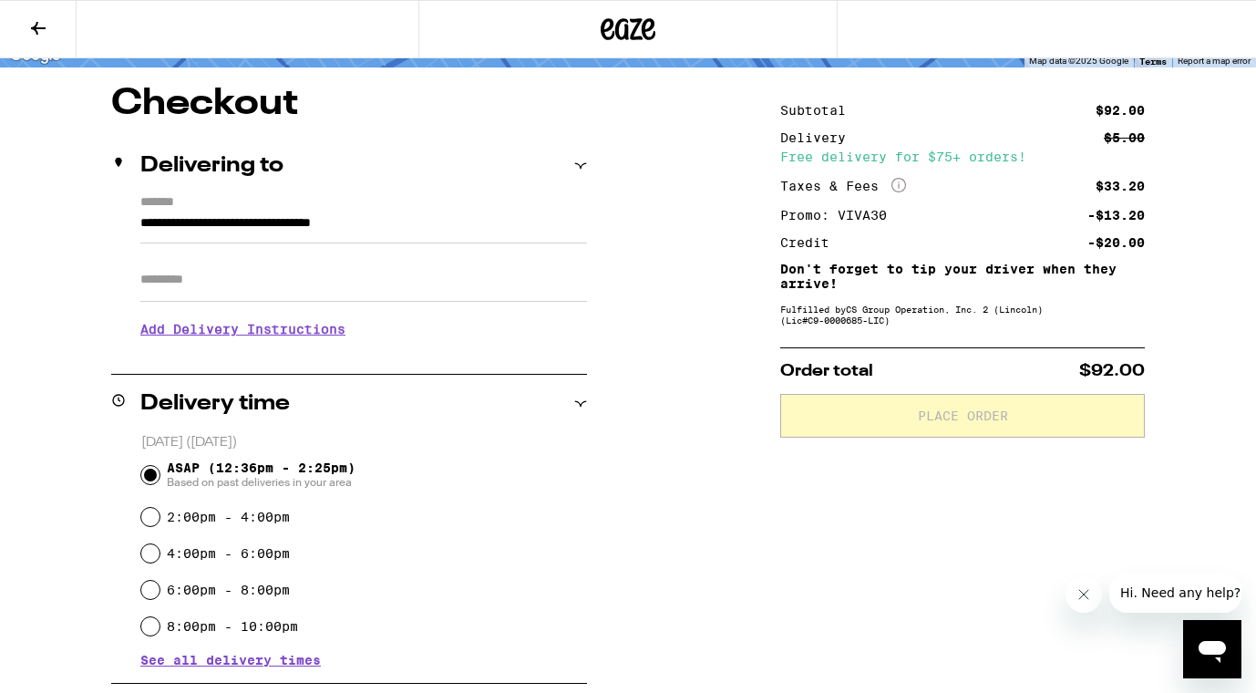
scroll to position [77, 0]
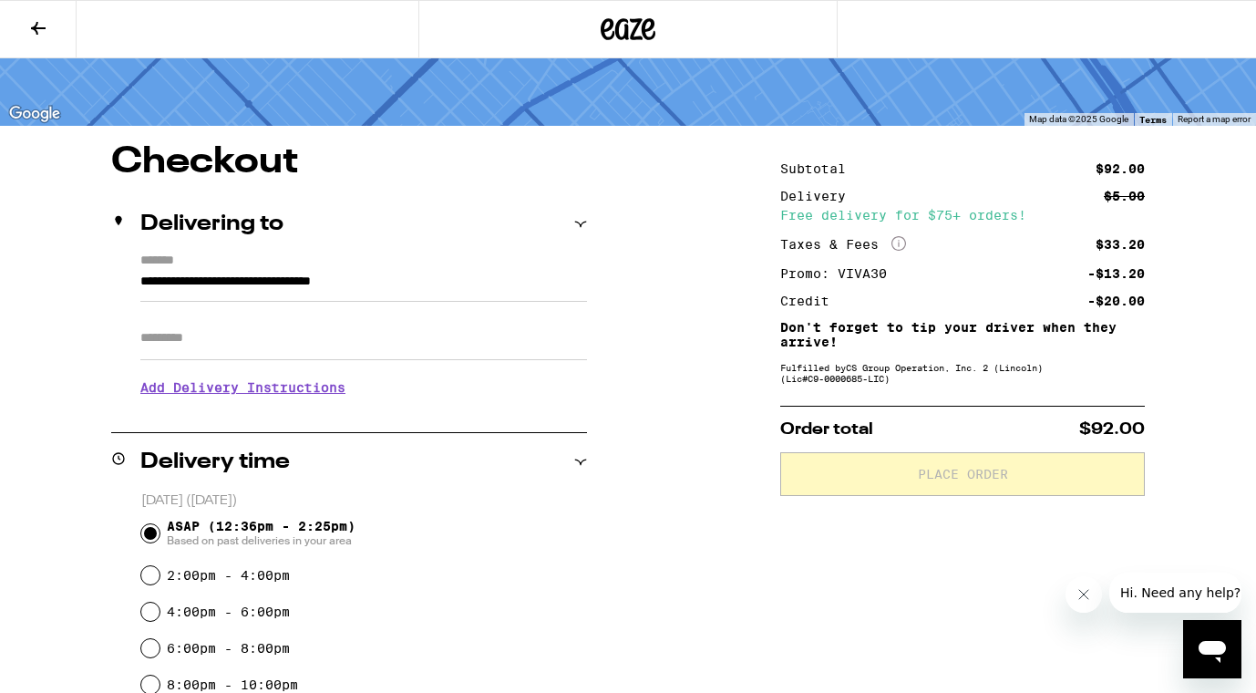
click at [218, 345] on input "Apt/Suite" at bounding box center [363, 338] width 447 height 44
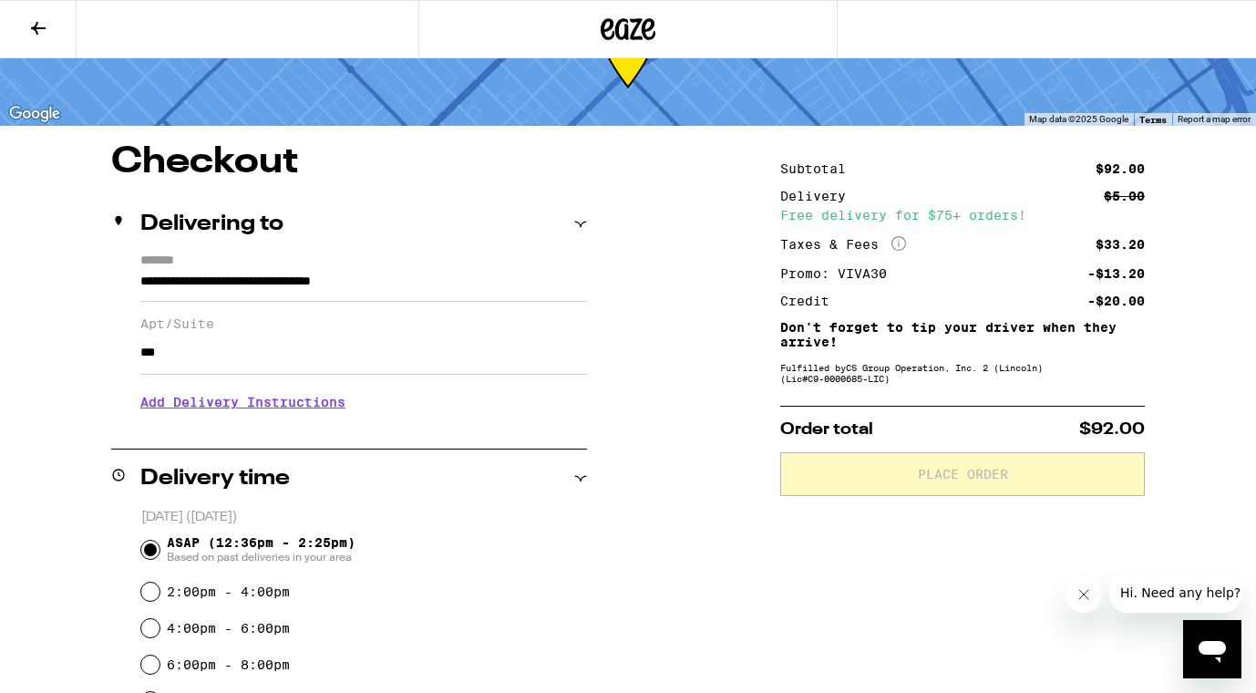
type input "***"
click at [313, 417] on h3 "Add Delivery Instructions" at bounding box center [363, 402] width 447 height 42
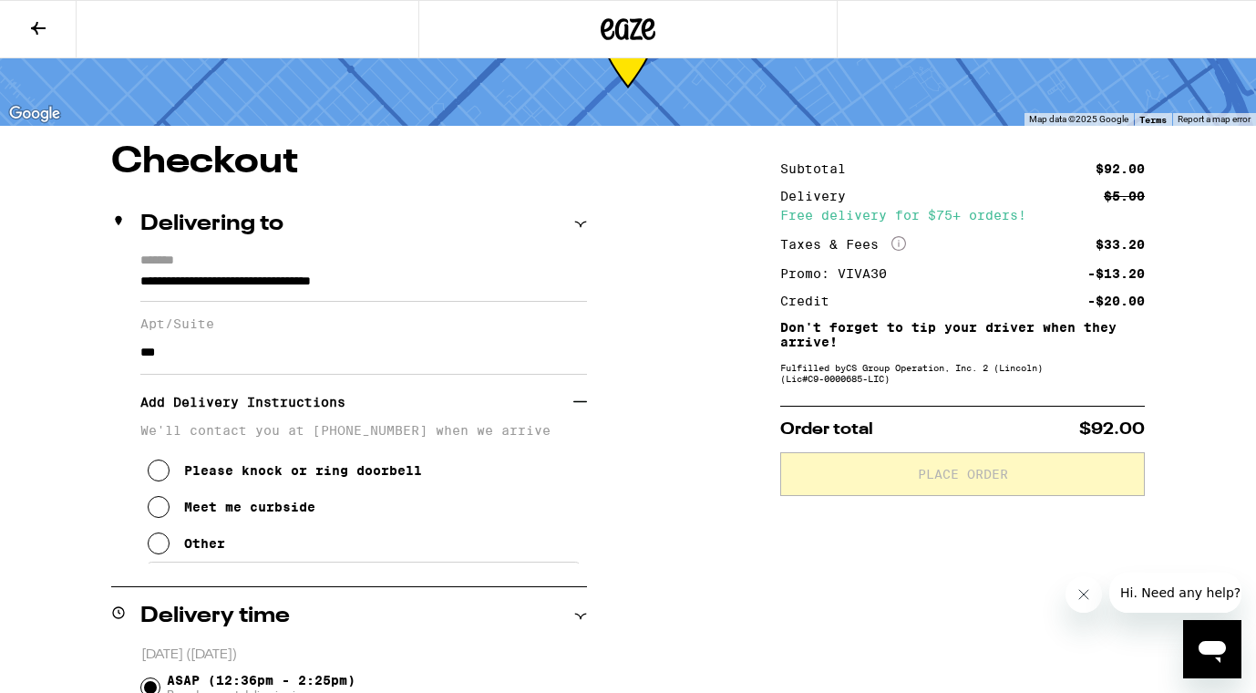
scroll to position [149, 0]
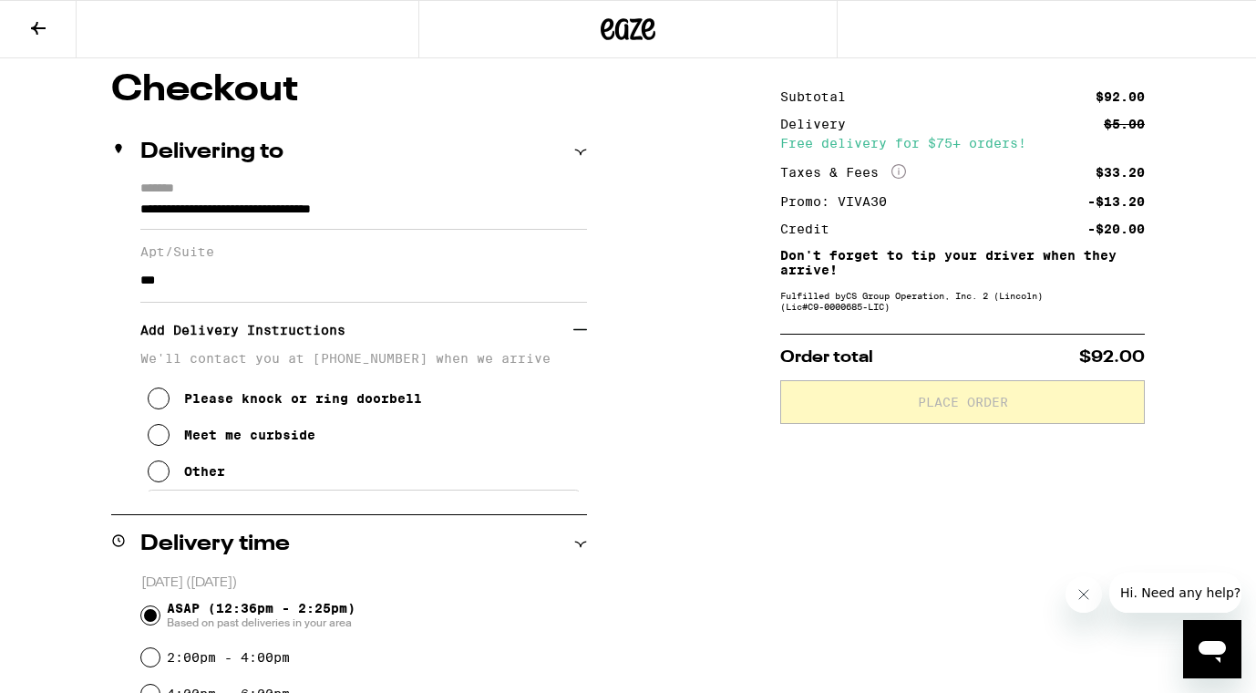
click at [159, 446] on icon at bounding box center [159, 435] width 22 height 22
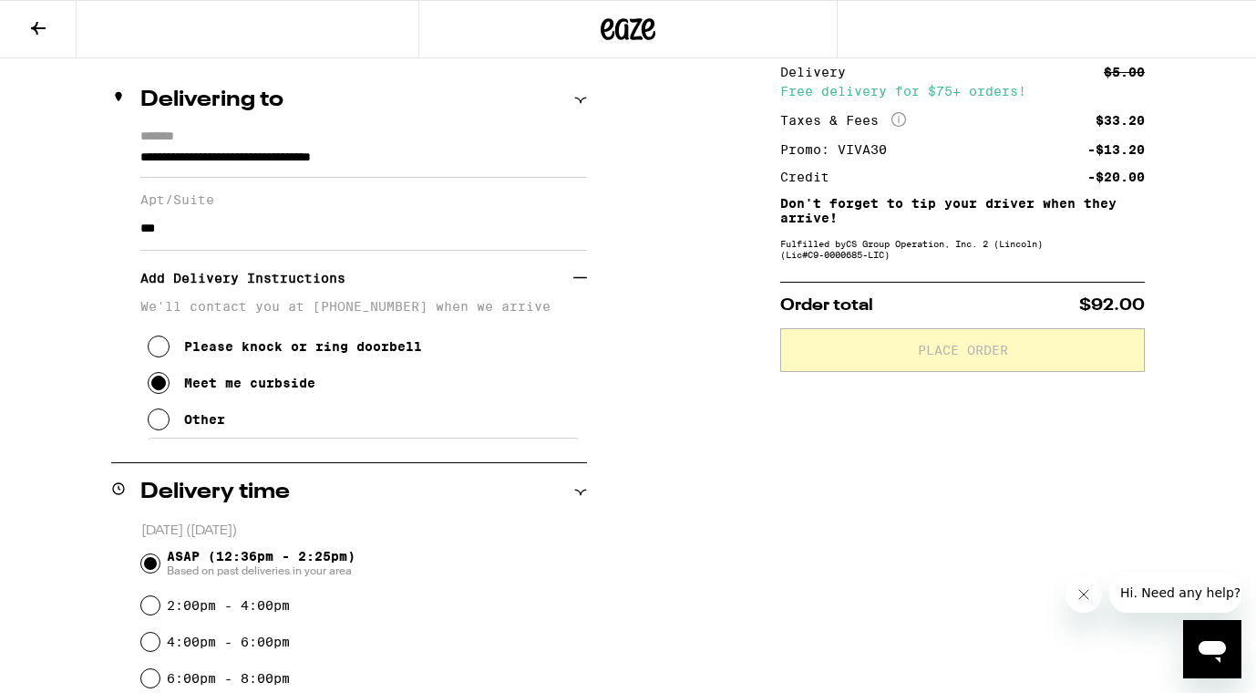
scroll to position [214, 0]
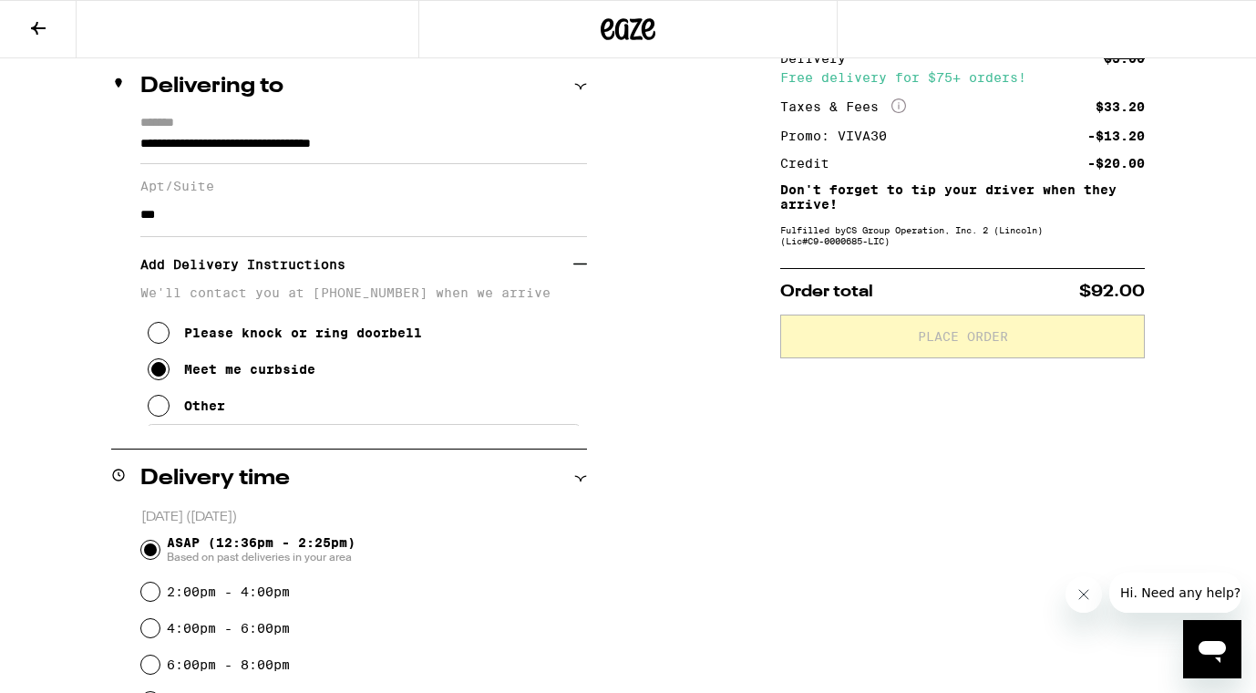
click at [163, 417] on icon at bounding box center [159, 406] width 22 height 22
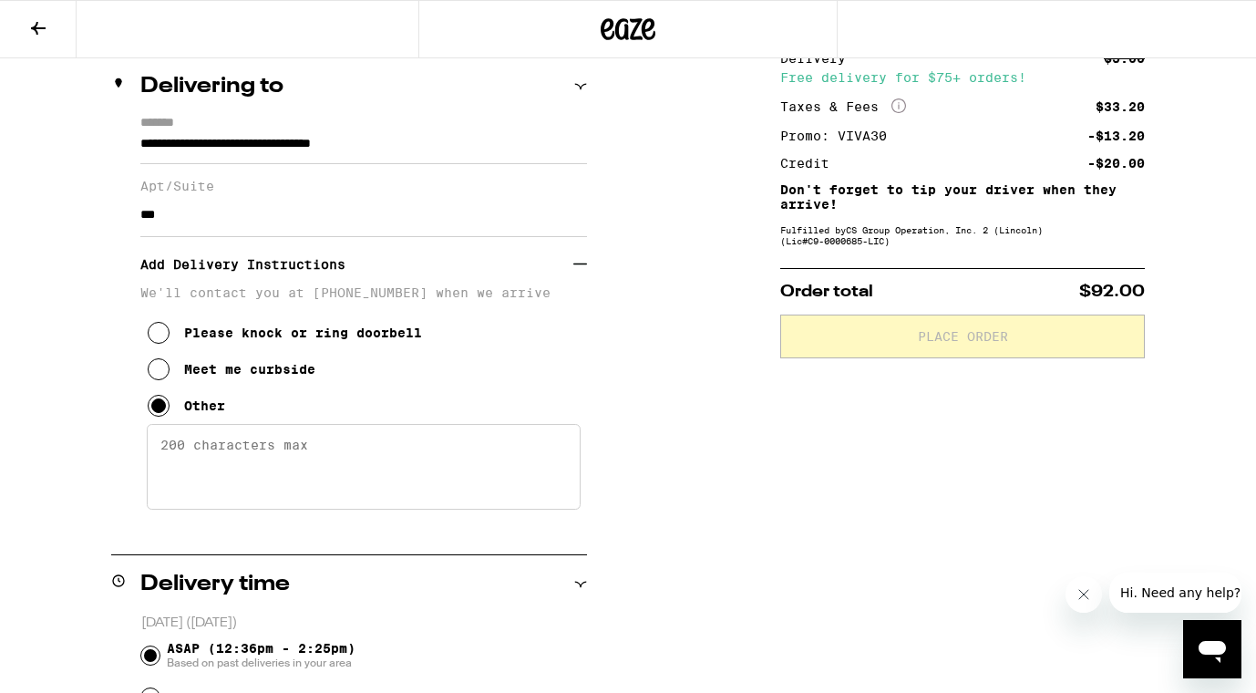
click at [218, 458] on textarea "Enter any other delivery instructions you want driver to know" at bounding box center [364, 467] width 434 height 86
type textarea "W"
click at [201, 459] on textarea "Crosstreets are Carmelina and Rochester" at bounding box center [364, 467] width 434 height 86
click at [510, 459] on textarea "Cross streets are Carmelina and Rochester" at bounding box center [364, 467] width 434 height 86
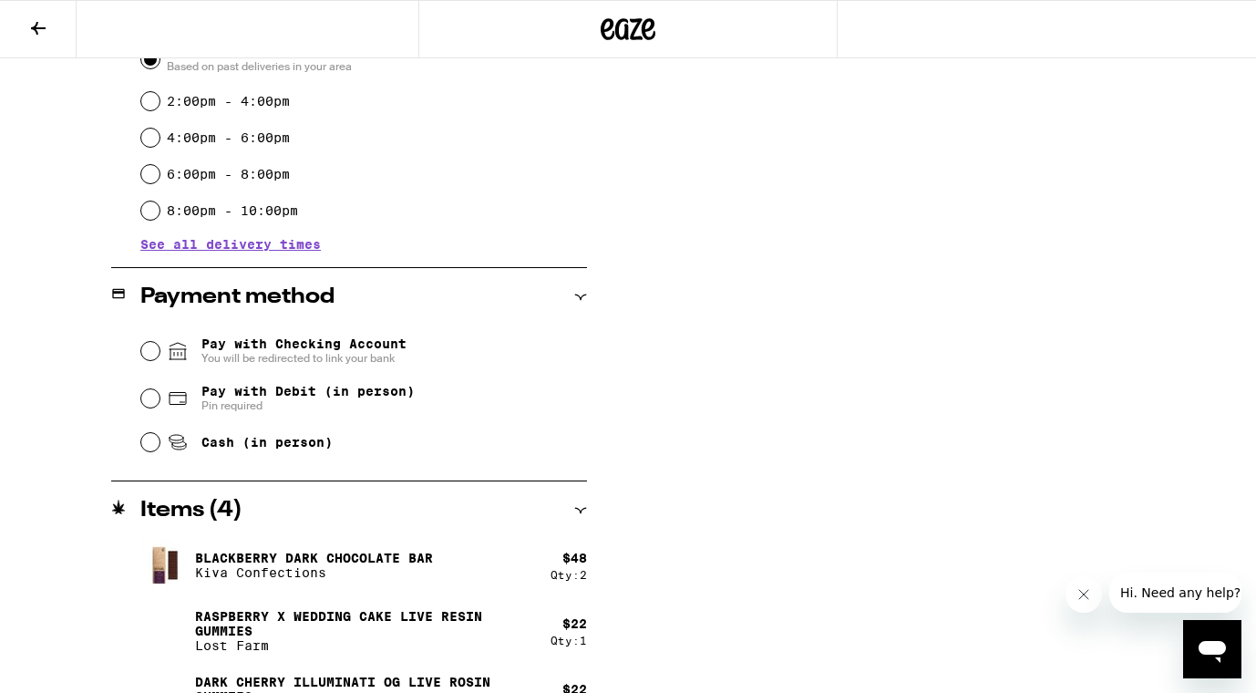
scroll to position [855, 0]
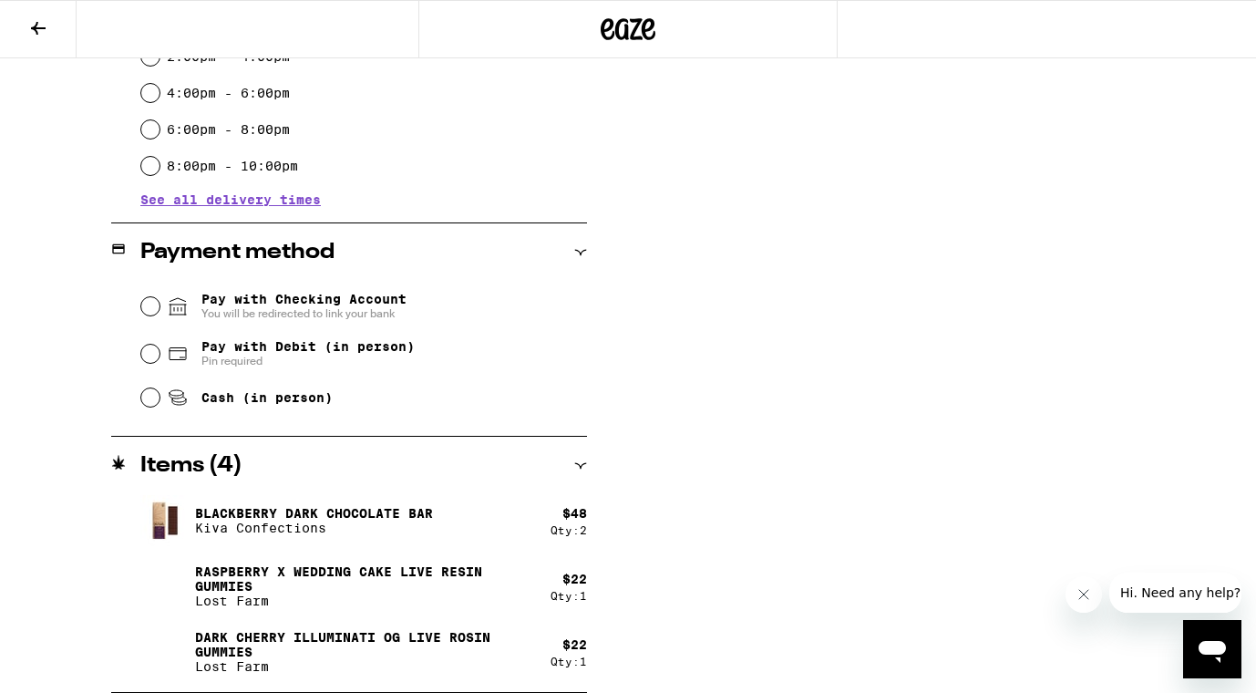
type textarea "Cross streets are Carmelina and Rochester. Will meet you curbside."
click at [152, 358] on input "Pay with Debit (in person) Pin required" at bounding box center [150, 354] width 18 height 18
radio input "true"
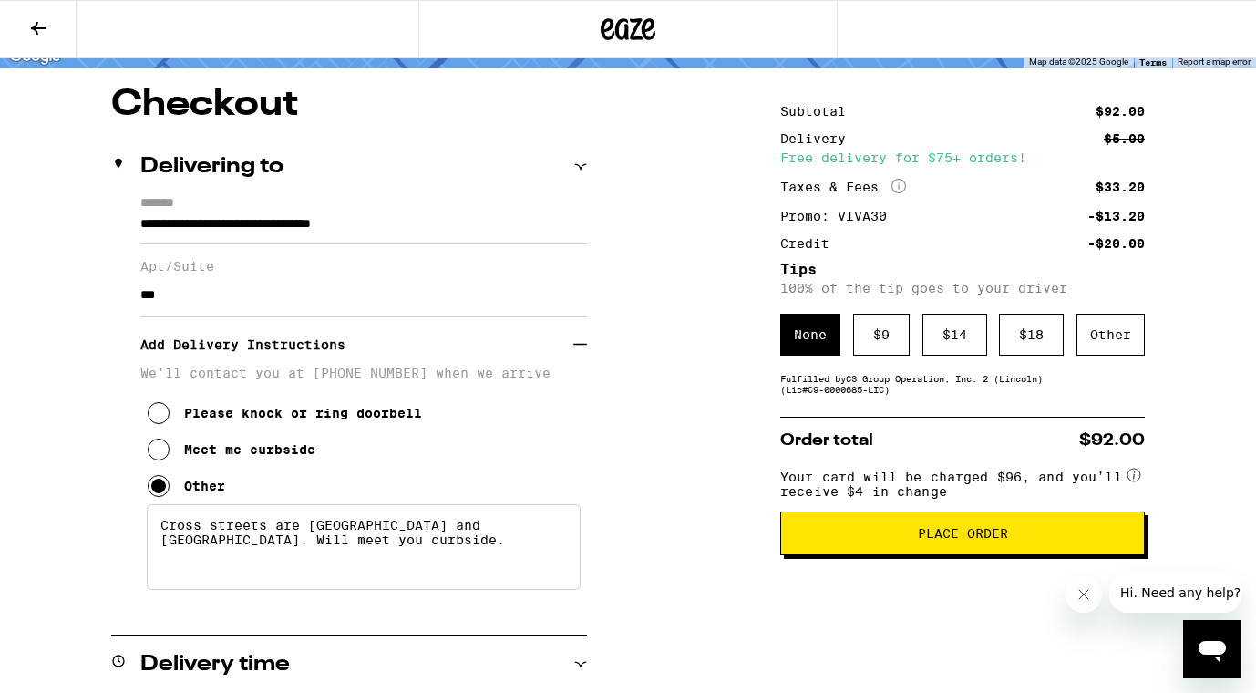
scroll to position [136, 0]
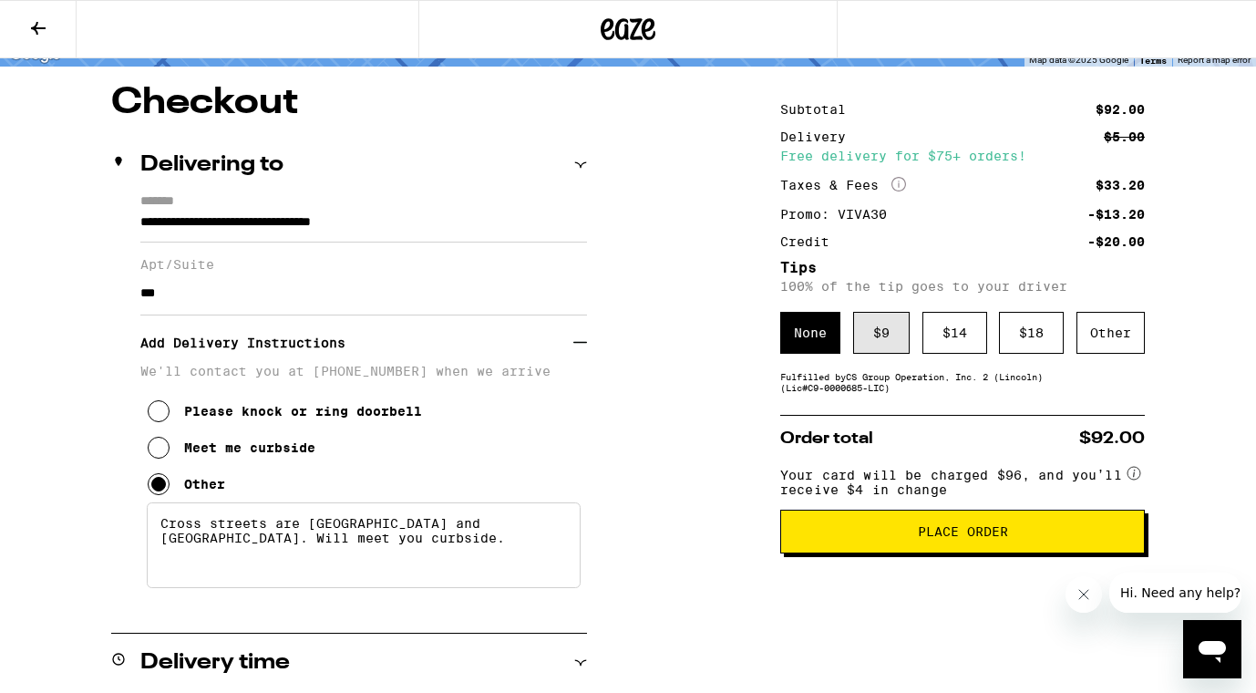
click at [882, 337] on div "$ 9" at bounding box center [881, 333] width 57 height 42
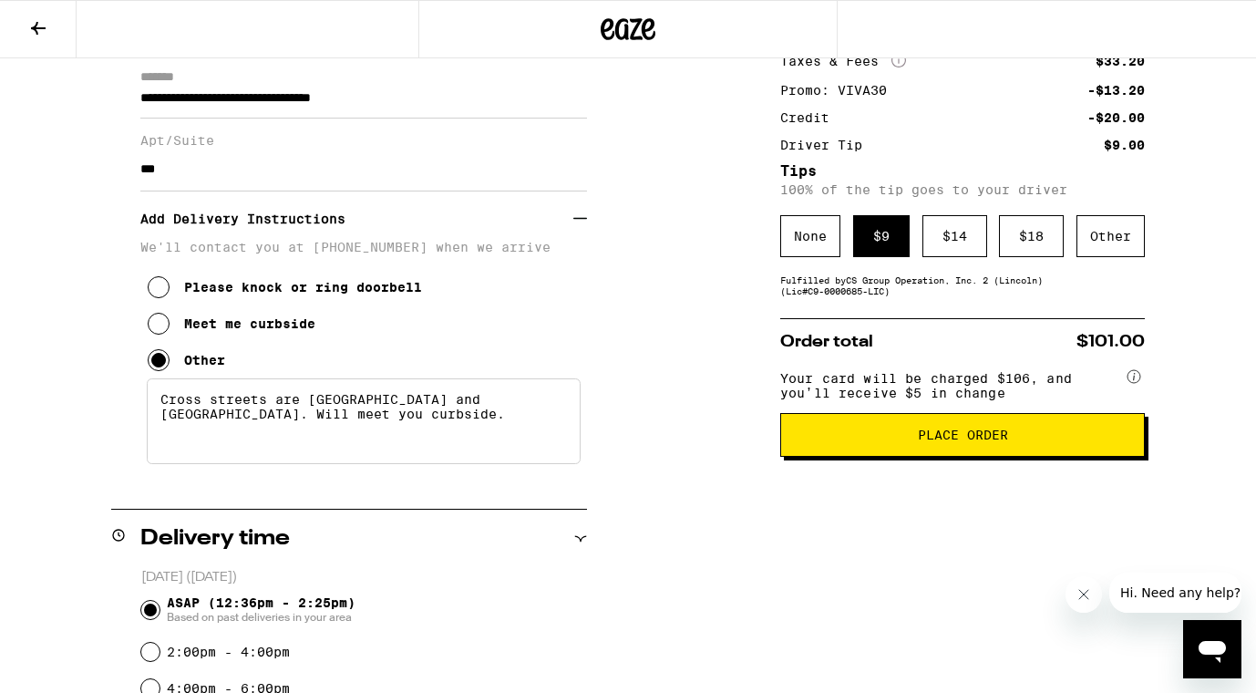
scroll to position [284, 0]
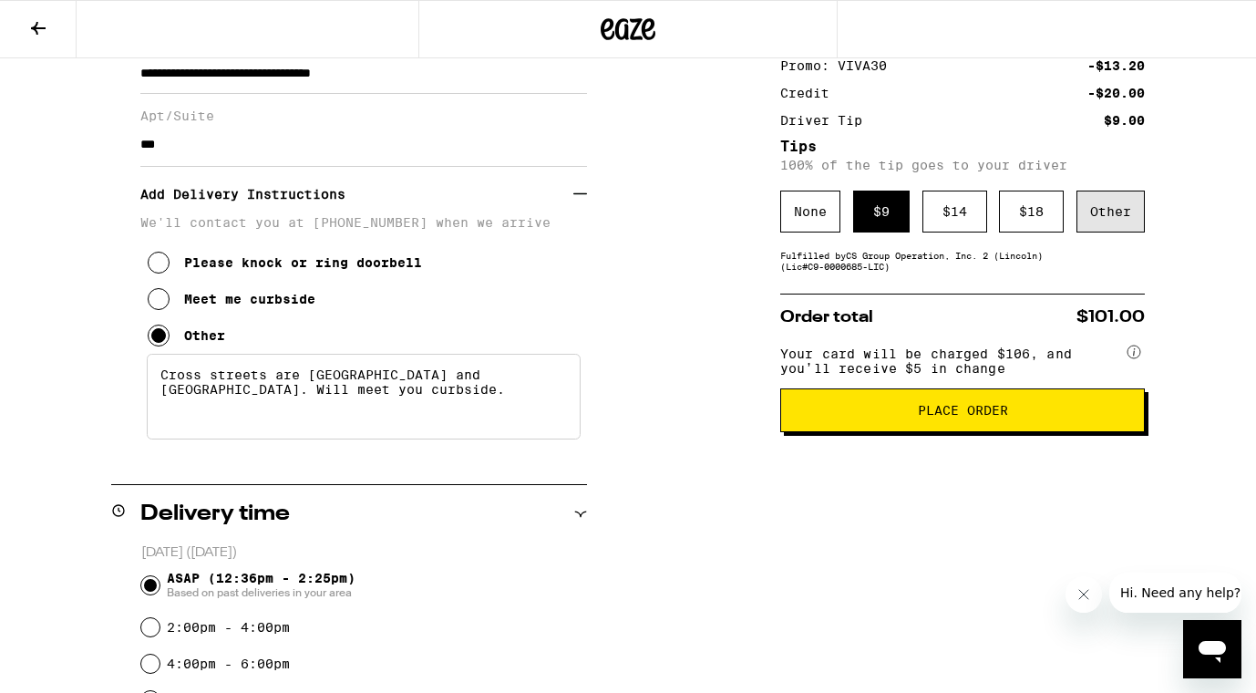
click at [1101, 222] on div "Other" at bounding box center [1111, 212] width 68 height 42
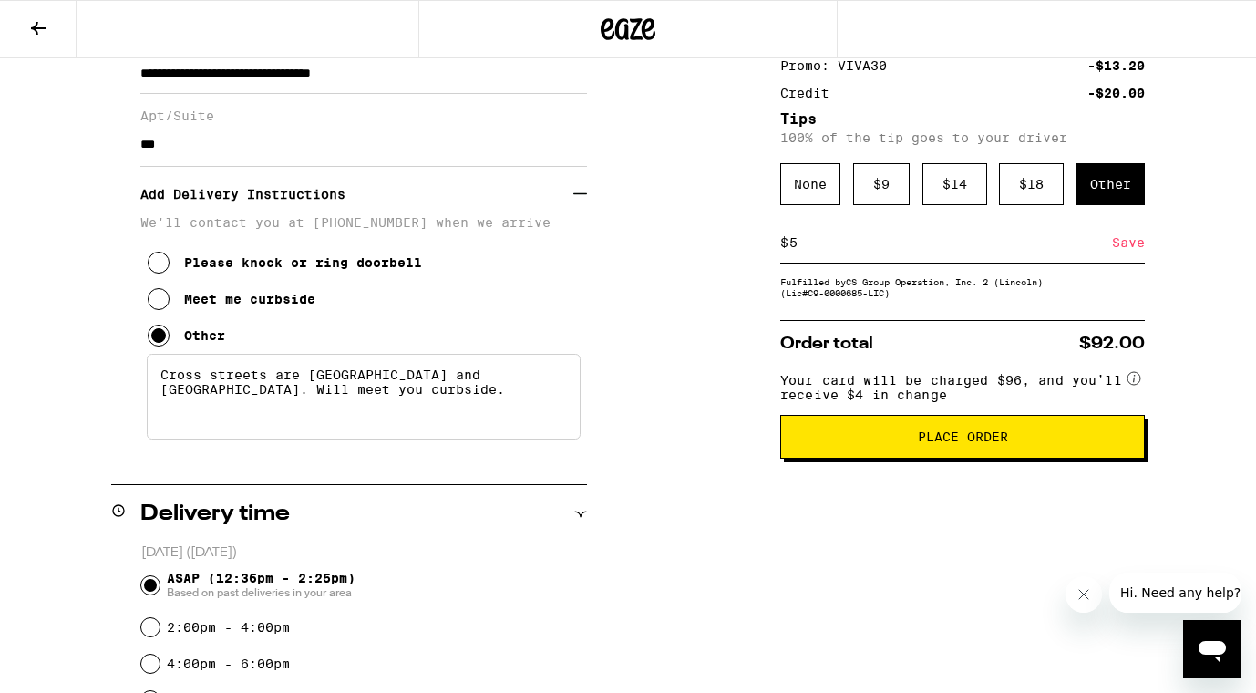
type input "5"
click at [1122, 250] on div "Save" at bounding box center [1128, 242] width 33 height 40
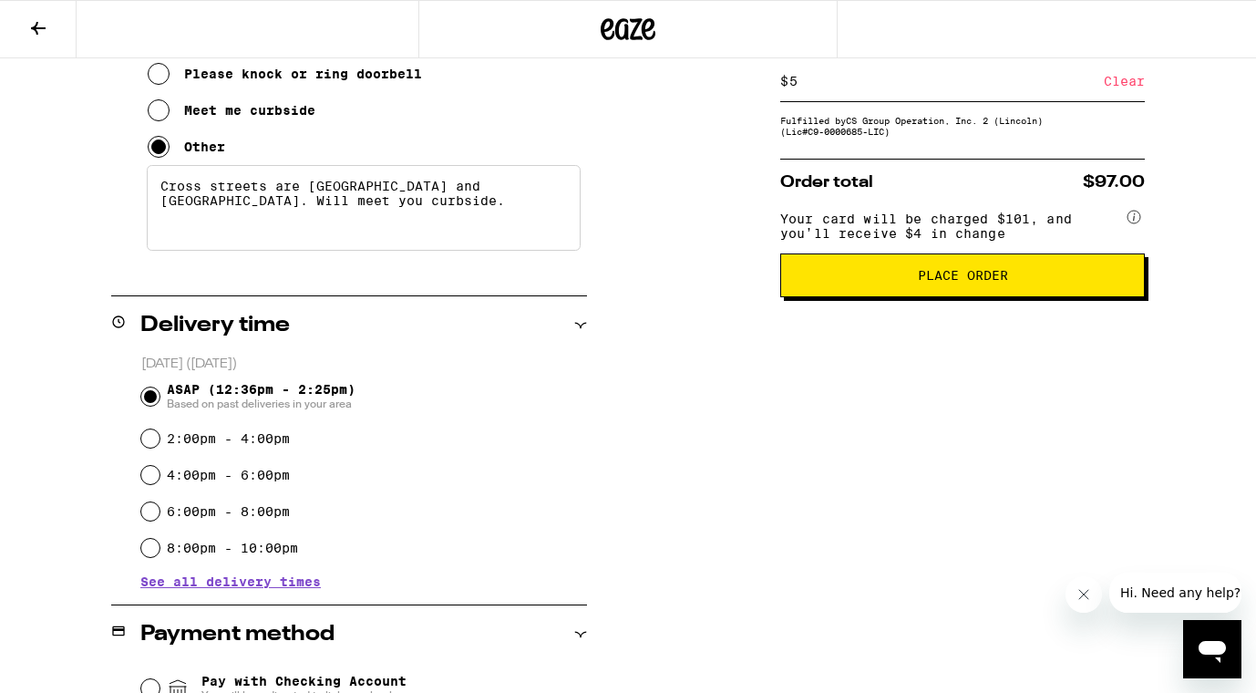
scroll to position [407, 0]
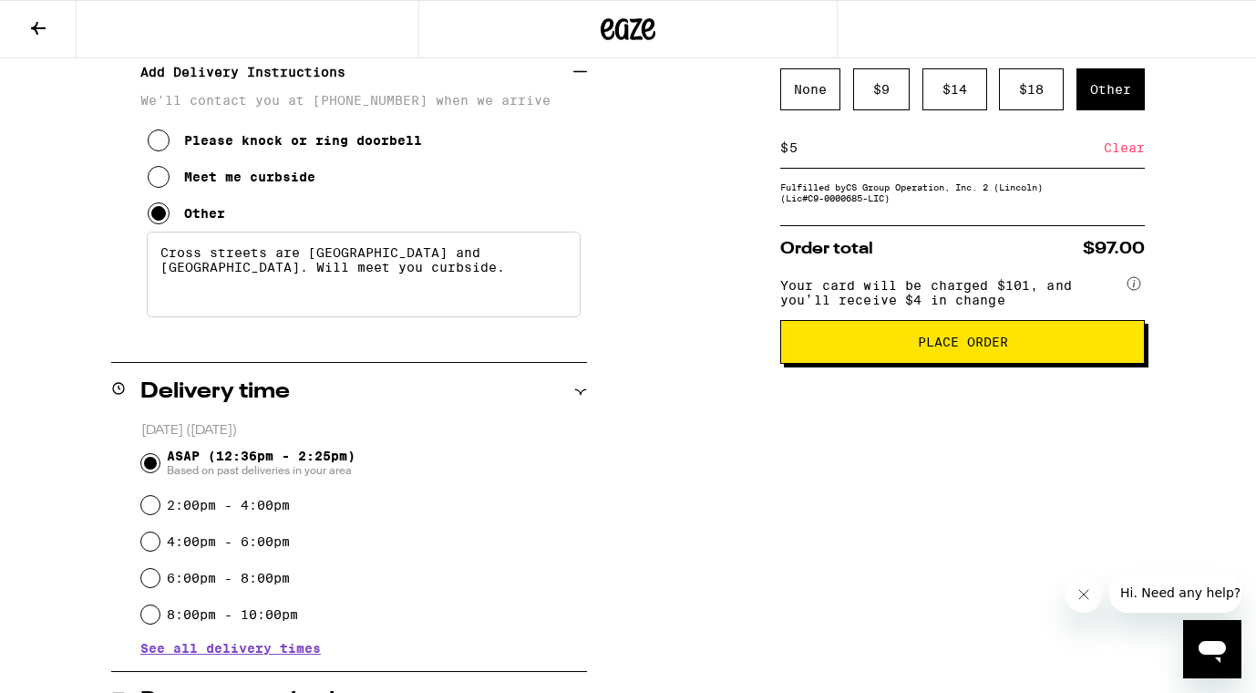
click at [952, 348] on span "Place Order" at bounding box center [963, 341] width 90 height 13
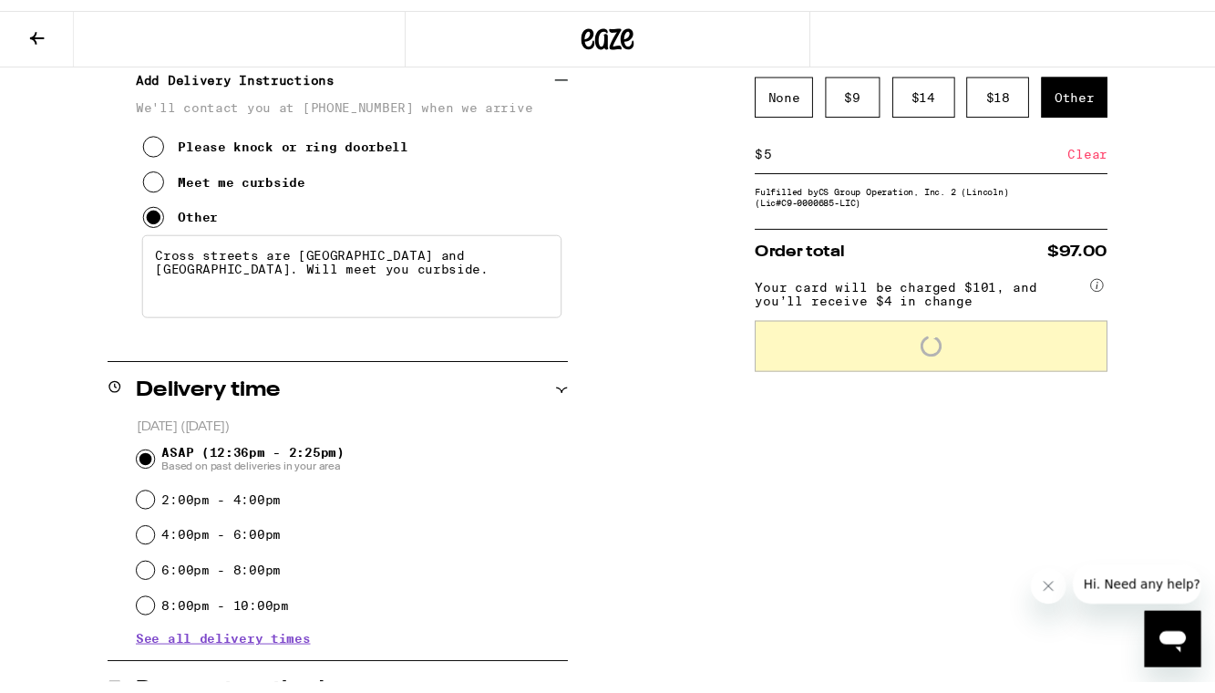
scroll to position [0, 0]
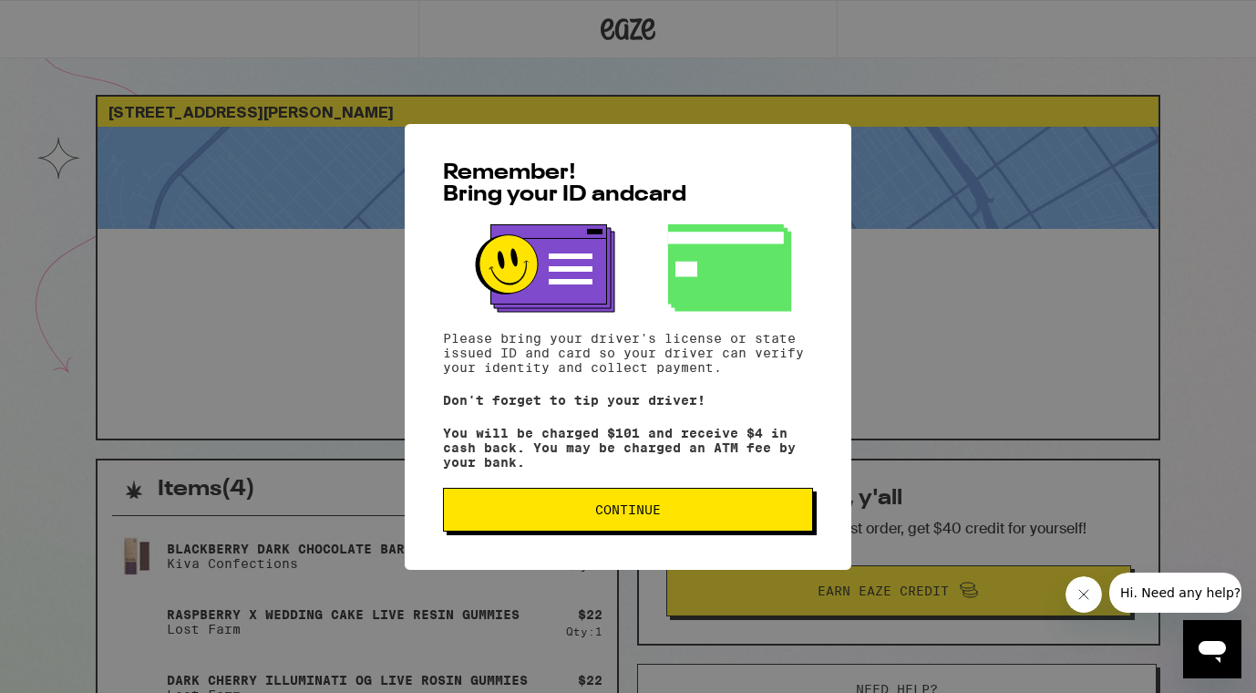
click at [648, 508] on span "Continue" at bounding box center [628, 509] width 66 height 13
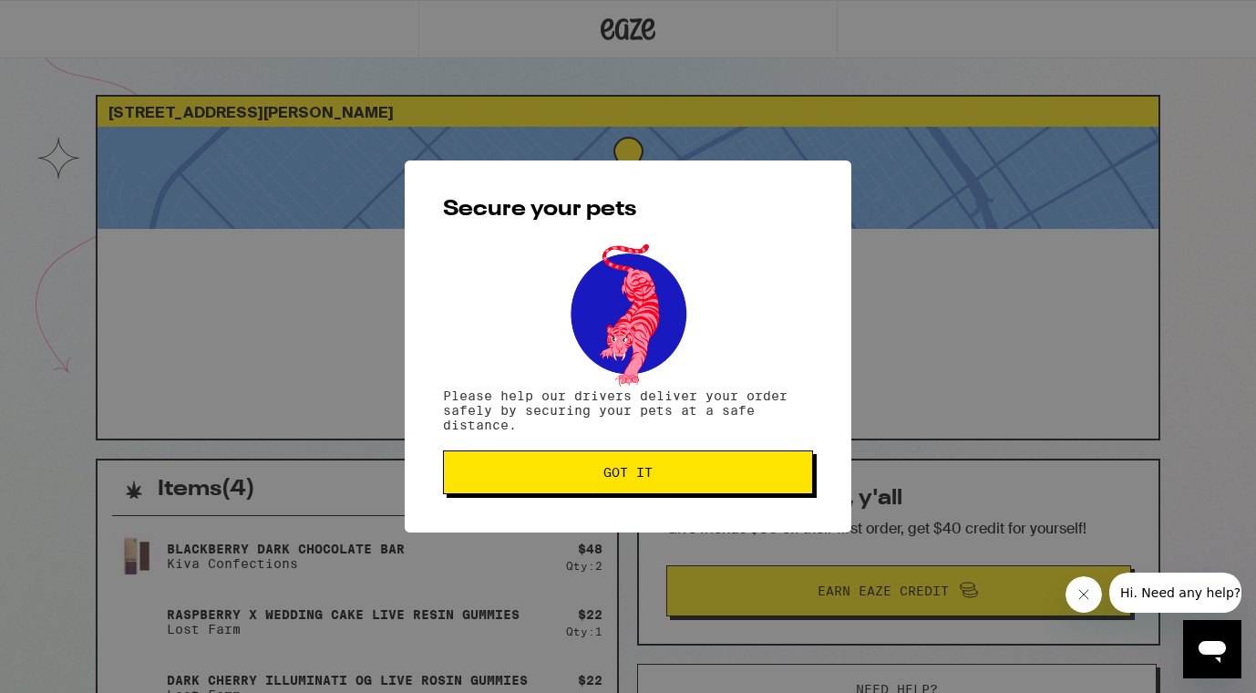
click at [633, 473] on span "Got it" at bounding box center [627, 472] width 49 height 13
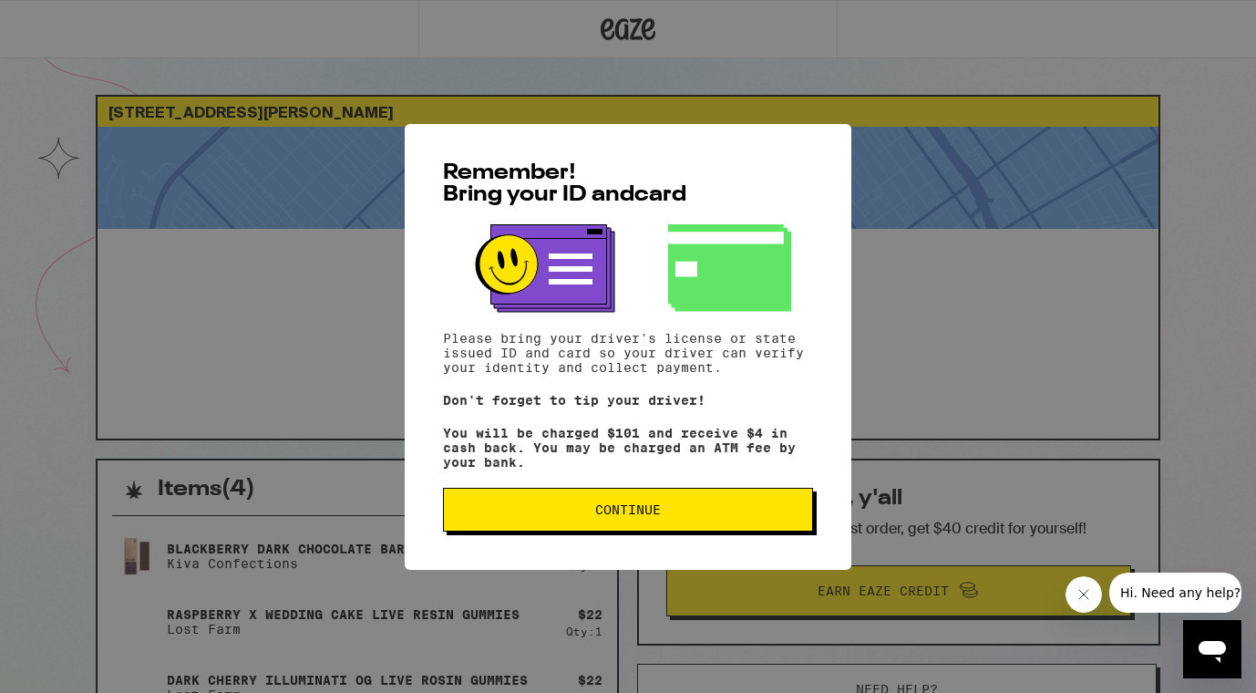
click at [624, 528] on button "Continue" at bounding box center [628, 510] width 370 height 44
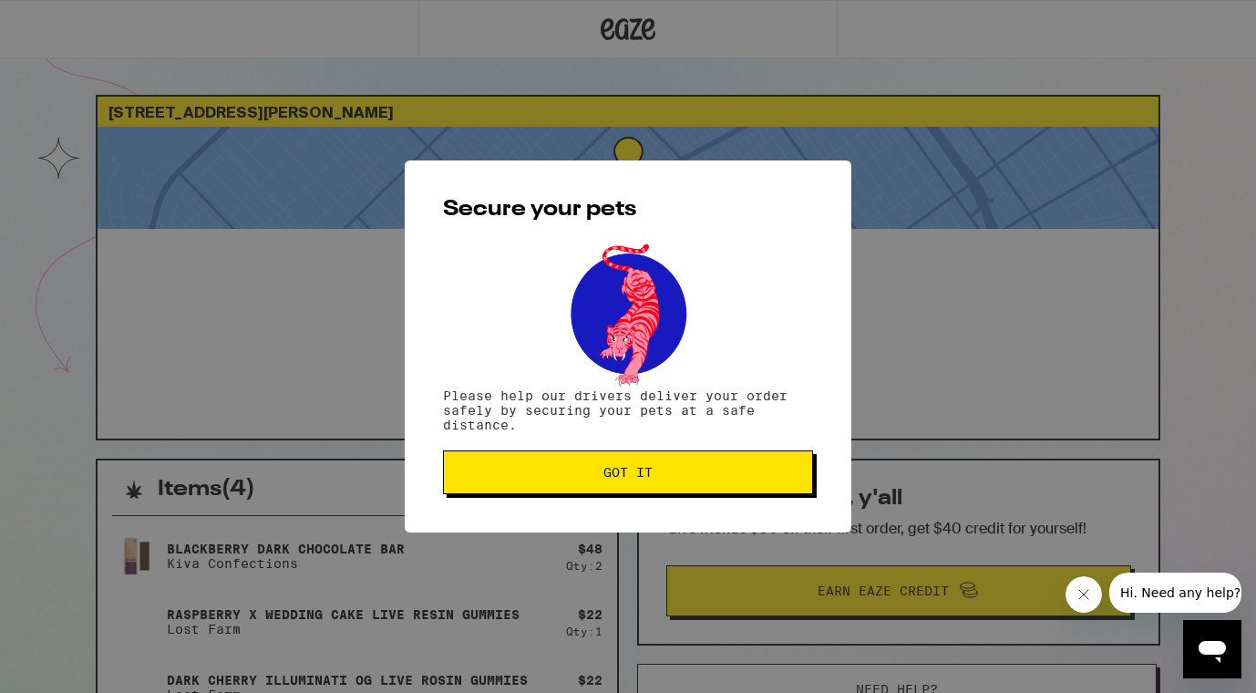
click at [630, 459] on button "Got it" at bounding box center [628, 472] width 370 height 44
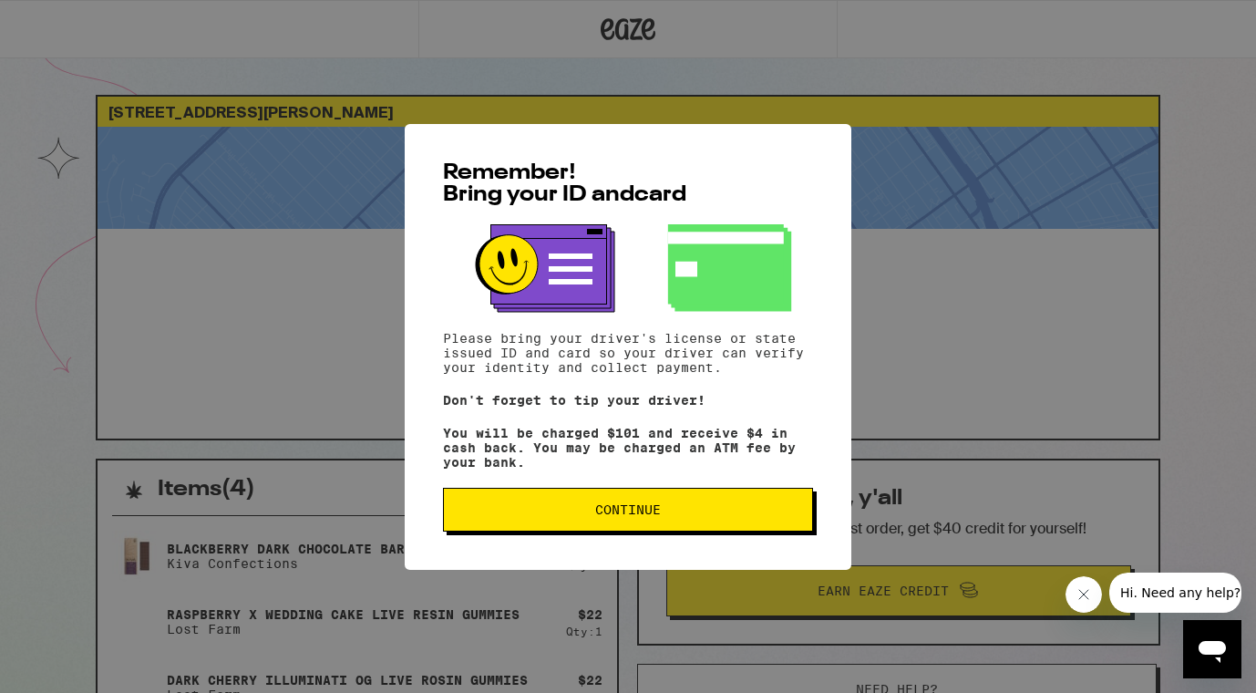
click at [616, 516] on span "Continue" at bounding box center [628, 509] width 66 height 13
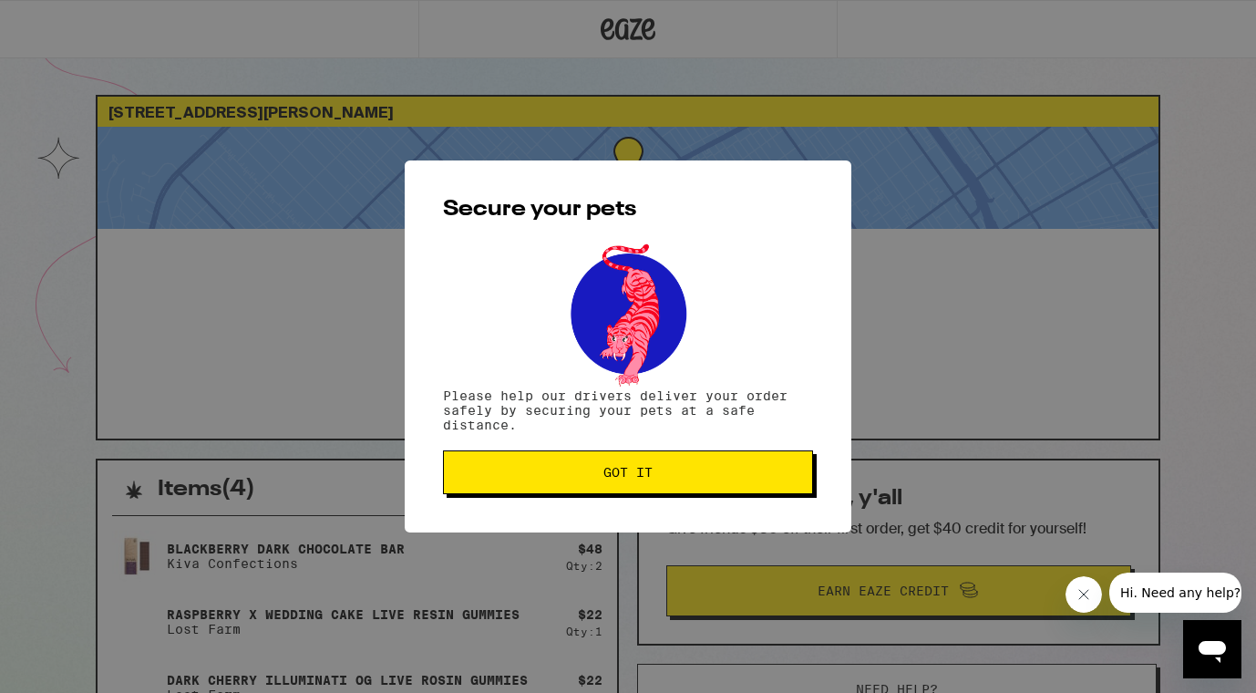
click at [619, 488] on button "Got it" at bounding box center [628, 472] width 370 height 44
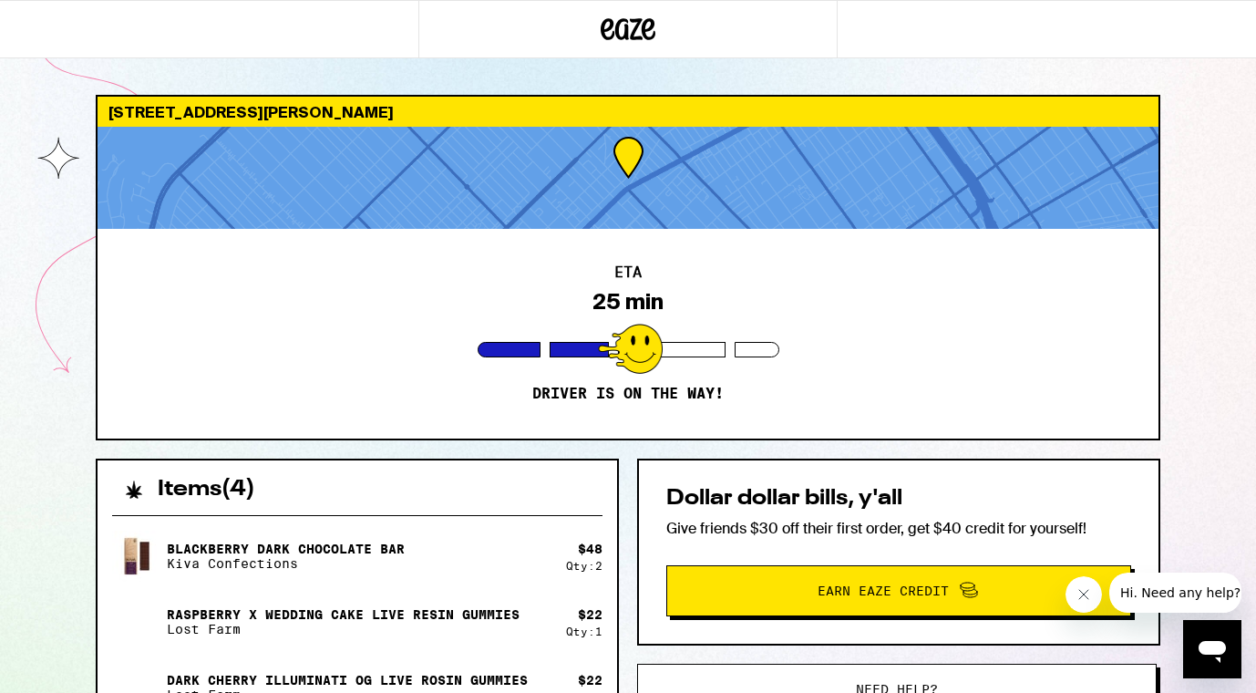
click at [214, 487] on h2 "Items ( 4 )" at bounding box center [207, 490] width 98 height 22
click at [211, 487] on h2 "Items ( 4 )" at bounding box center [207, 490] width 98 height 22
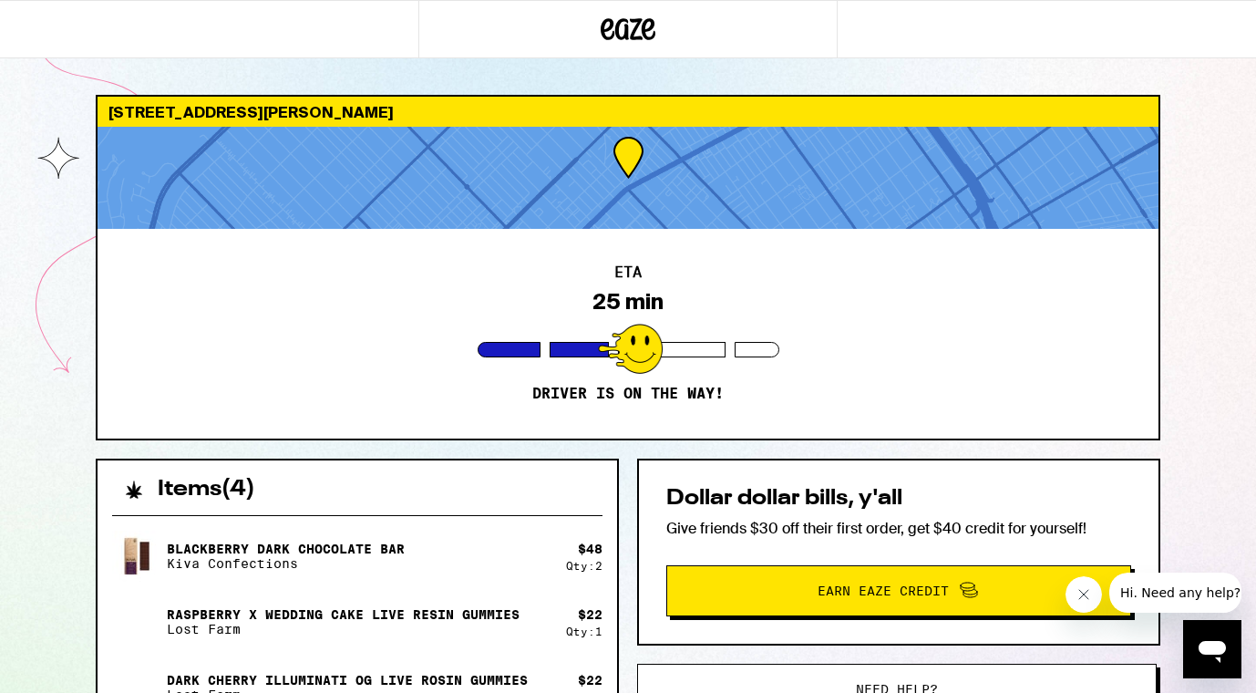
click at [642, 214] on div at bounding box center [628, 178] width 1061 height 102
click at [1080, 600] on icon "Close message from company" at bounding box center [1084, 594] width 15 height 15
click at [566, 611] on div "$ 22 Qty: 1" at bounding box center [584, 622] width 36 height 30
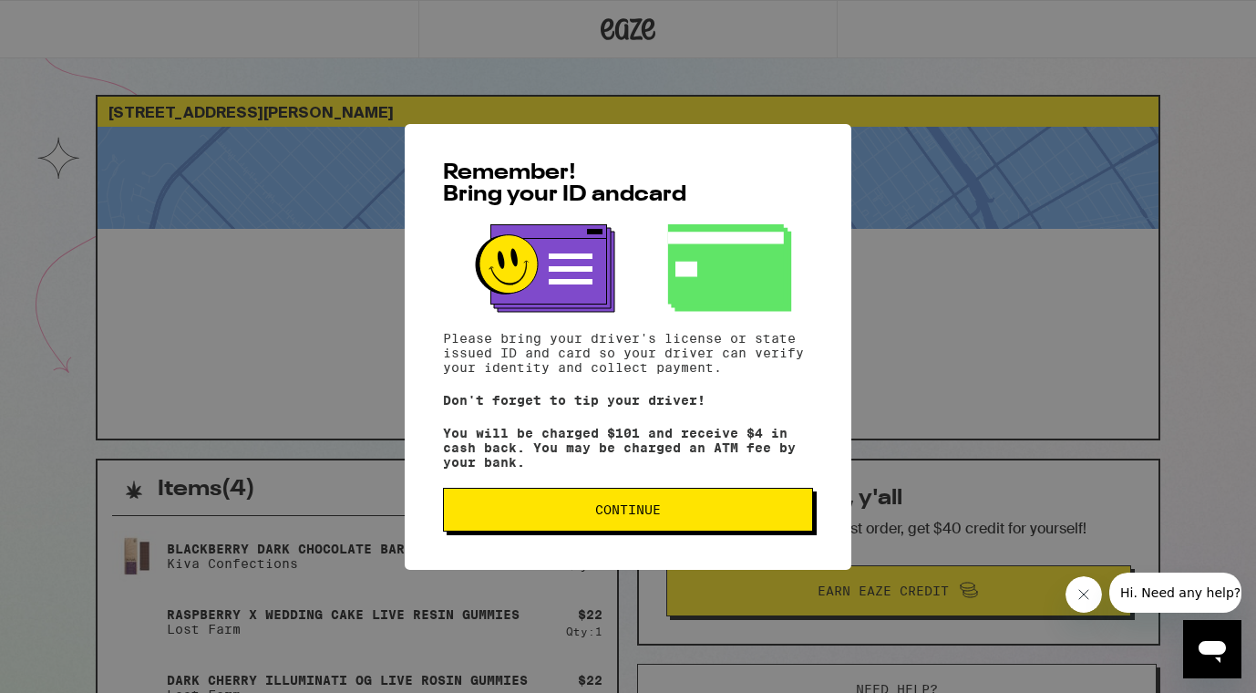
click at [693, 515] on span "Continue" at bounding box center [628, 509] width 339 height 13
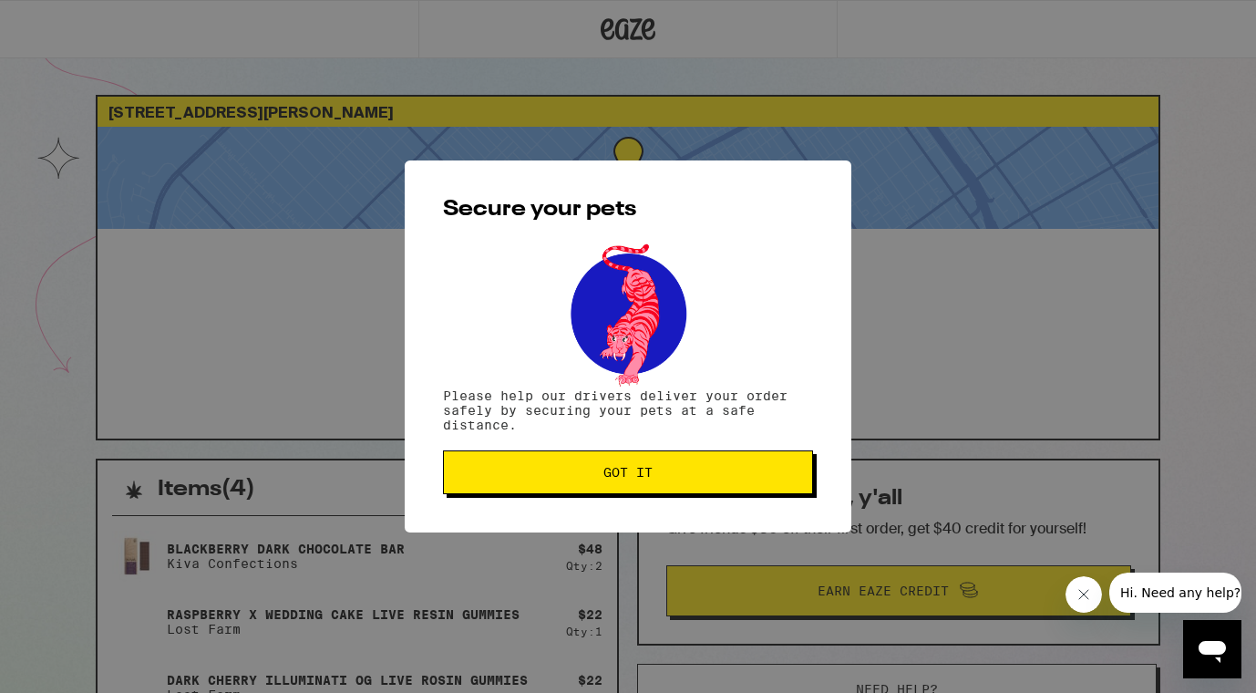
click at [679, 489] on button "Got it" at bounding box center [628, 472] width 370 height 44
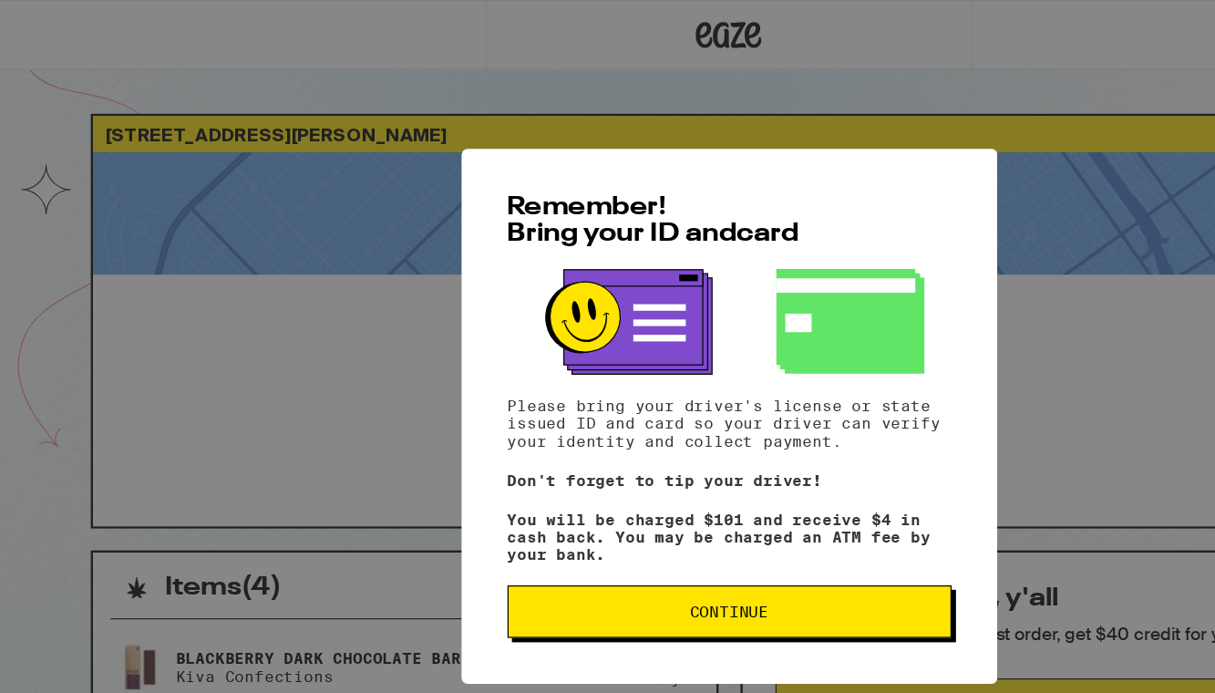
click at [623, 516] on span "Continue" at bounding box center [608, 509] width 66 height 13
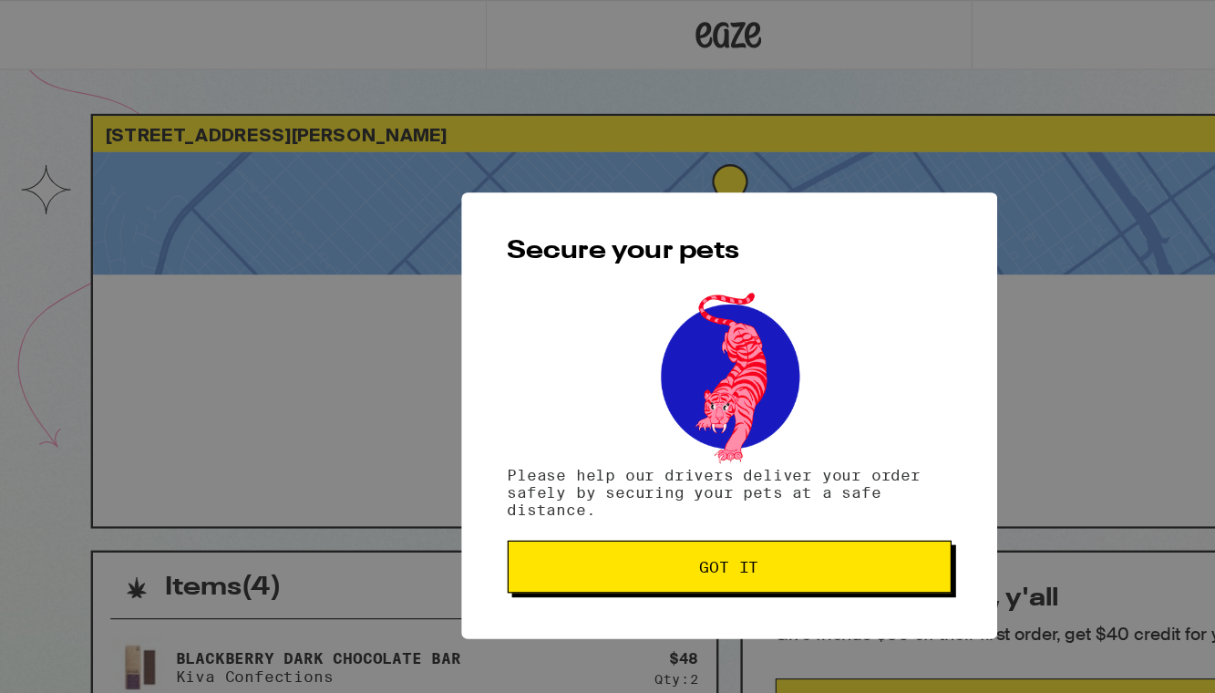
click at [607, 479] on span "Got it" at bounding box center [607, 472] width 49 height 13
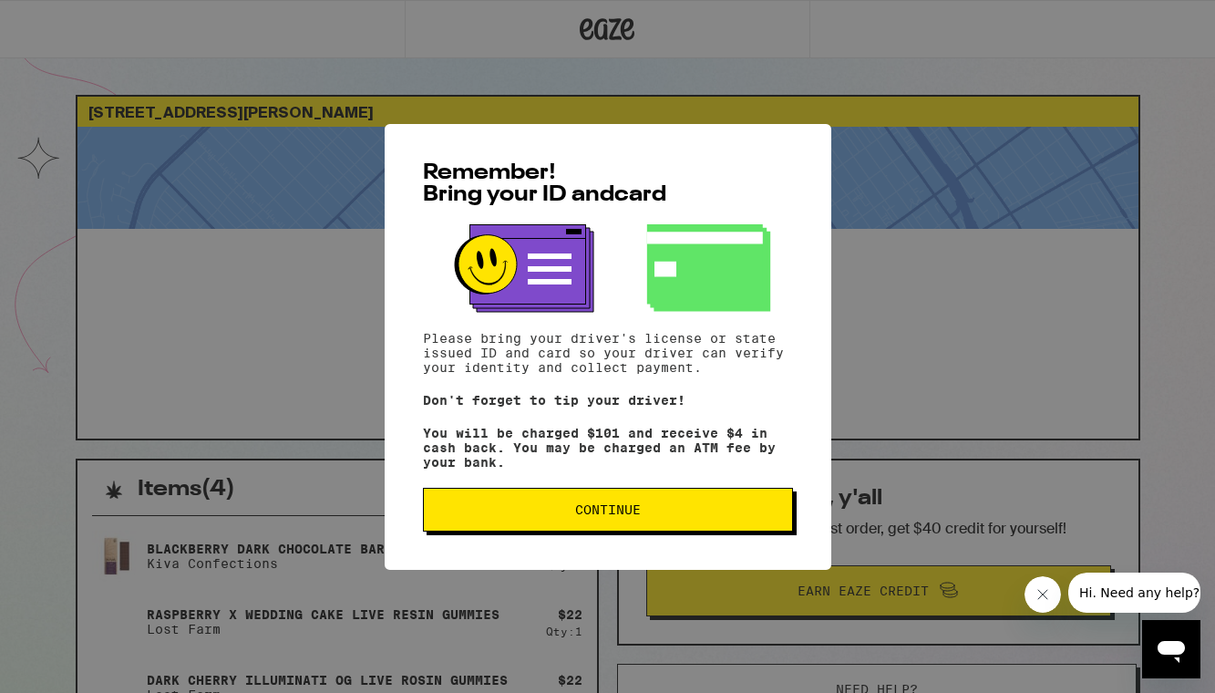
click at [559, 508] on button "Continue" at bounding box center [608, 510] width 370 height 44
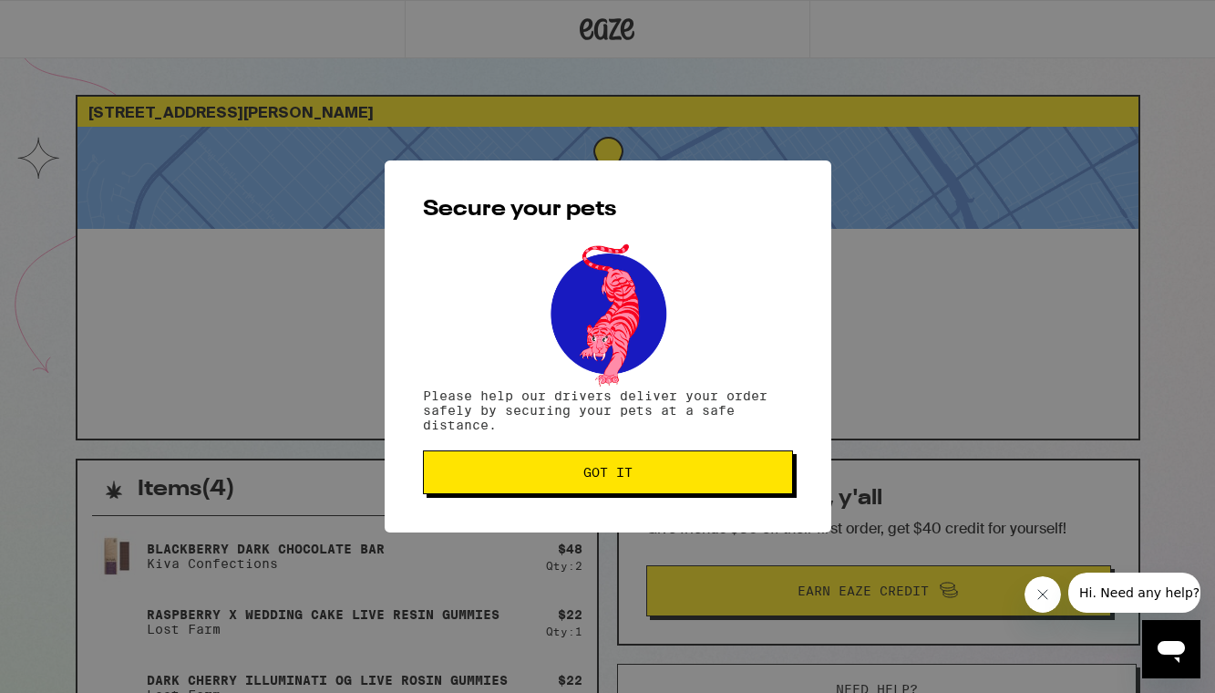
click at [587, 474] on span "Got it" at bounding box center [607, 472] width 49 height 13
